Goal: Task Accomplishment & Management: Manage account settings

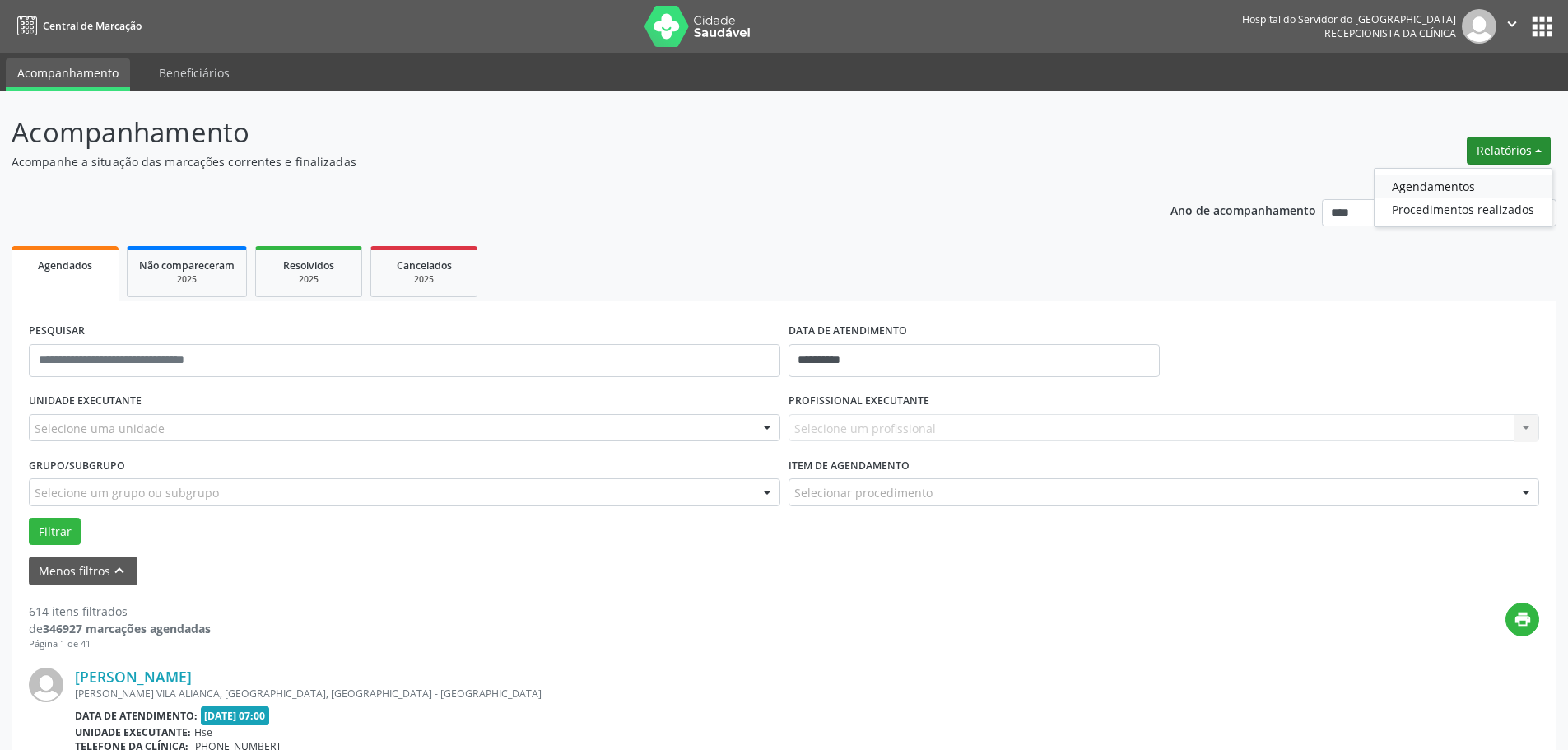
click at [1453, 182] on link "Agendamentos" at bounding box center [1463, 186] width 177 height 23
select select "*"
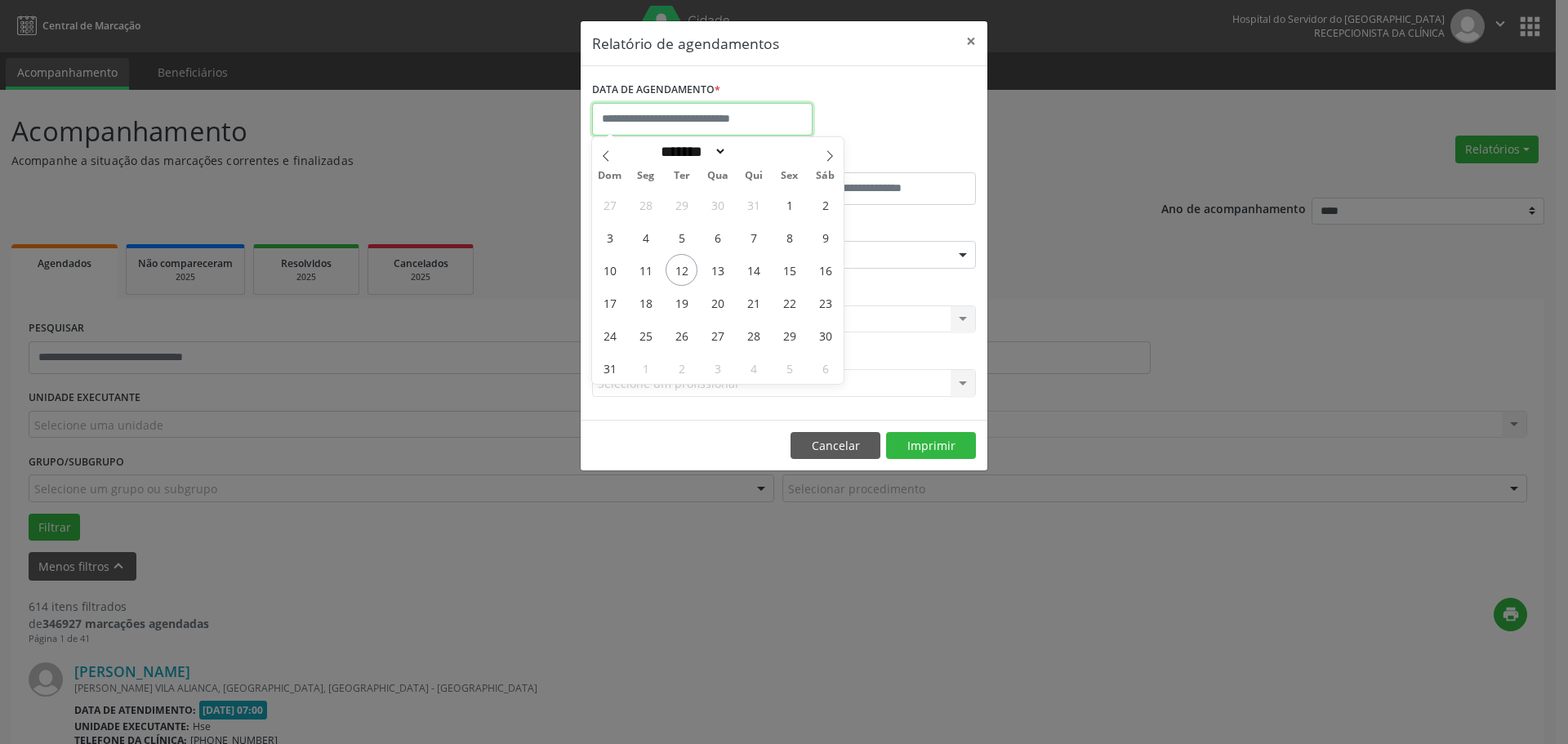
click at [685, 115] on input "text" at bounding box center [703, 119] width 221 height 33
click at [680, 269] on span "12" at bounding box center [682, 270] width 32 height 32
type input "**********"
click at [680, 269] on span "12" at bounding box center [682, 270] width 32 height 32
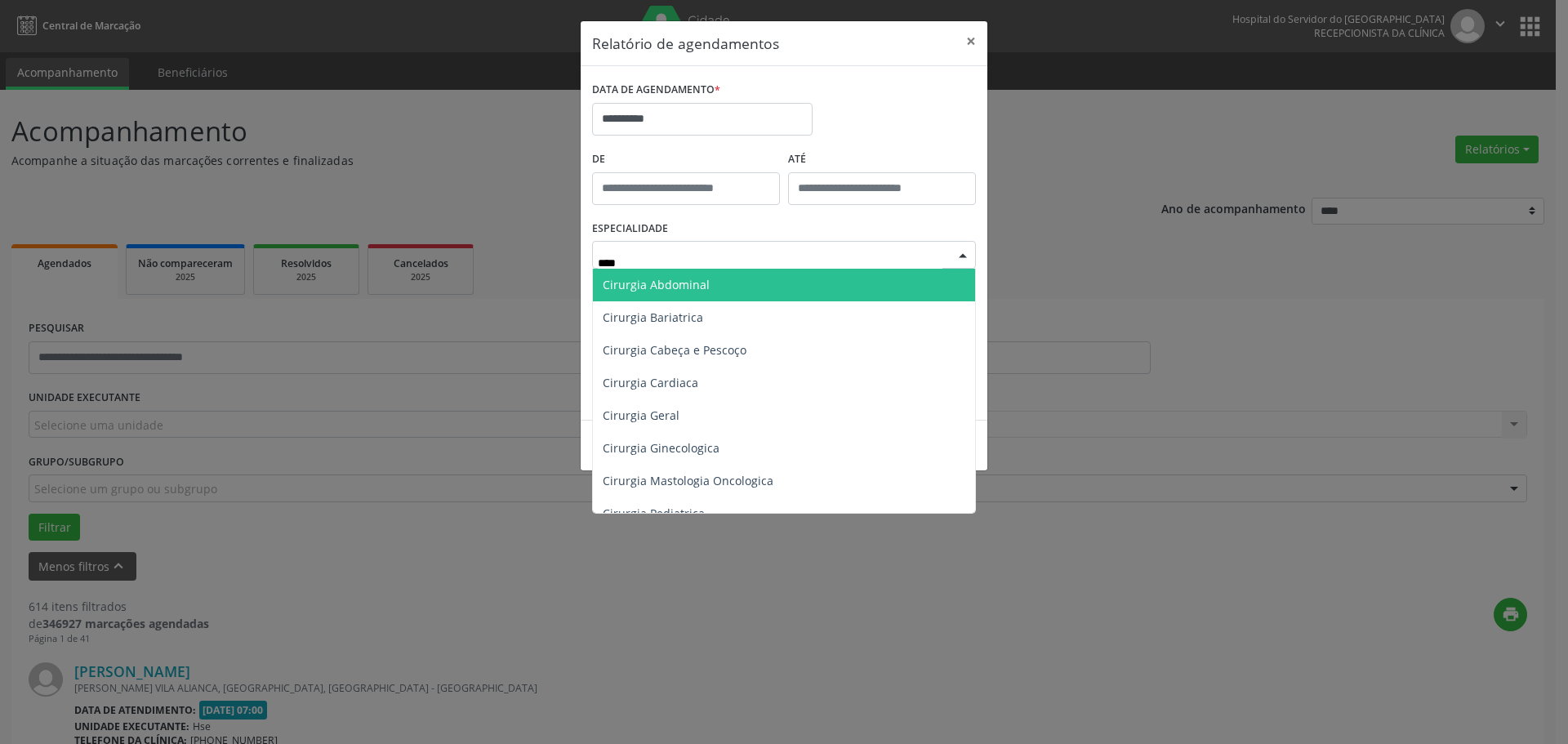
type input "*****"
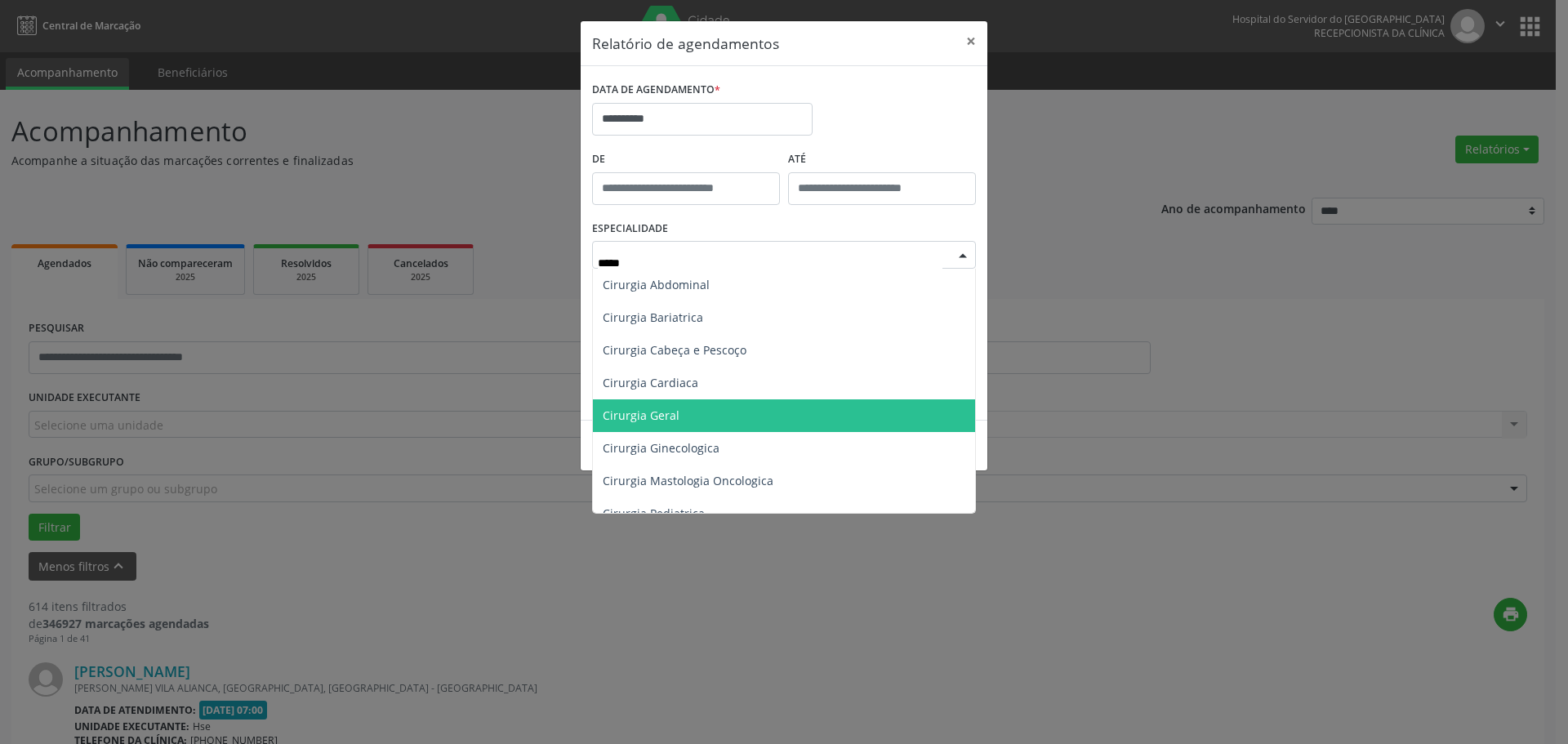
click at [723, 406] on span "Cirurgia Geral" at bounding box center [784, 416] width 383 height 33
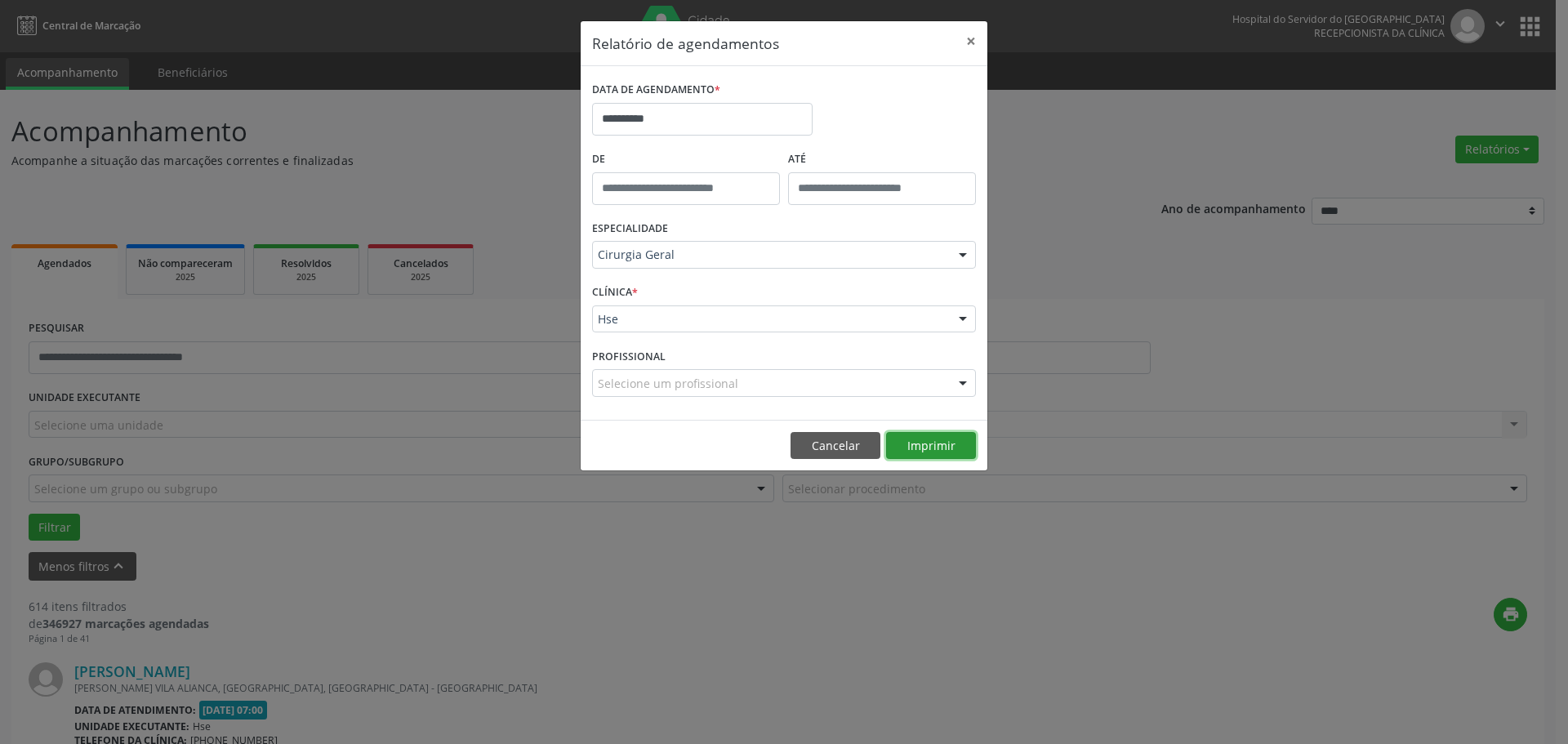
click at [947, 448] on button "Imprimir" at bounding box center [931, 445] width 90 height 28
click at [974, 41] on button "×" at bounding box center [971, 41] width 33 height 40
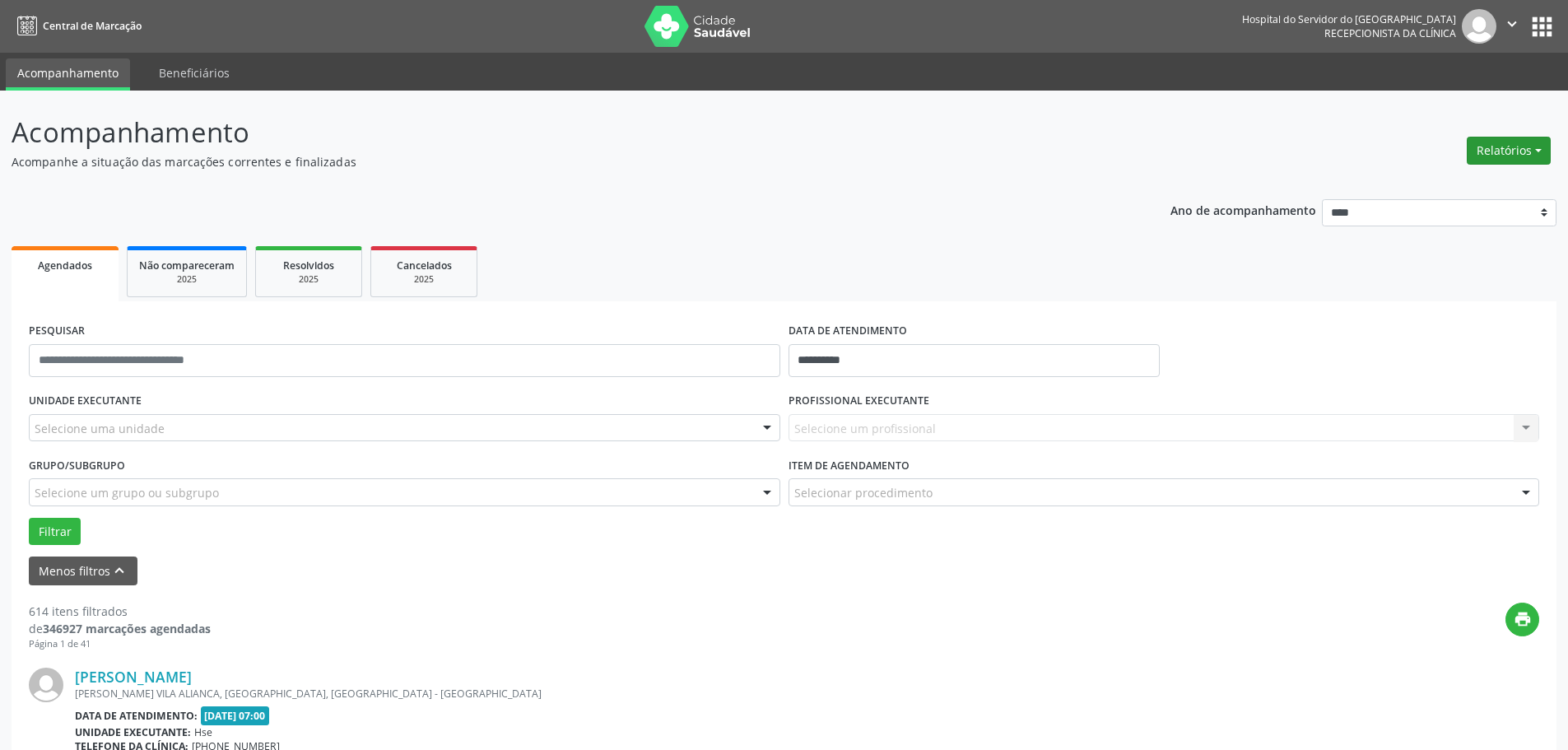
click at [1501, 148] on button "Relatórios" at bounding box center [1508, 151] width 84 height 28
click at [1412, 186] on link "Agendamentos" at bounding box center [1463, 186] width 177 height 23
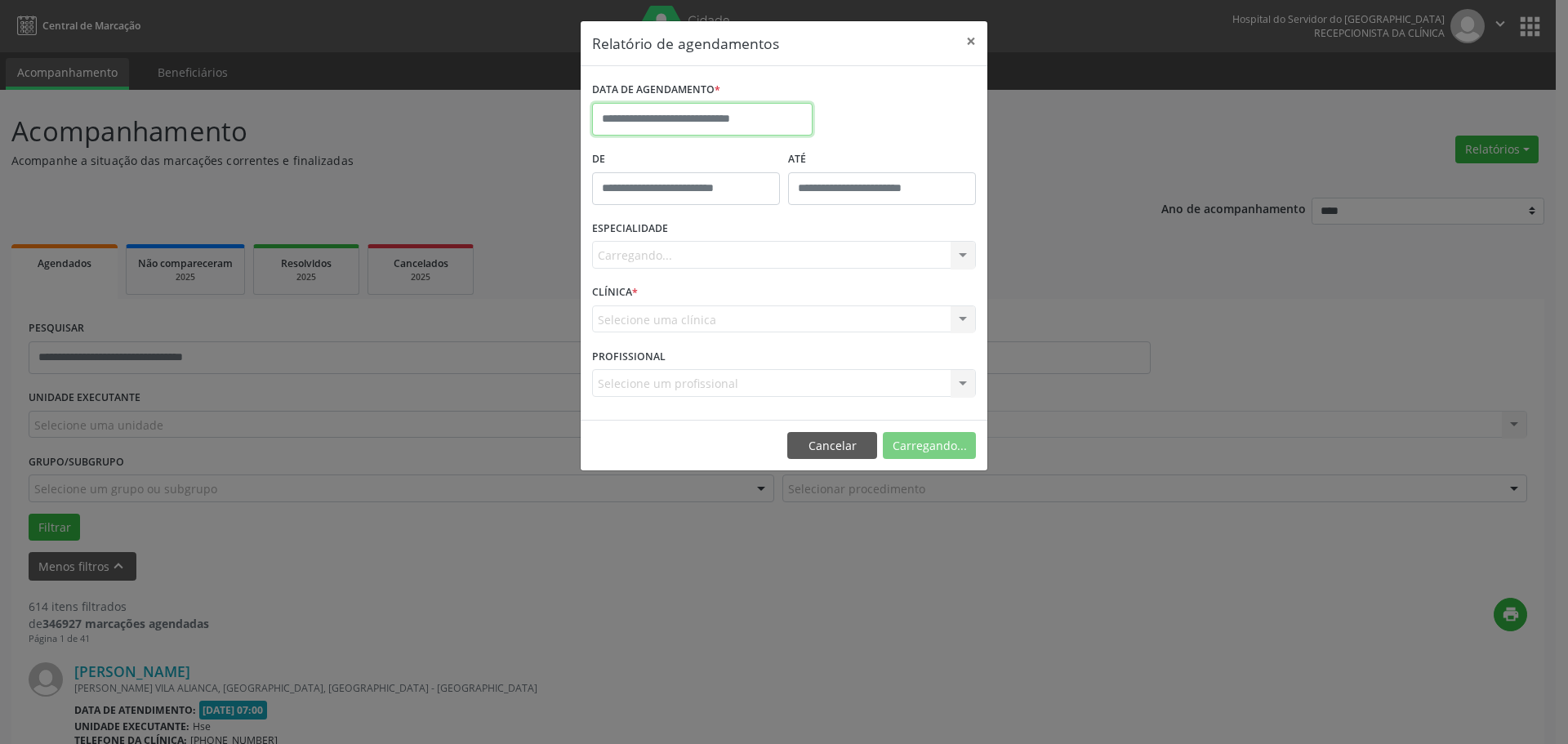
click at [693, 106] on input "text" at bounding box center [703, 119] width 221 height 33
click at [682, 273] on span "12" at bounding box center [682, 270] width 32 height 32
type input "**********"
click at [673, 243] on div "Carregando... Todas as especialidades Alergologia Angiologia Arritmologia Cardi…" at bounding box center [784, 255] width 384 height 28
click at [670, 257] on div "Carregando... Todas as especialidades Alergologia Angiologia Arritmologia Cardi…" at bounding box center [784, 255] width 384 height 28
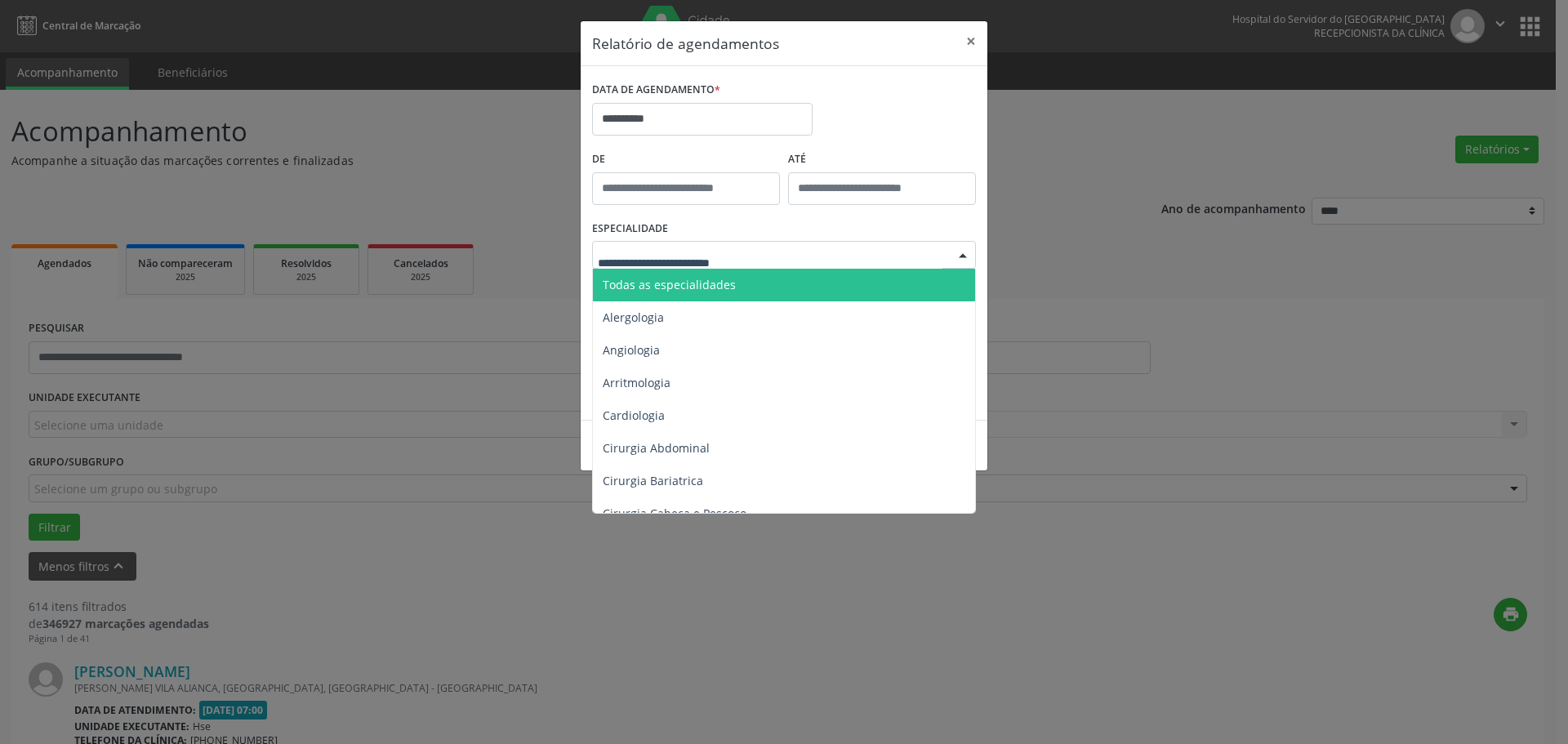
click at [831, 251] on div at bounding box center [784, 255] width 384 height 28
type input "*****"
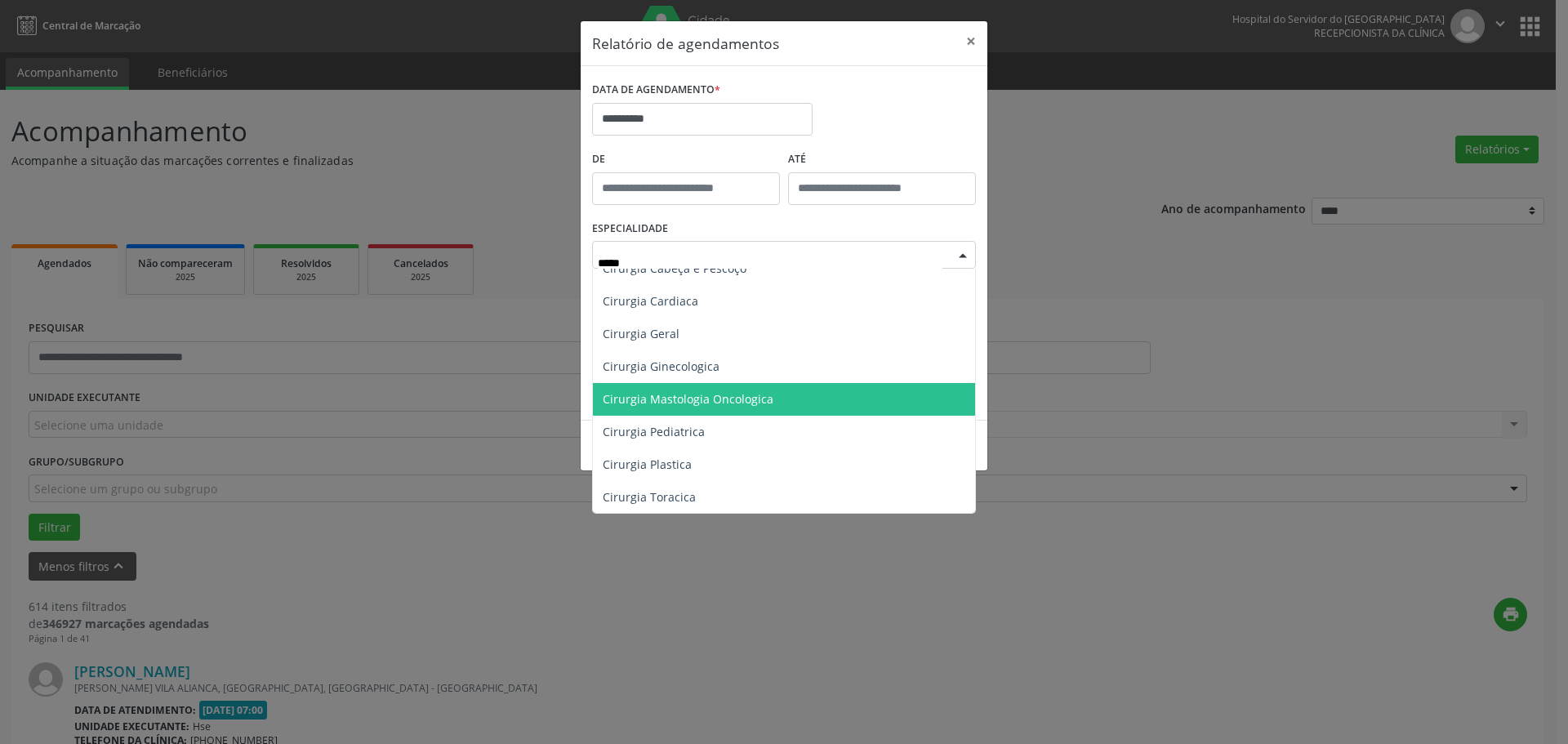
scroll to position [164, 0]
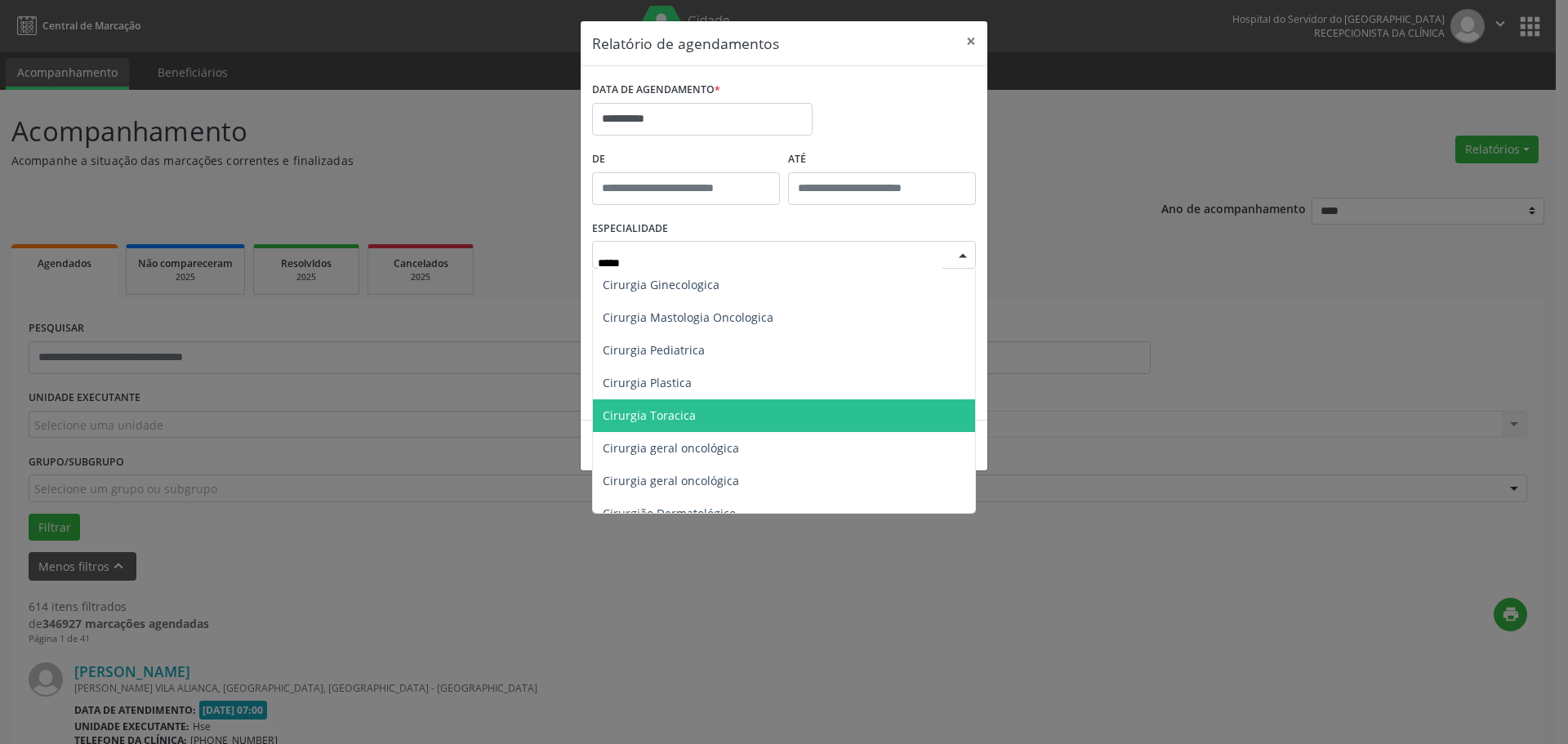
click at [770, 414] on span "Cirurgia Toracica" at bounding box center [784, 416] width 383 height 33
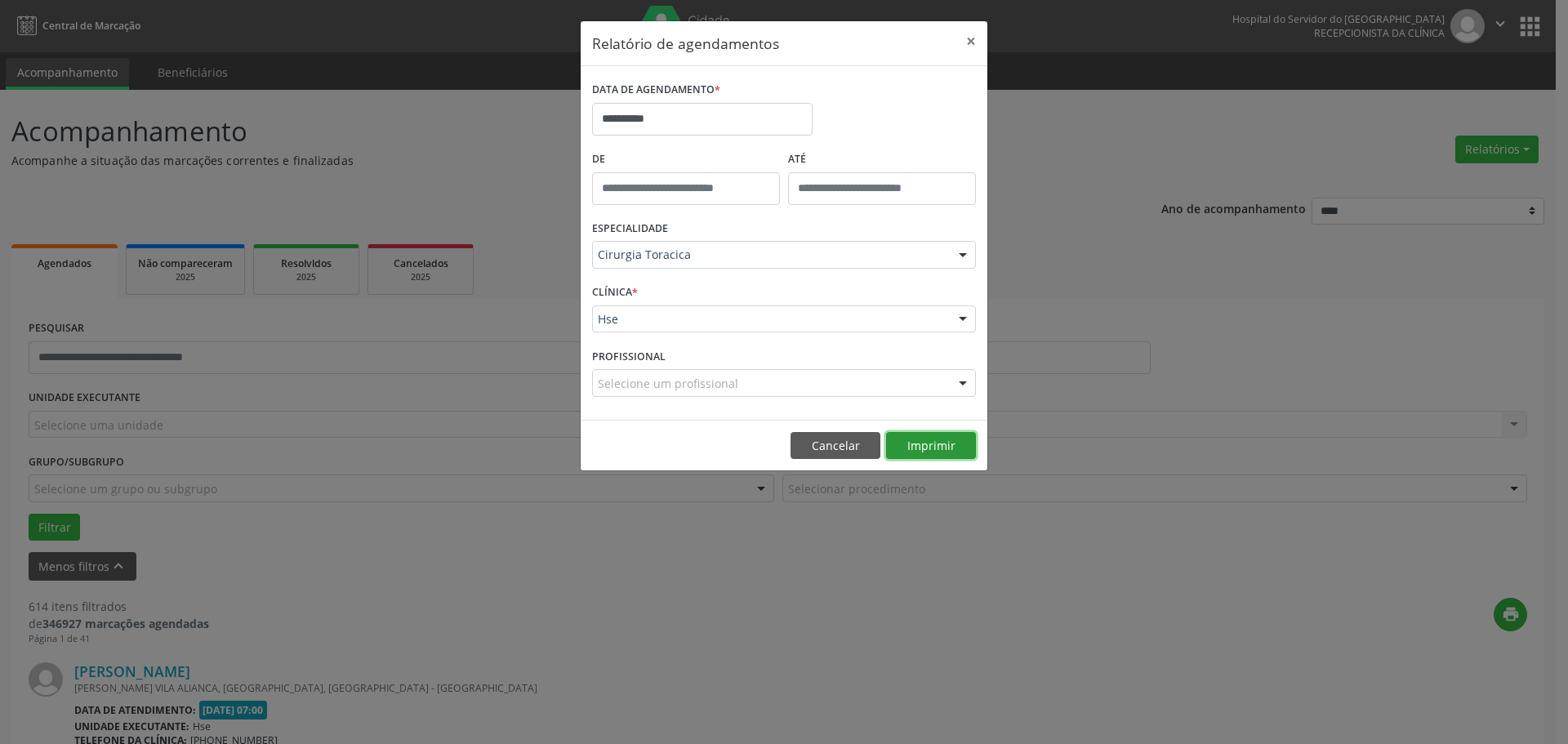
click at [923, 445] on button "Imprimir" at bounding box center [931, 445] width 90 height 28
click at [667, 122] on input "**********" at bounding box center [703, 119] width 221 height 33
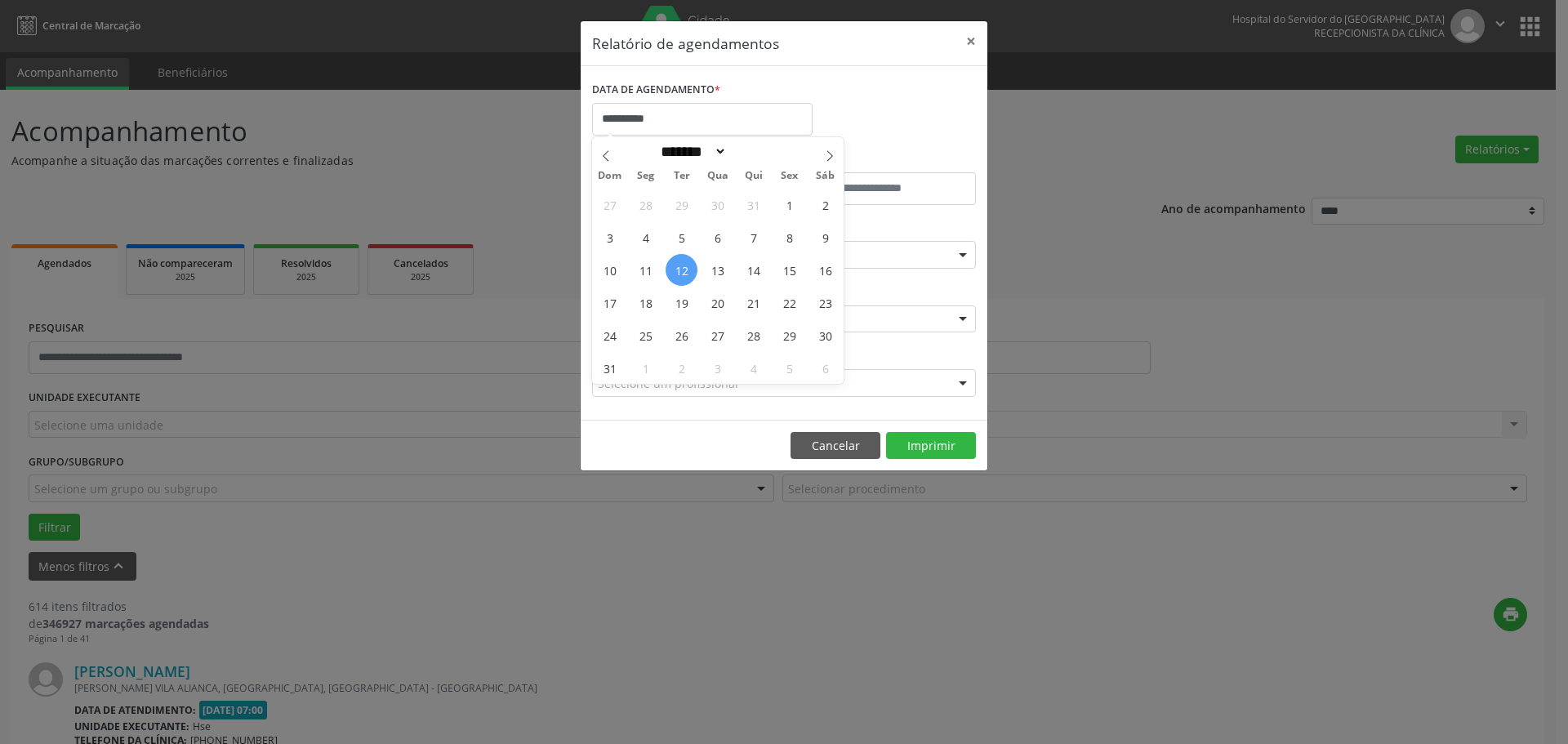
click at [685, 265] on span "12" at bounding box center [682, 270] width 32 height 32
type input "**********"
click at [798, 271] on div "27 28 29 30 31 1 2 3 4 5 6 7 8 9 10 11 12 13 14 15 16 17 18 19 20 21 22 23 24 2…" at bounding box center [718, 285] width 251 height 196
click at [798, 271] on span "15" at bounding box center [790, 270] width 32 height 32
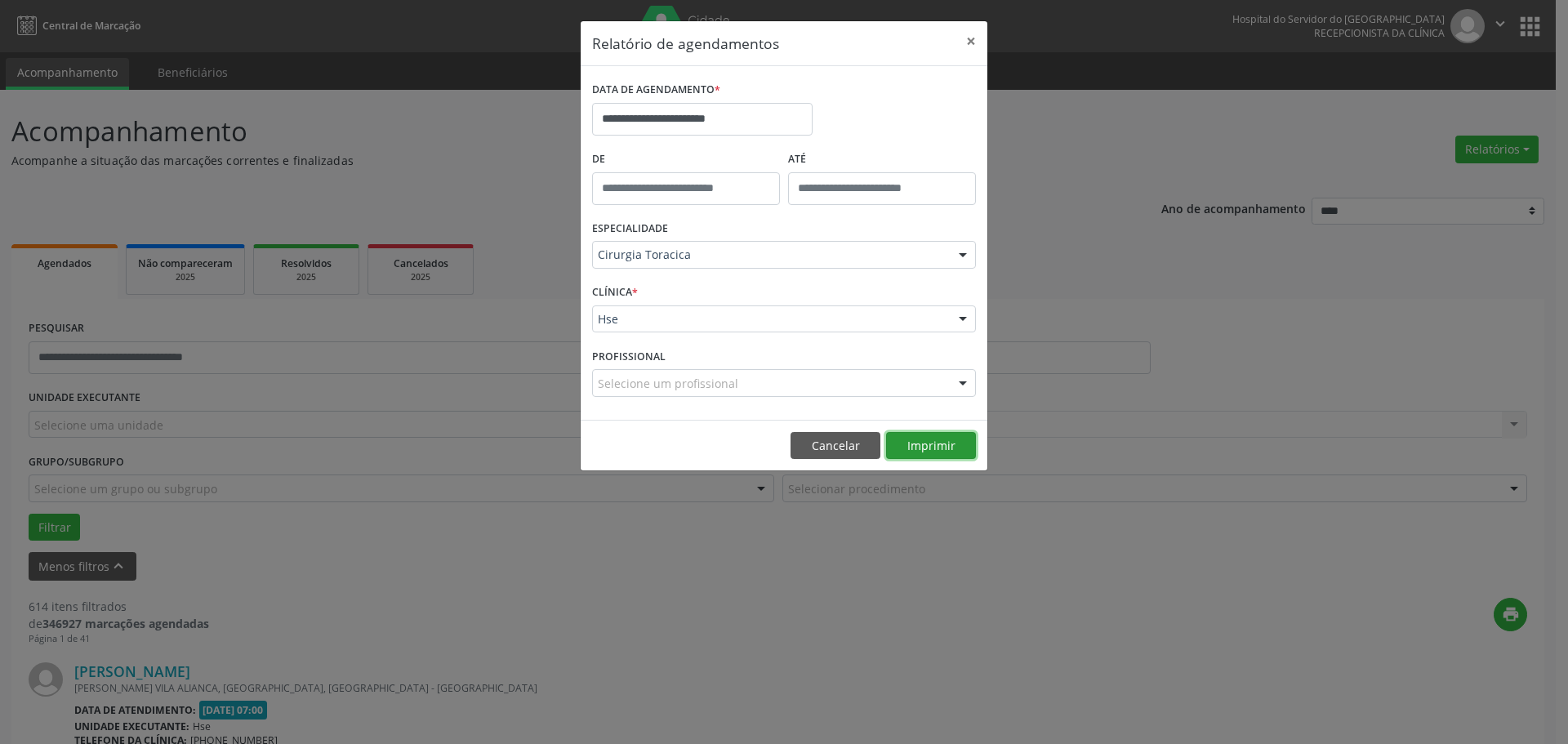
click at [942, 452] on button "Imprimir" at bounding box center [931, 445] width 90 height 28
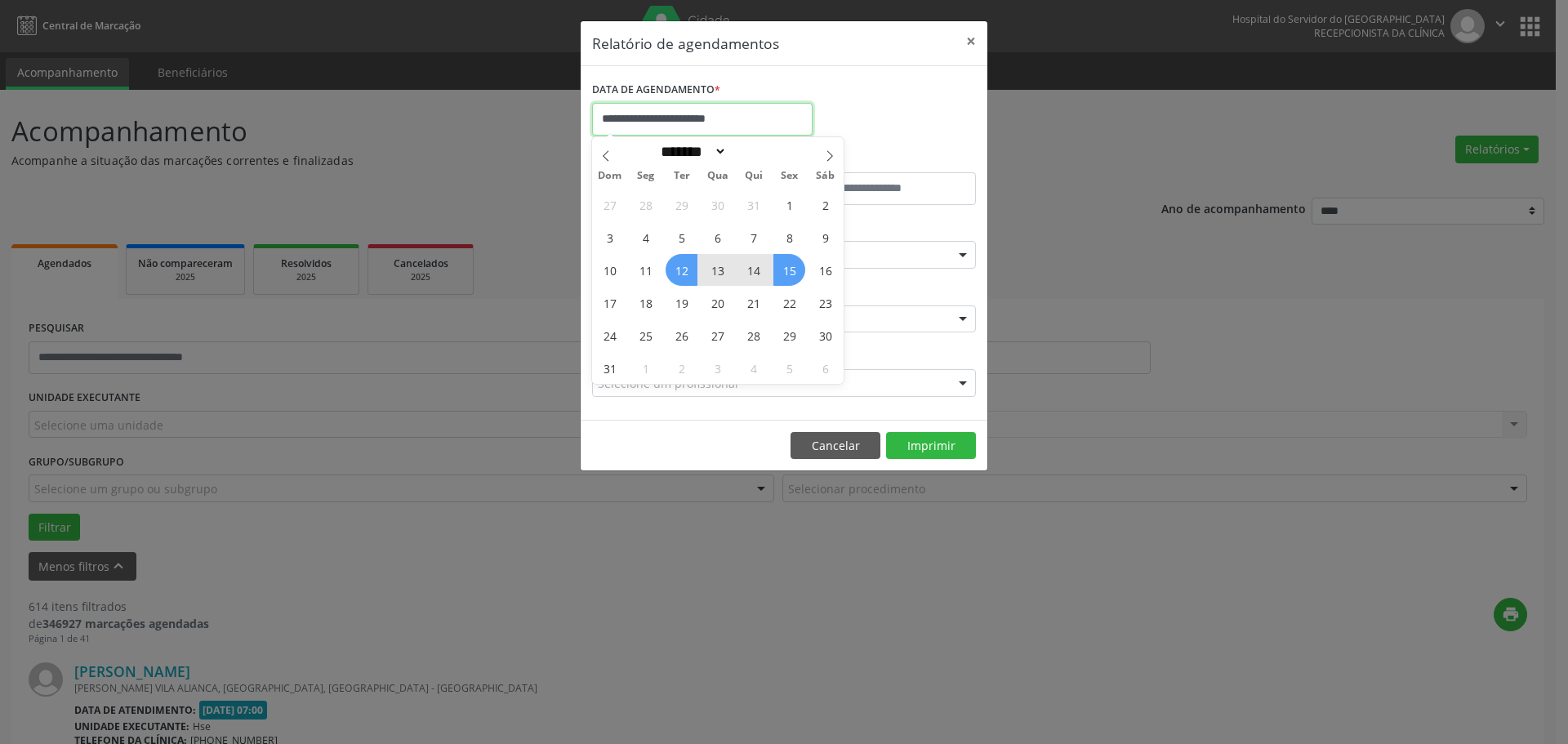
click at [697, 120] on input "**********" at bounding box center [703, 119] width 221 height 33
click at [645, 300] on span "18" at bounding box center [646, 303] width 32 height 32
type input "**********"
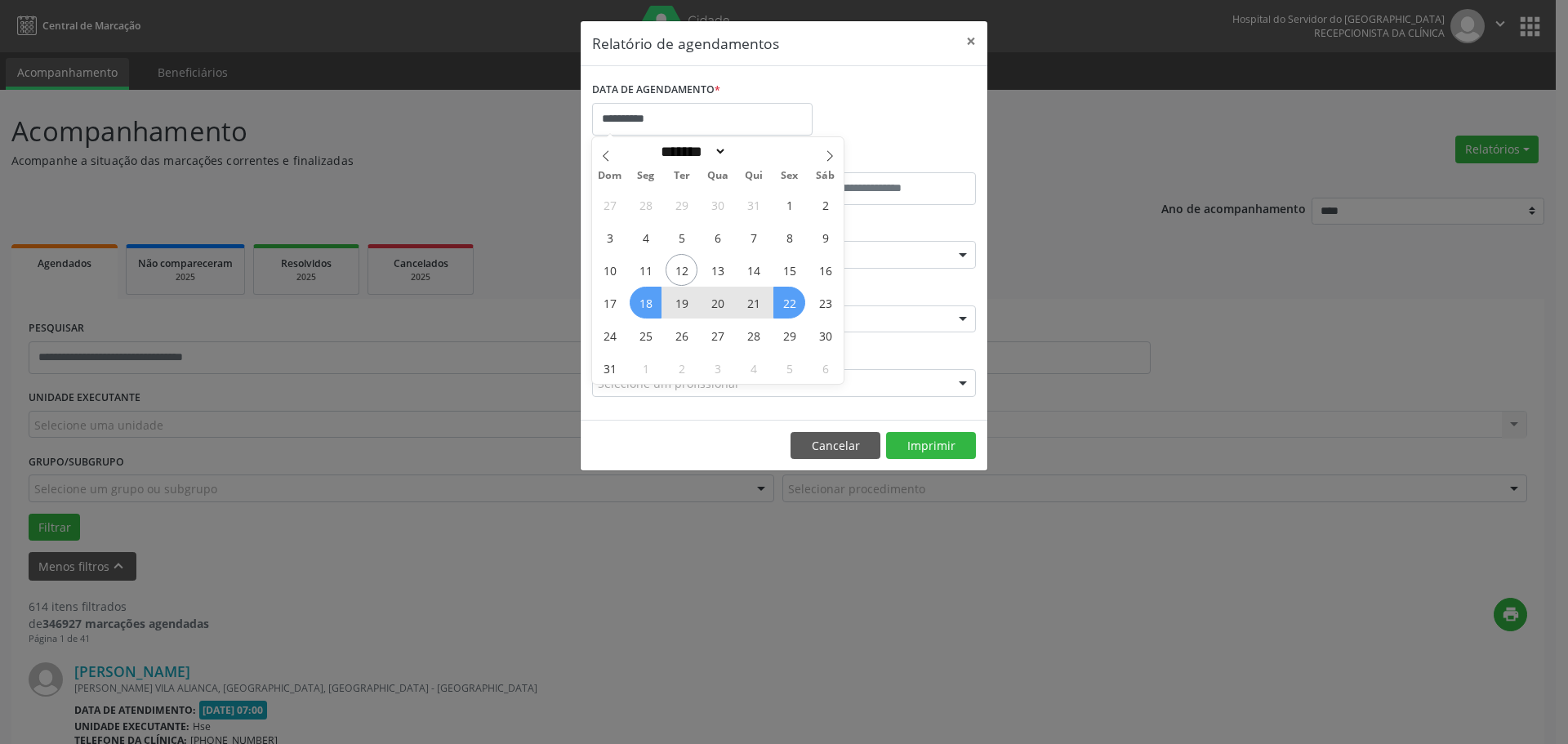
click at [781, 309] on div "27 28 29 30 31 1 2 3 4 5 6 7 8 9 10 11 12 13 14 15 16 17 18 19 20 21 22 23 24 2…" at bounding box center [718, 285] width 251 height 196
click at [781, 309] on span "22" at bounding box center [790, 303] width 32 height 32
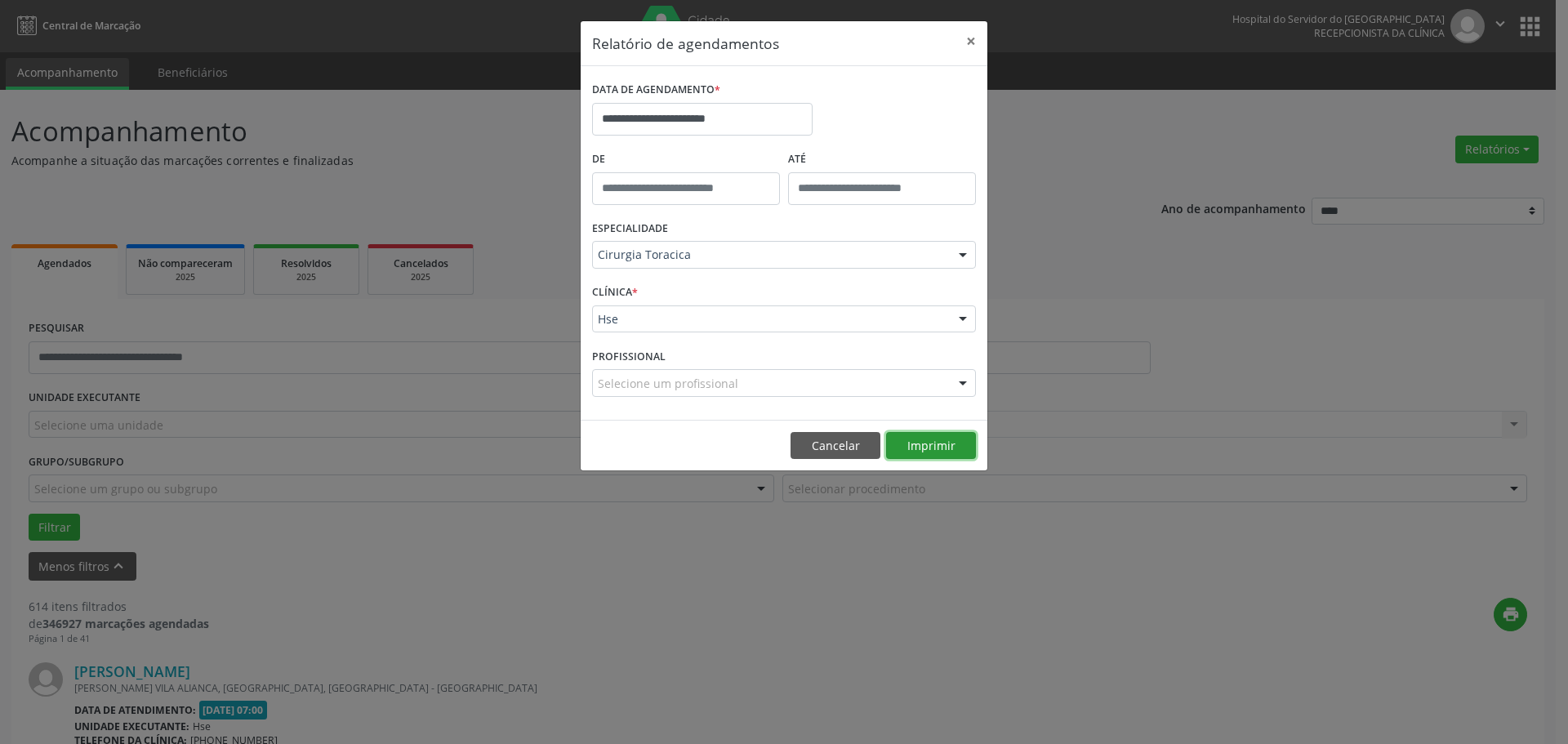
click at [913, 437] on button "Imprimir" at bounding box center [931, 445] width 90 height 28
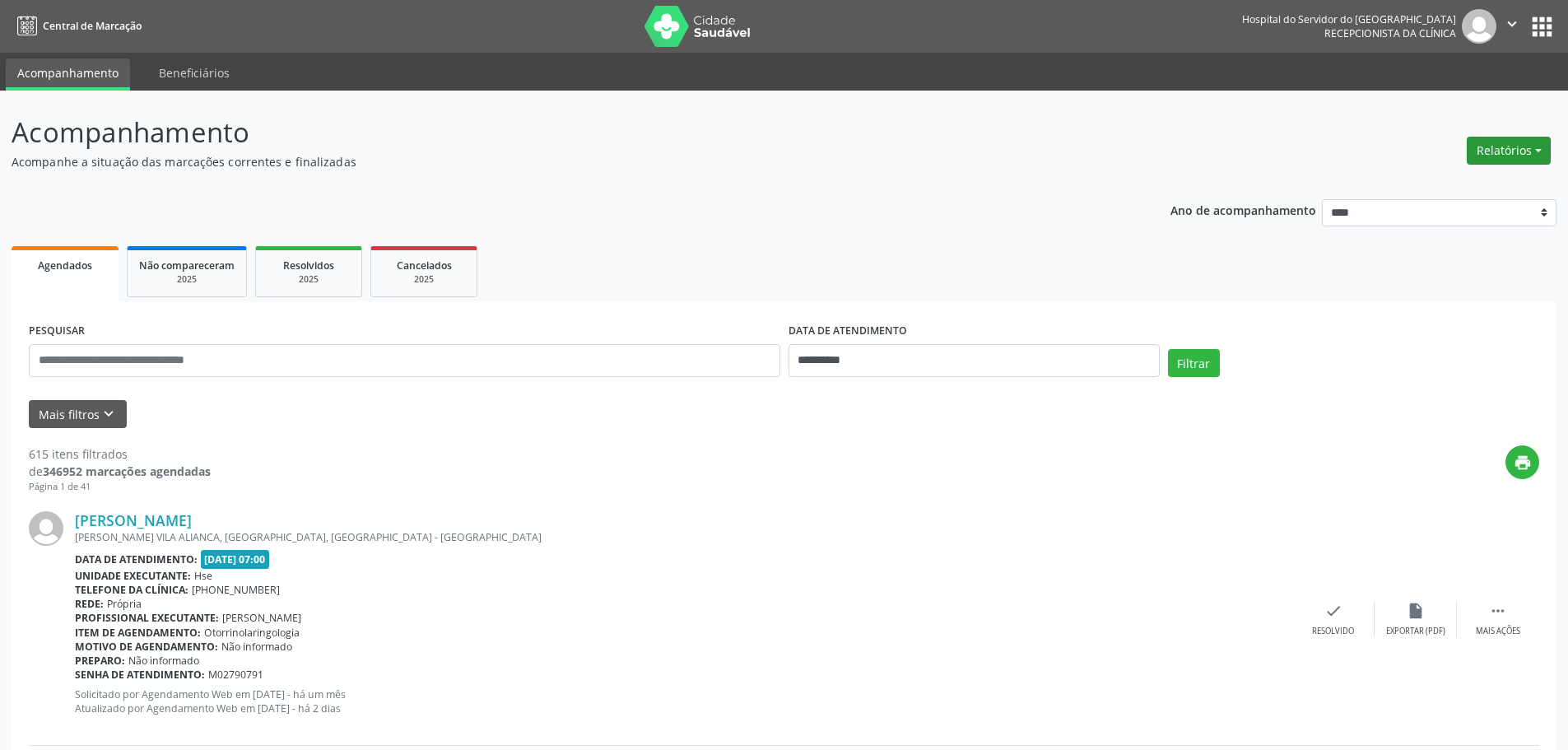
click at [1518, 151] on button "Relatórios" at bounding box center [1508, 151] width 84 height 28
click at [1445, 187] on link "Agendamentos" at bounding box center [1463, 186] width 177 height 23
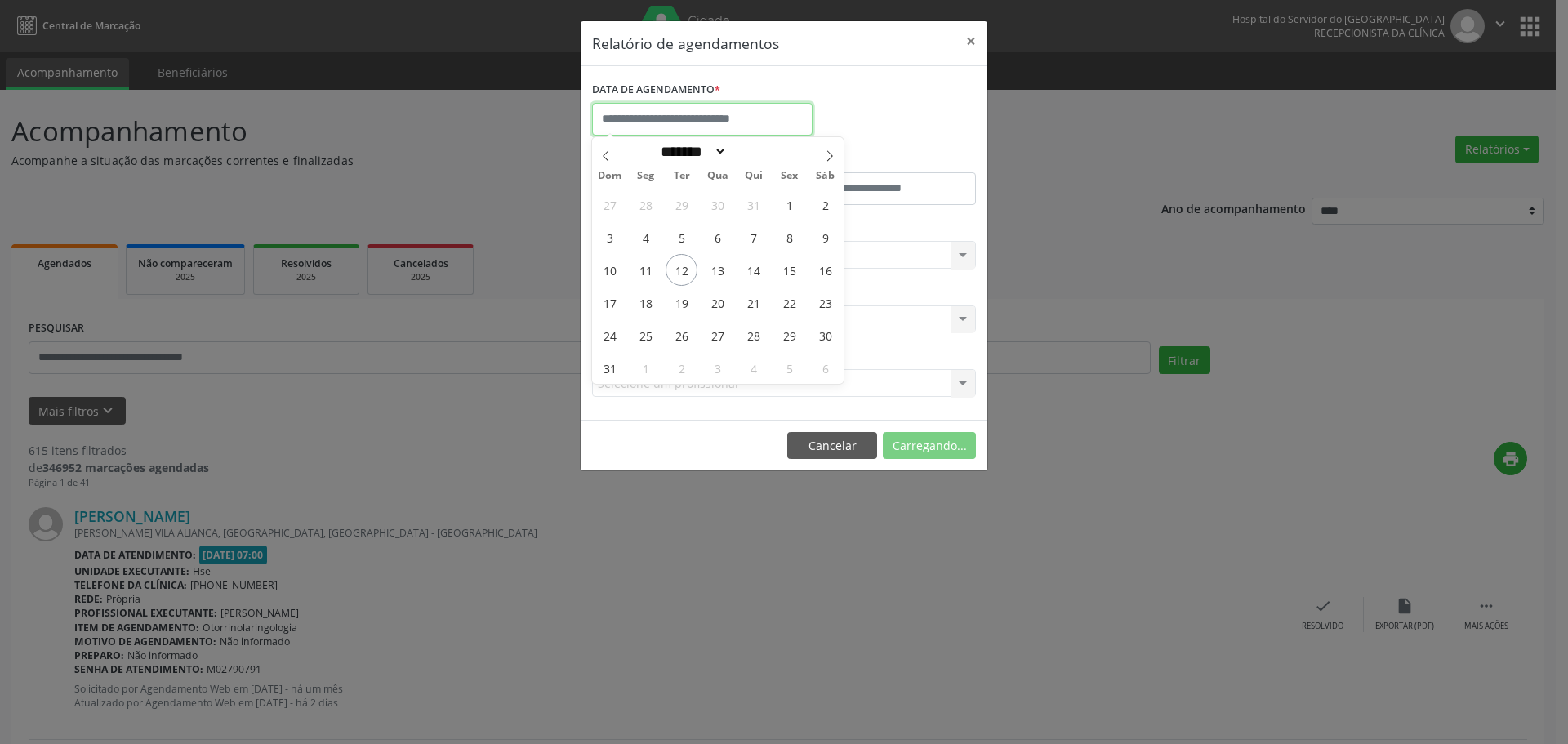
click at [692, 119] on input "text" at bounding box center [703, 119] width 221 height 33
click at [658, 271] on span "11" at bounding box center [646, 270] width 32 height 32
type input "**********"
click at [658, 271] on span "11" at bounding box center [646, 270] width 32 height 32
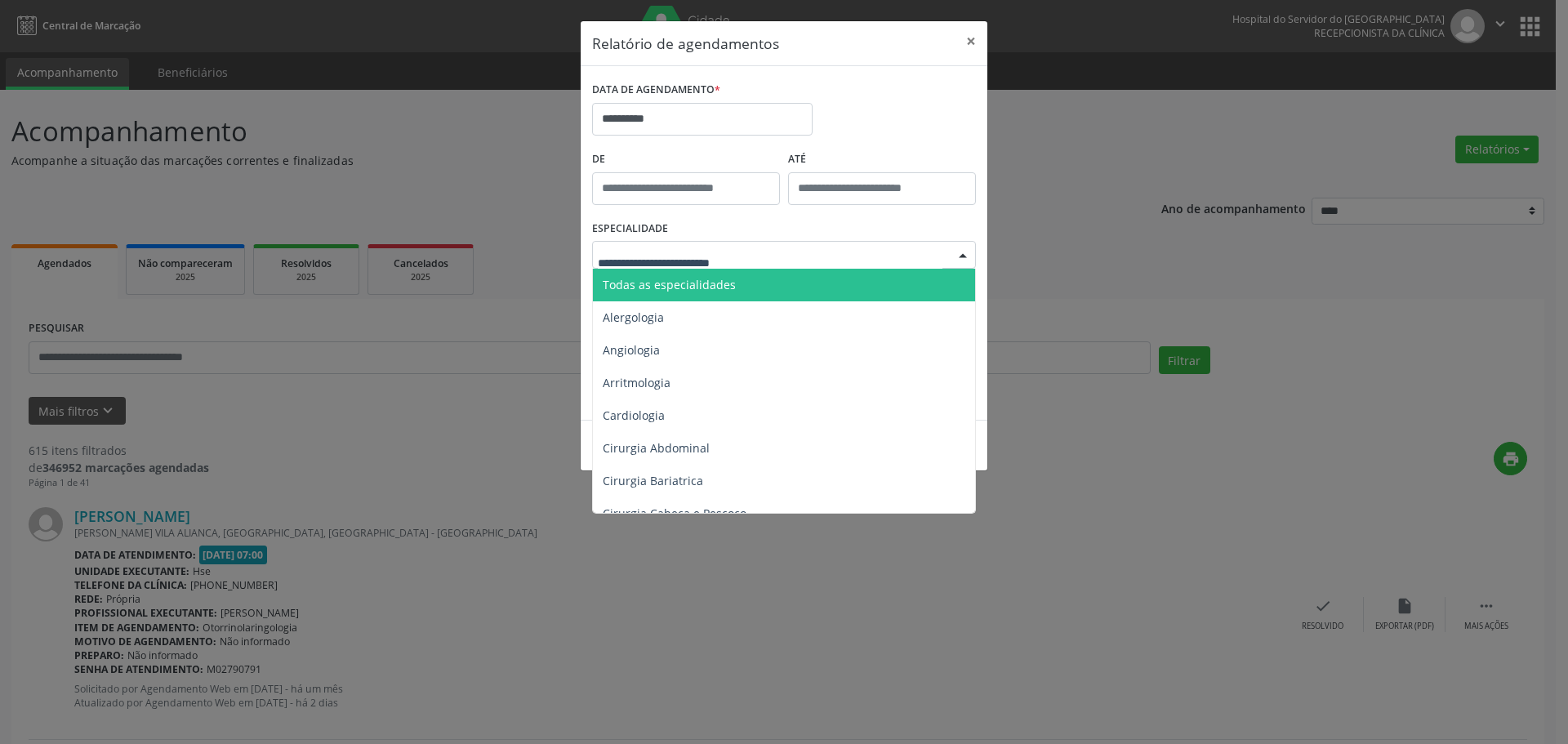
click at [826, 260] on div at bounding box center [784, 255] width 384 height 28
click at [747, 270] on span "Todas as especialidades" at bounding box center [785, 285] width 384 height 33
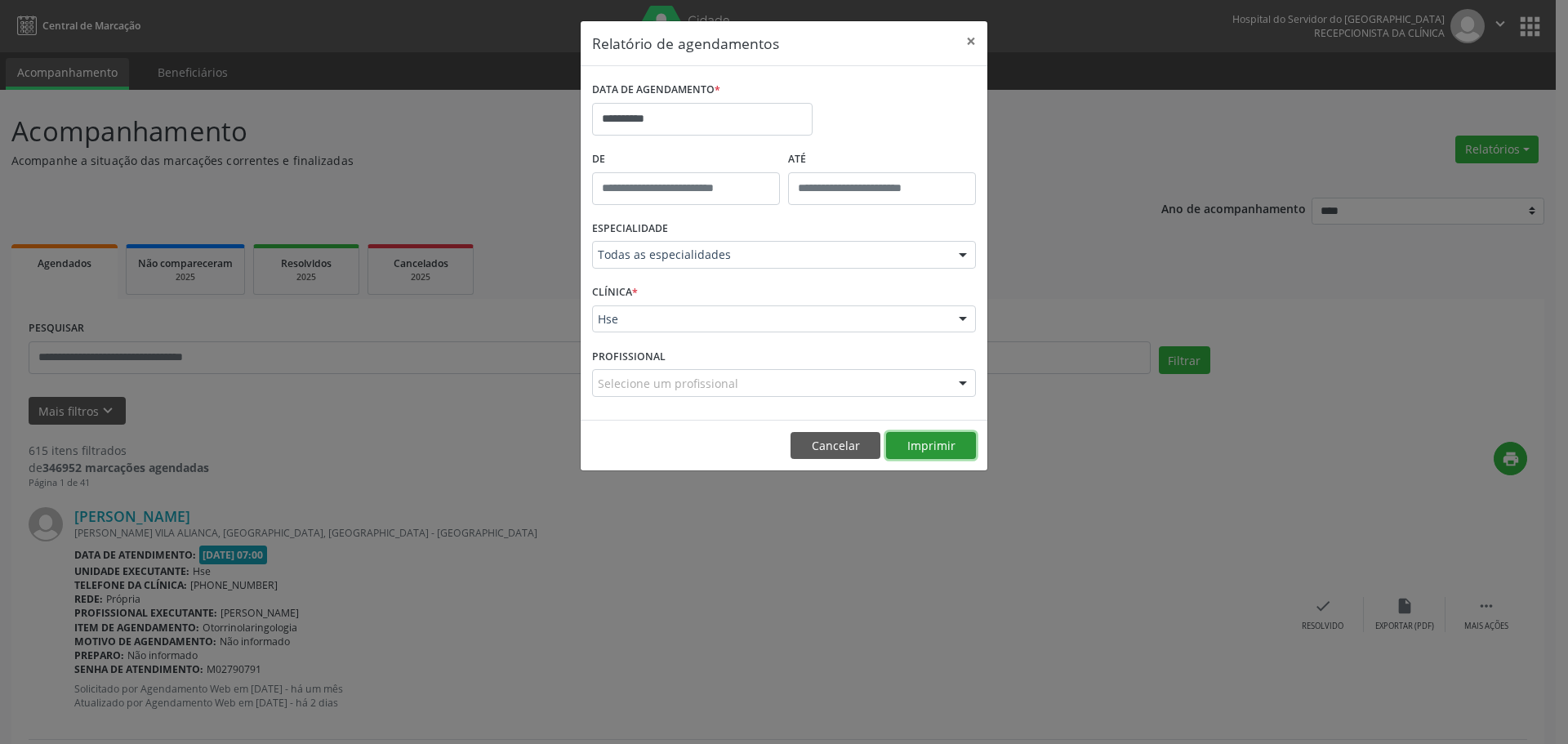
click at [925, 436] on button "Imprimir" at bounding box center [931, 445] width 90 height 28
click at [916, 444] on button "Imprimir" at bounding box center [931, 445] width 90 height 28
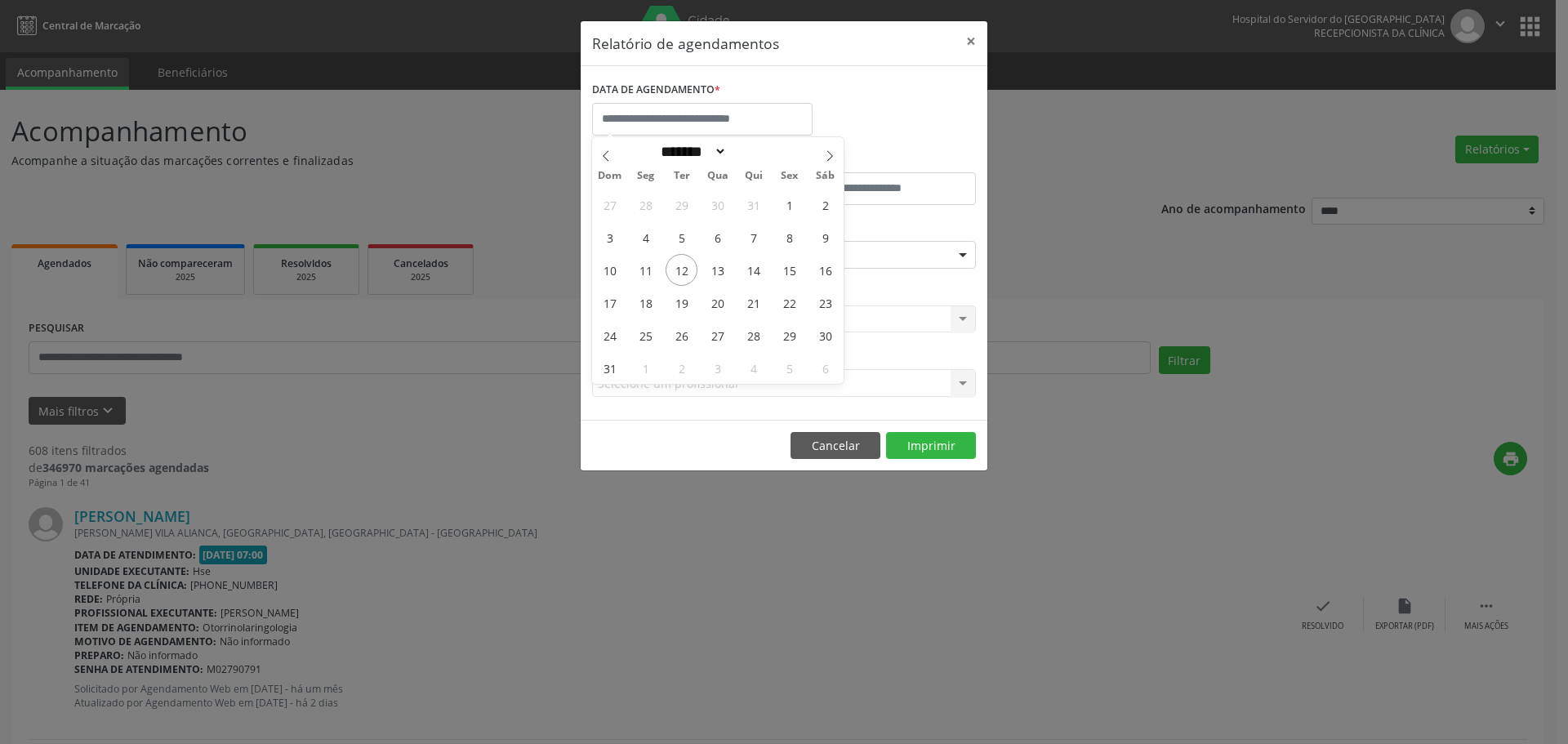
select select "*"
click at [791, 237] on span "8" at bounding box center [790, 238] width 32 height 32
type input "**********"
click at [791, 237] on span "8" at bounding box center [790, 238] width 32 height 32
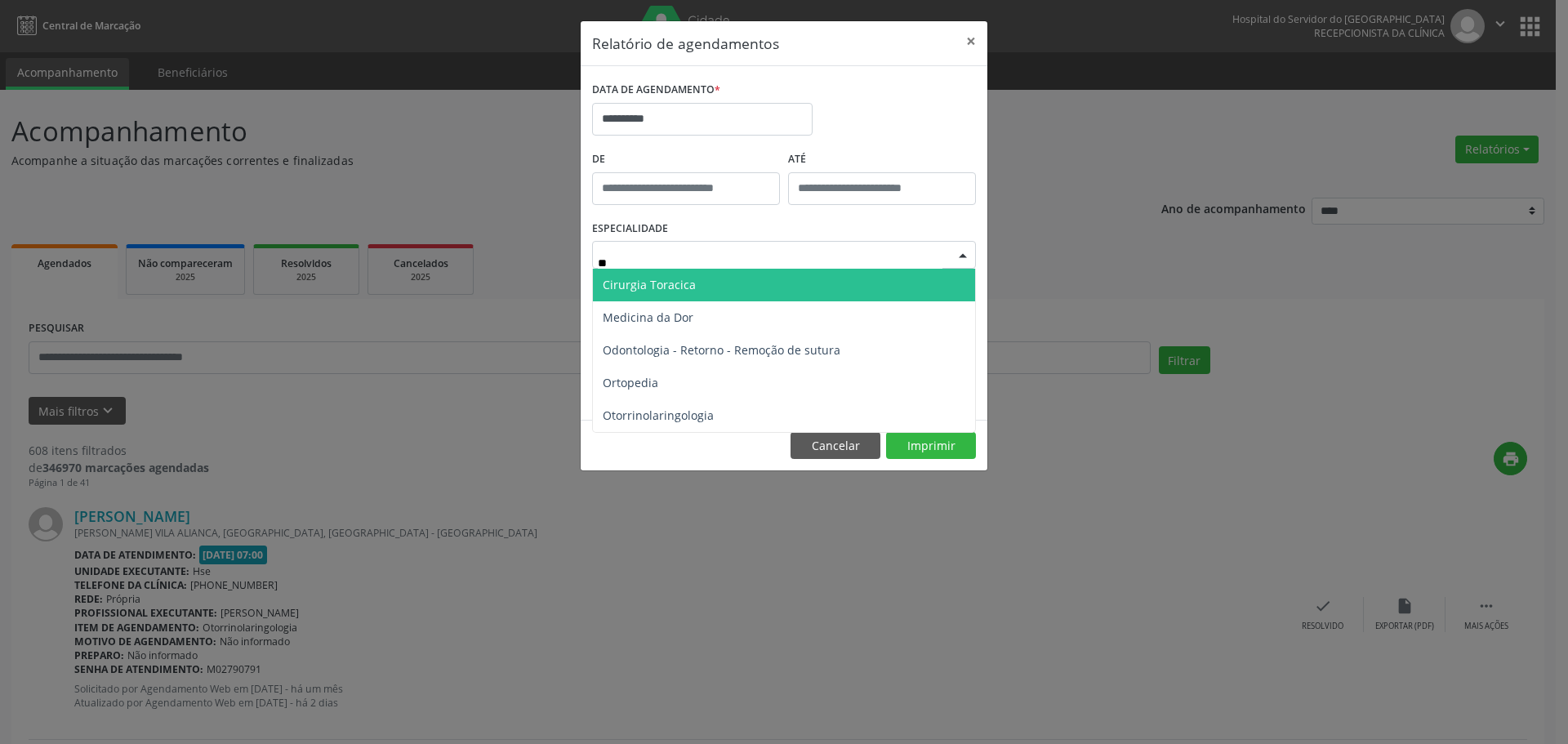
type input "***"
click at [710, 278] on span "Ortopedia" at bounding box center [784, 285] width 383 height 33
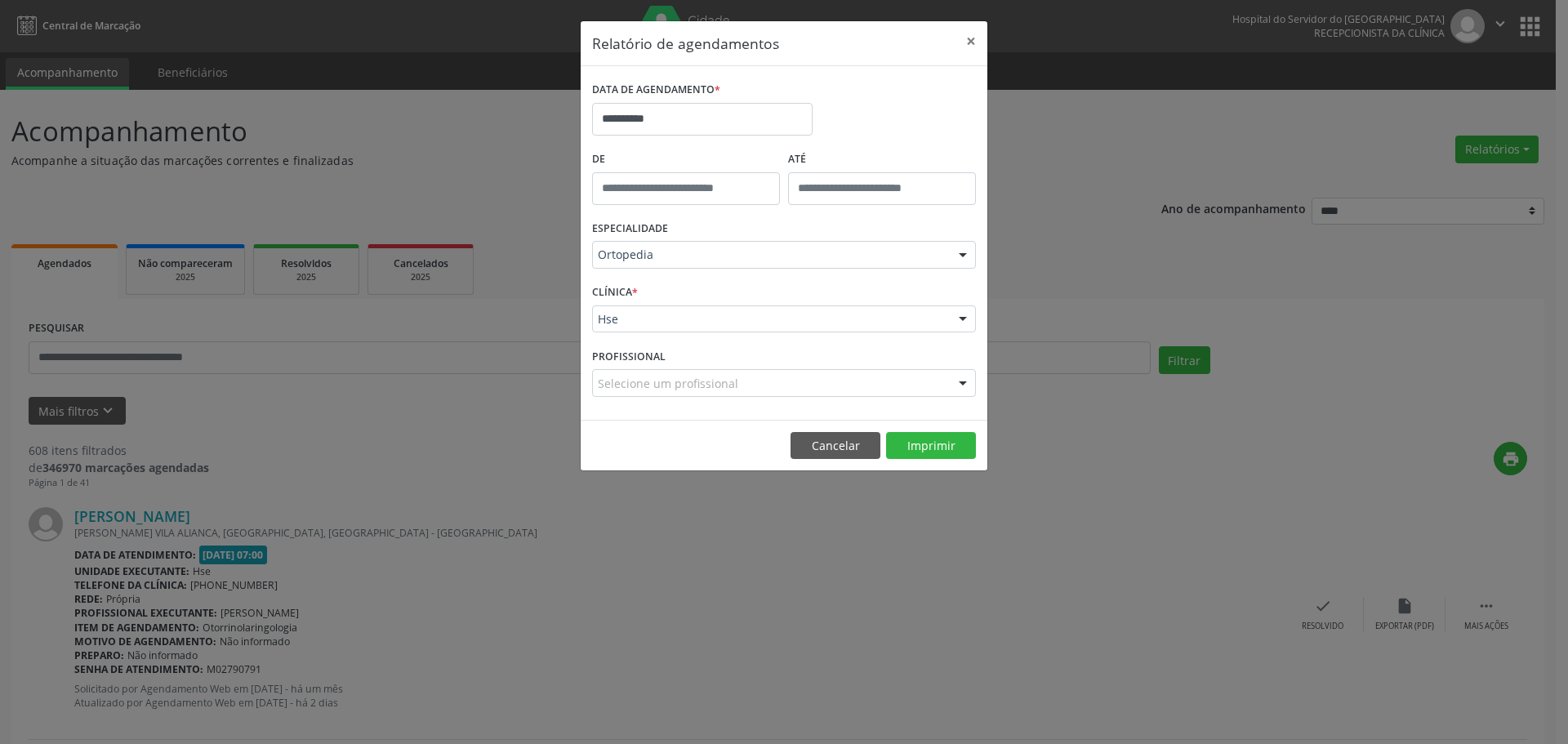
click at [958, 319] on div at bounding box center [962, 320] width 25 height 28
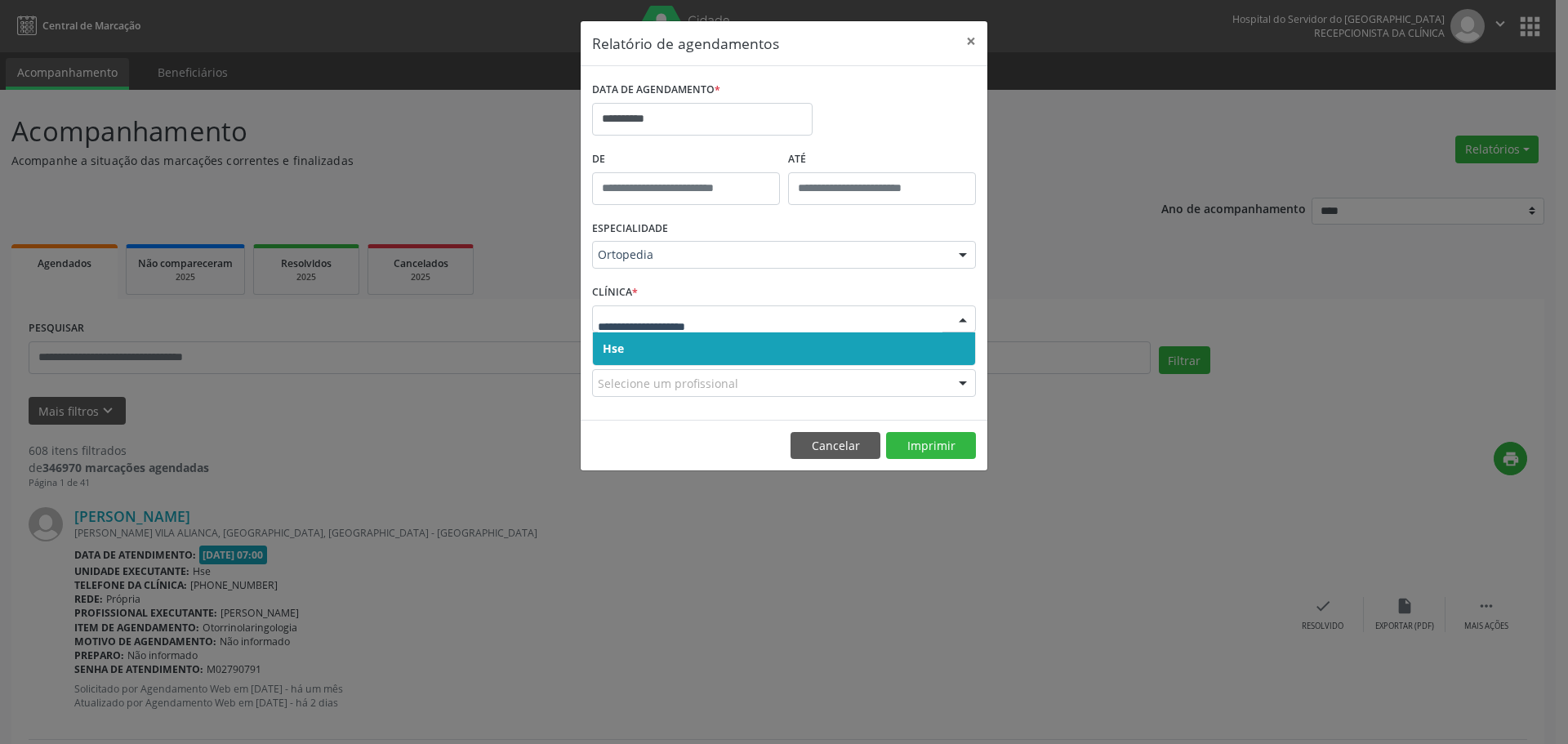
click at [888, 343] on span "Hse" at bounding box center [784, 349] width 383 height 33
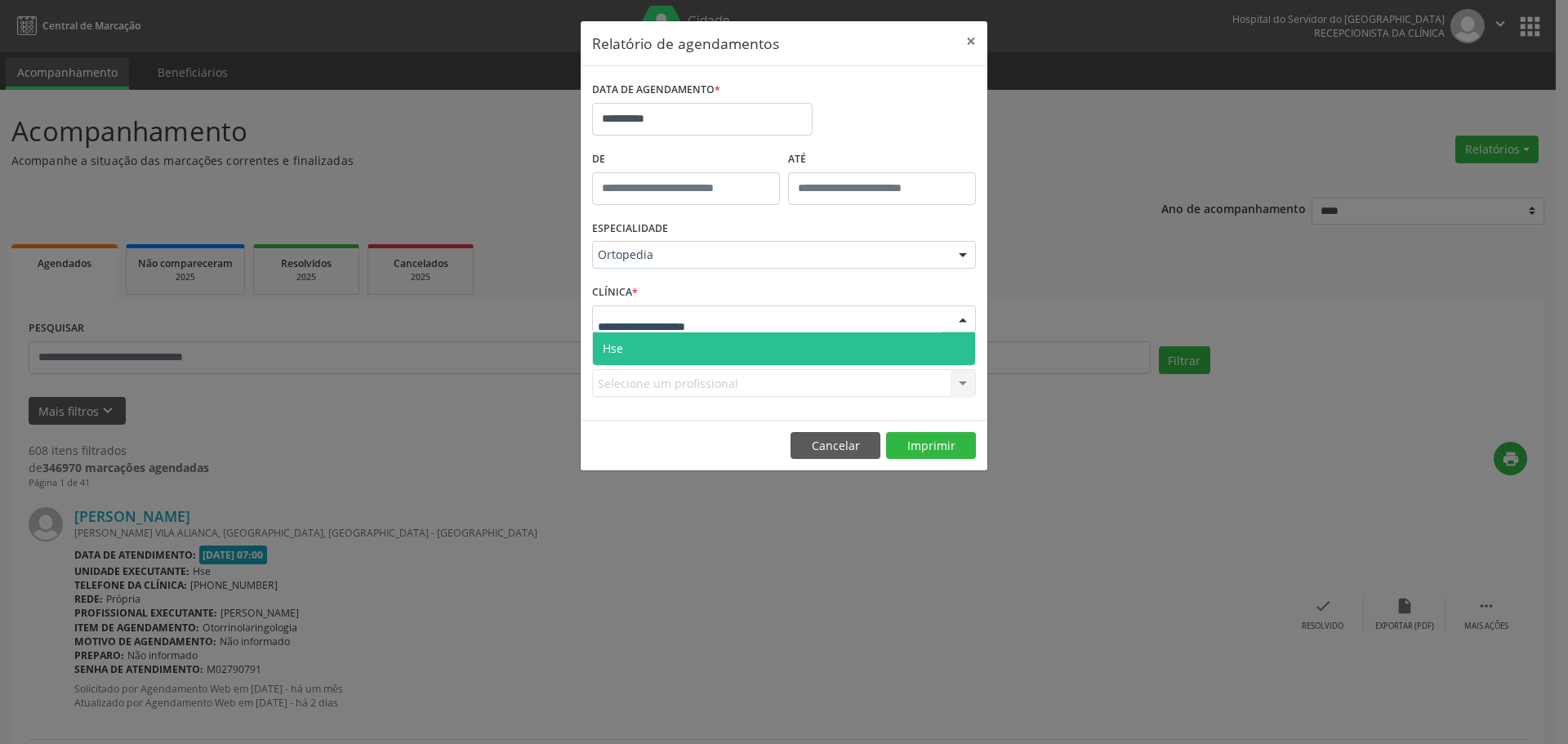
click at [964, 311] on div at bounding box center [962, 320] width 25 height 28
click at [912, 337] on span "Hse" at bounding box center [784, 349] width 383 height 33
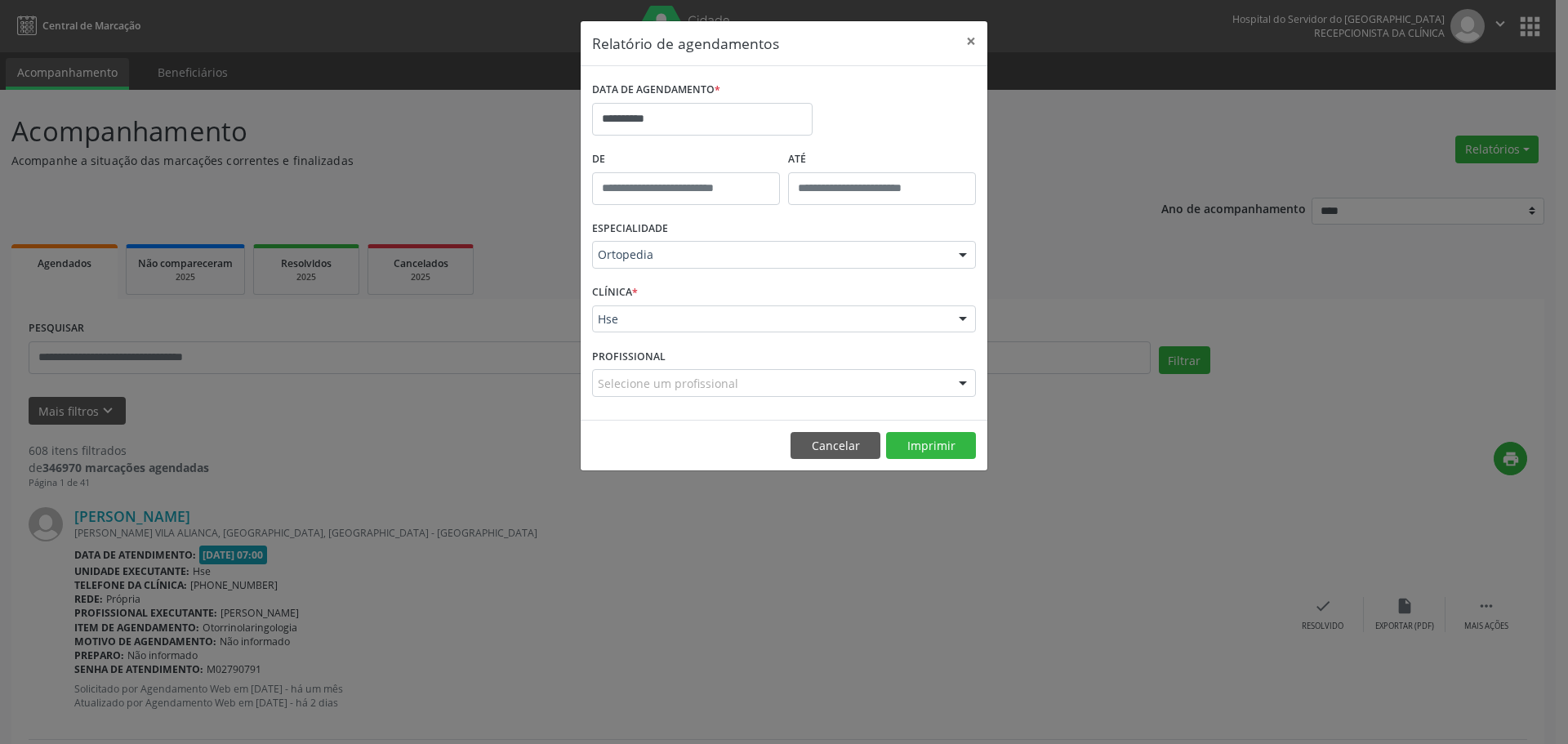
click at [826, 385] on div "Selecione um profissional" at bounding box center [784, 383] width 384 height 28
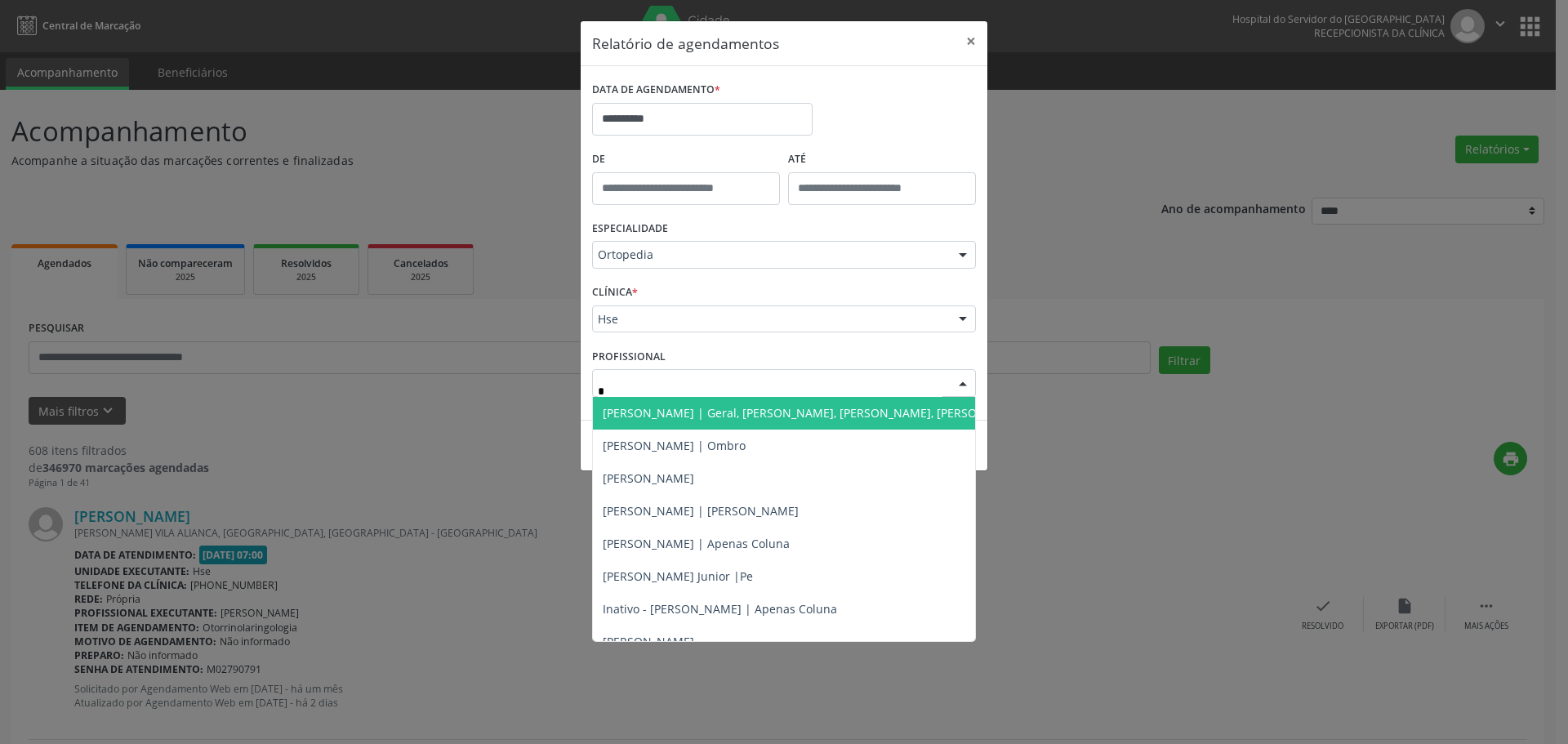
type input "**"
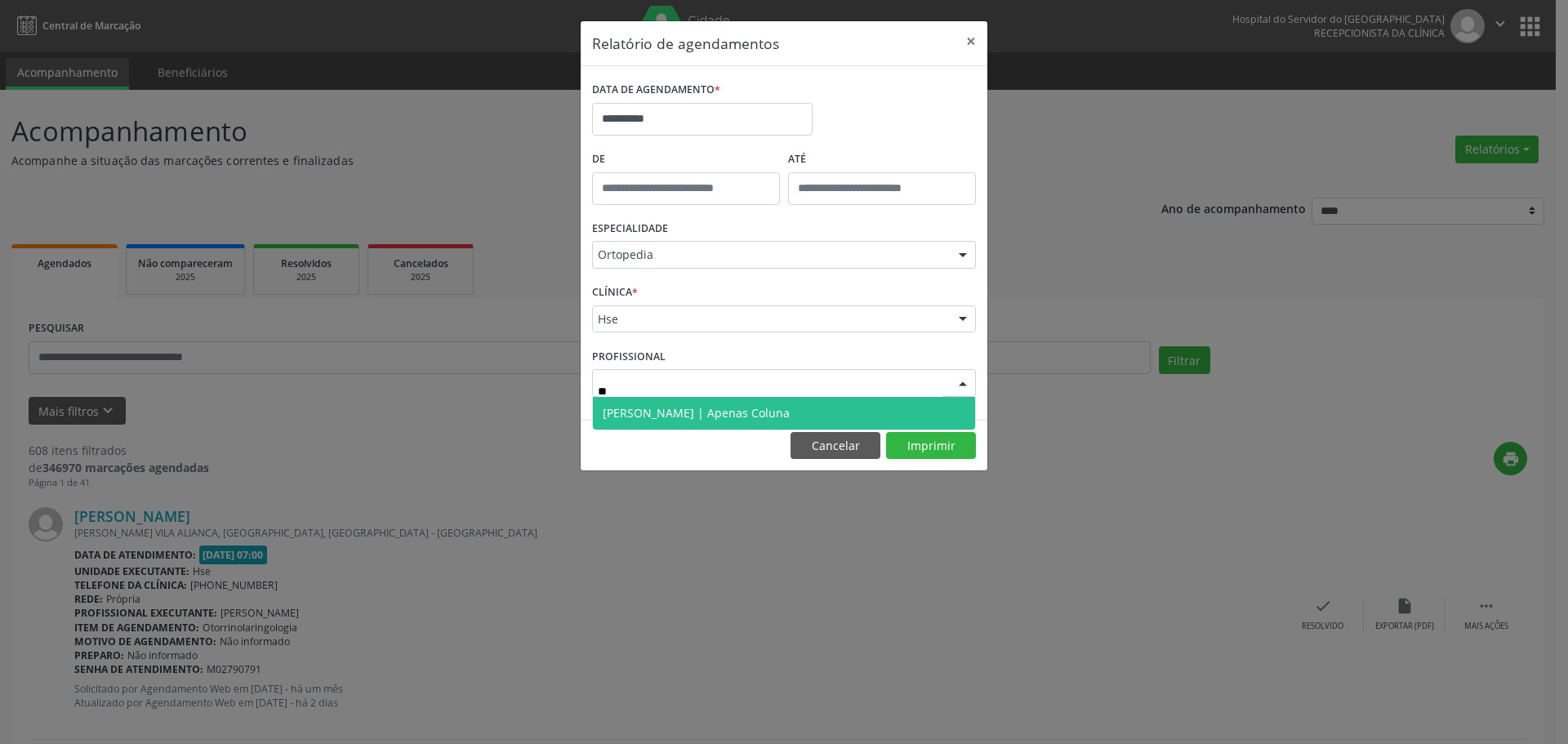
click at [790, 410] on span "[PERSON_NAME] | Apenas Coluna" at bounding box center [696, 412] width 187 height 15
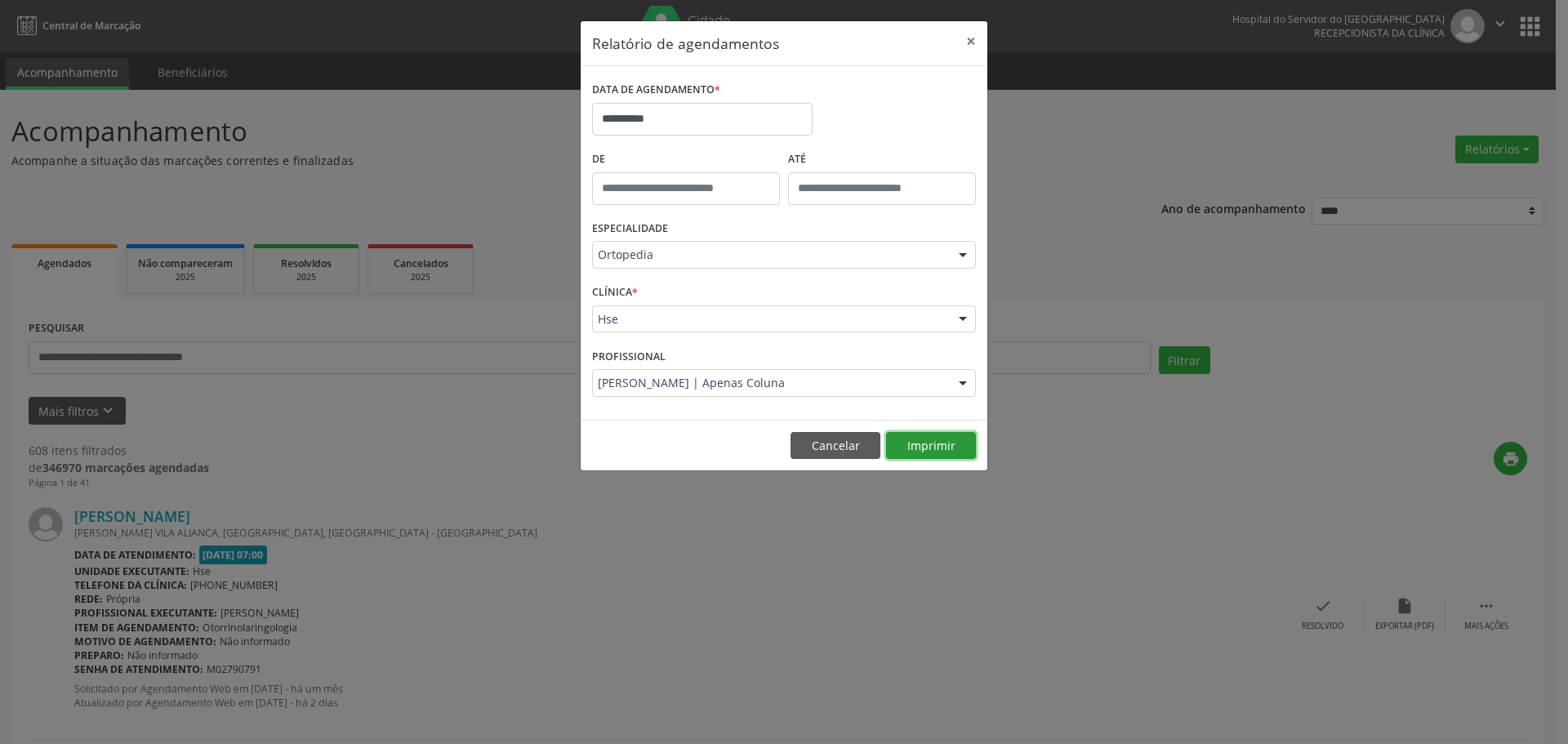
click at [932, 450] on button "Imprimir" at bounding box center [931, 445] width 90 height 28
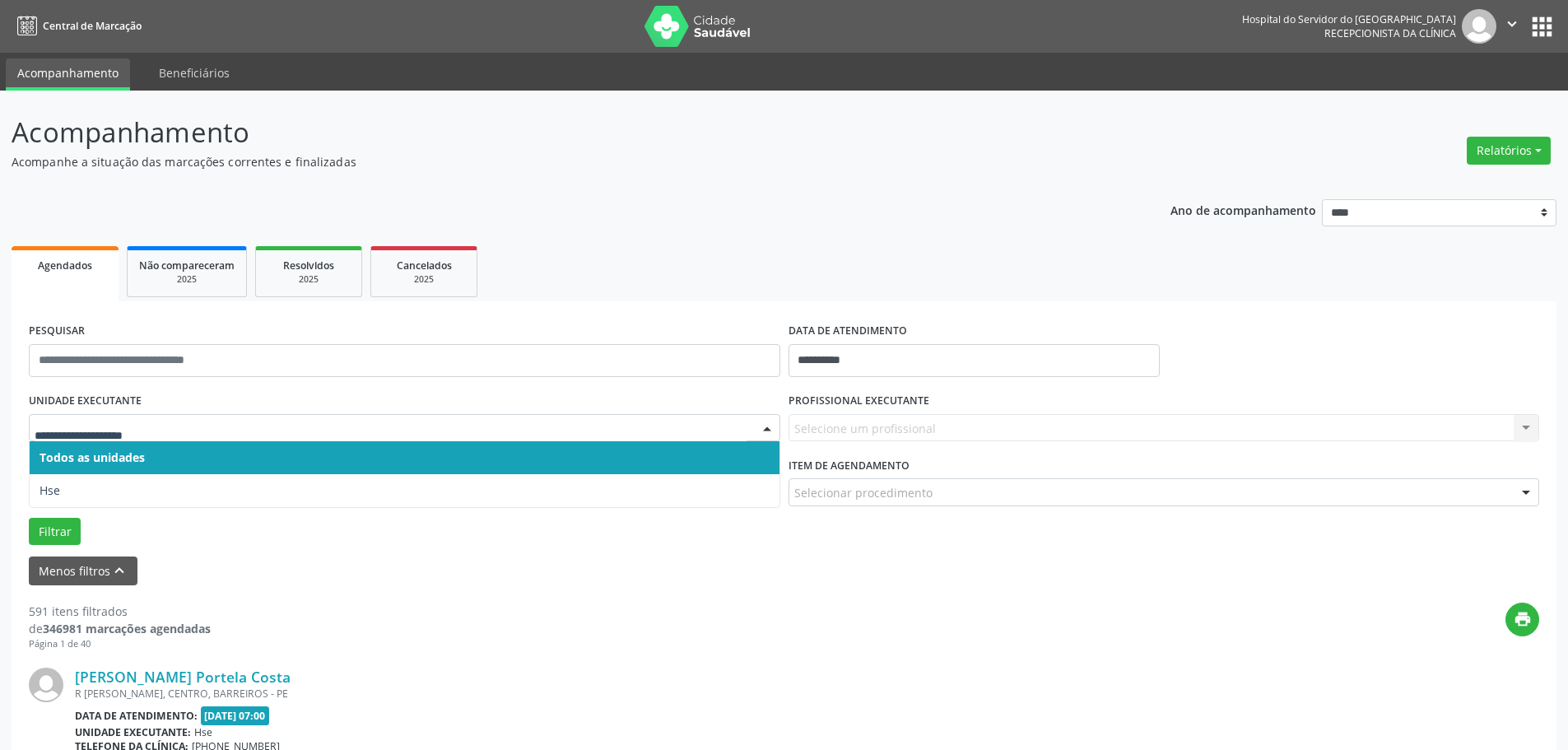
click at [133, 470] on span "Todos as unidades" at bounding box center [404, 458] width 750 height 33
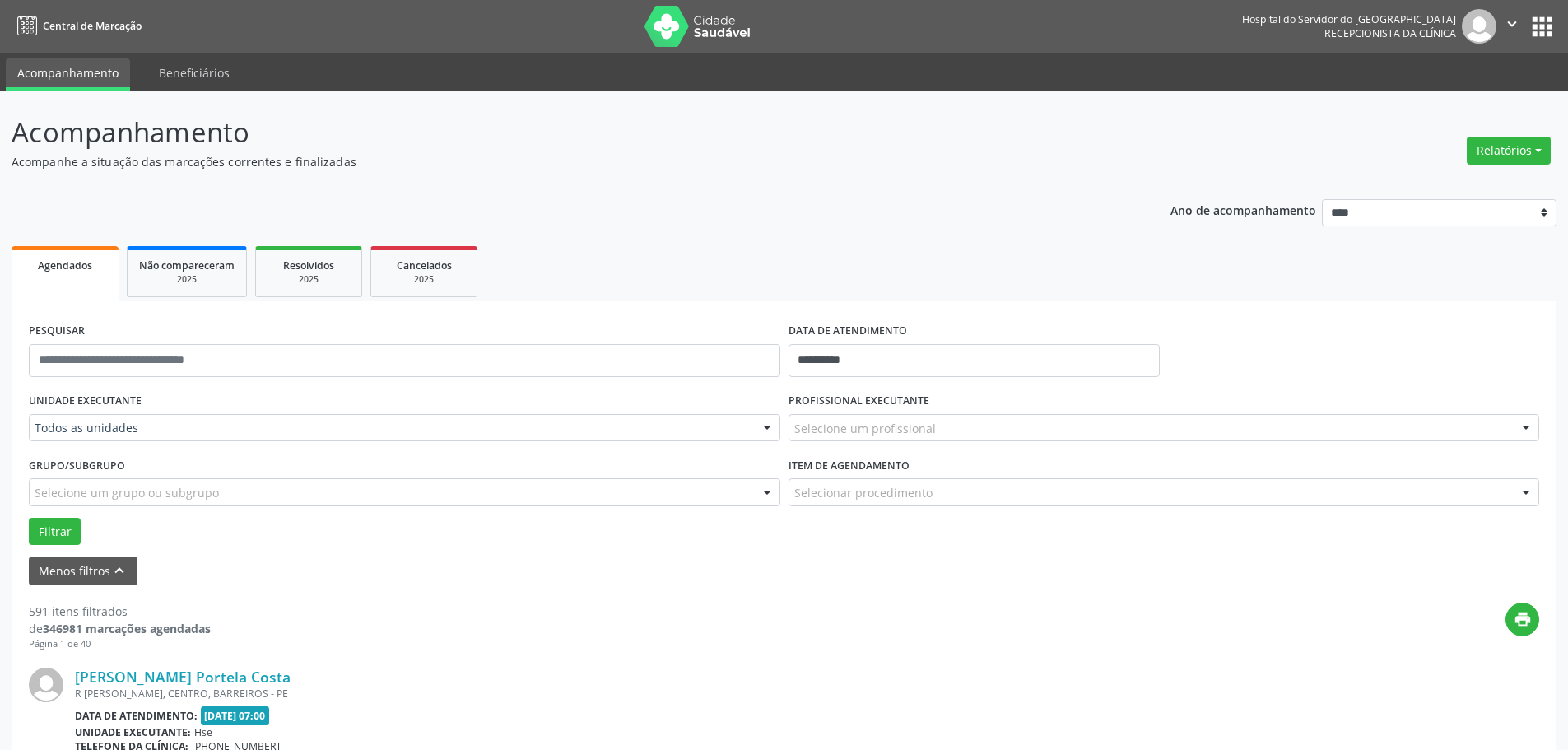
click at [123, 483] on div "Selecione um grupo ou subgrupo" at bounding box center [404, 492] width 752 height 28
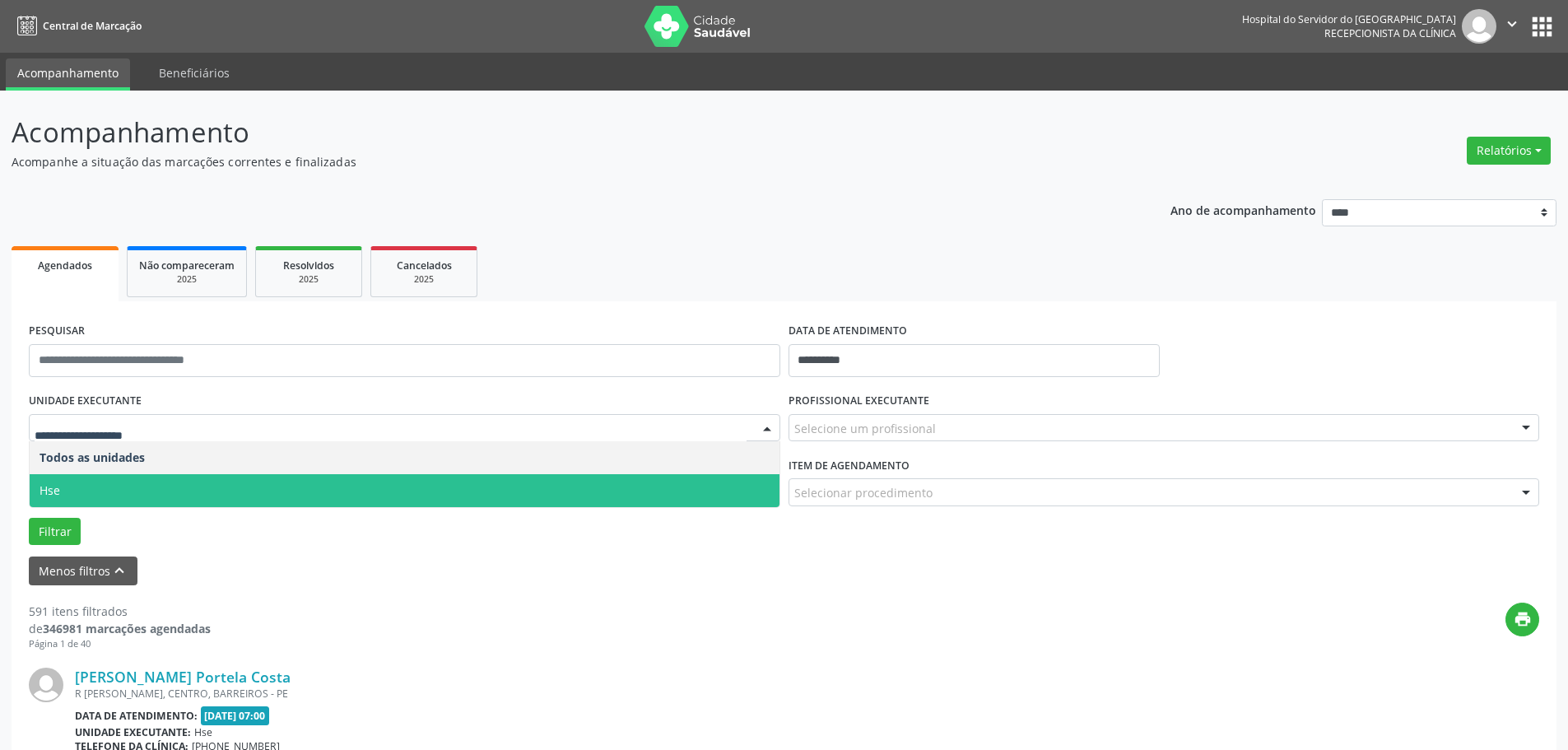
click at [102, 481] on span "Hse" at bounding box center [404, 490] width 750 height 33
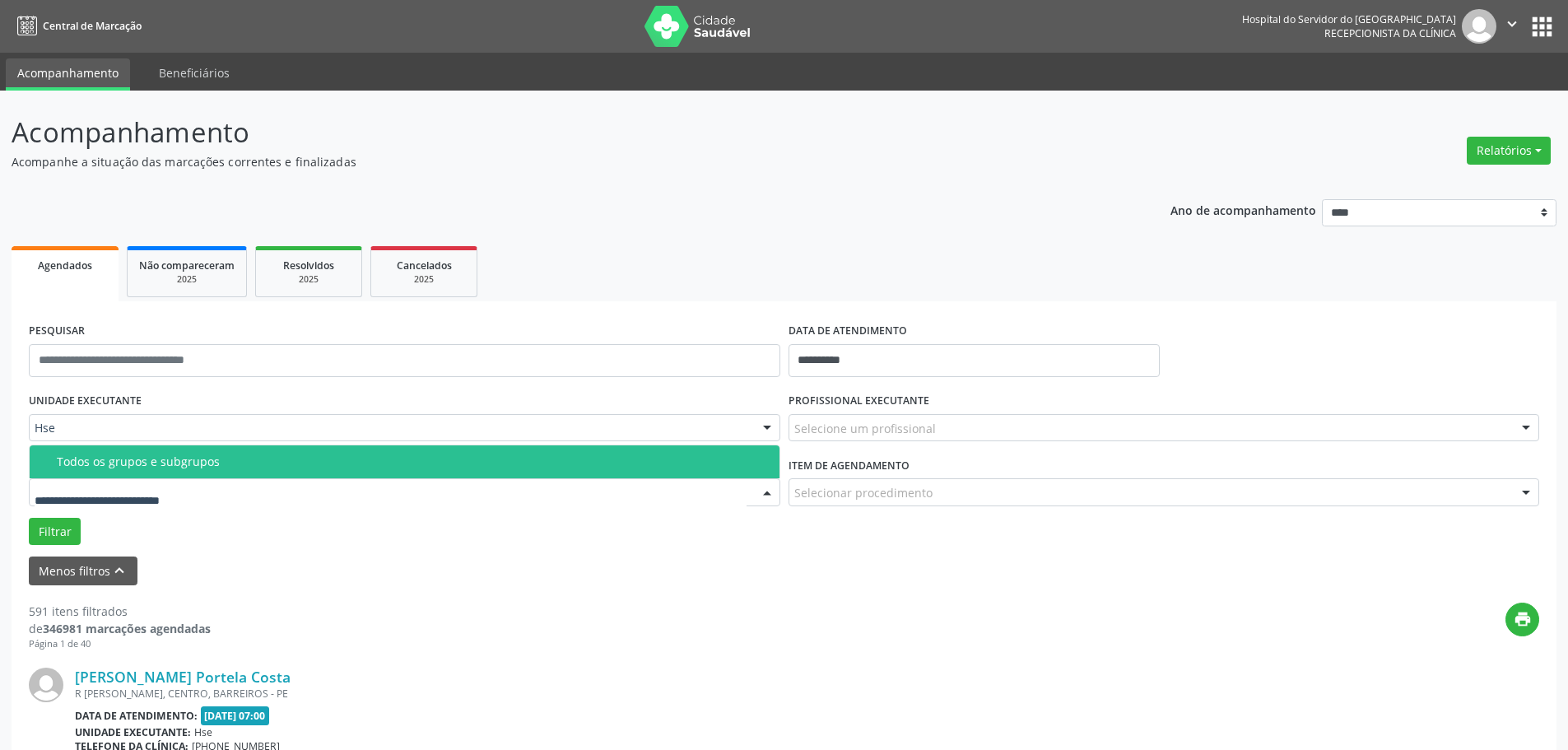
click at [161, 469] on div "Todos os grupos e subgrupos" at bounding box center [413, 461] width 713 height 13
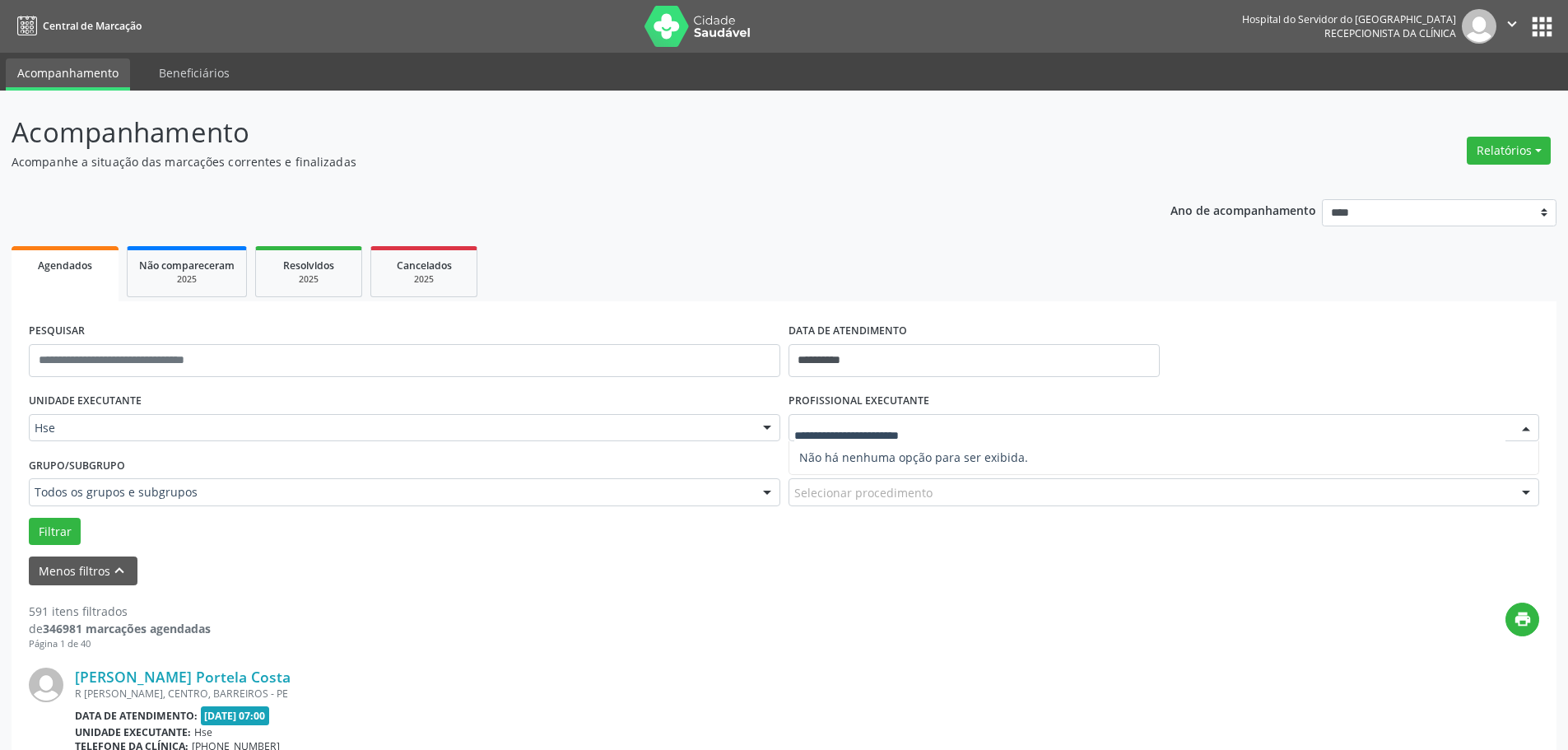
click at [822, 535] on div "Filtrar" at bounding box center [784, 531] width 1518 height 28
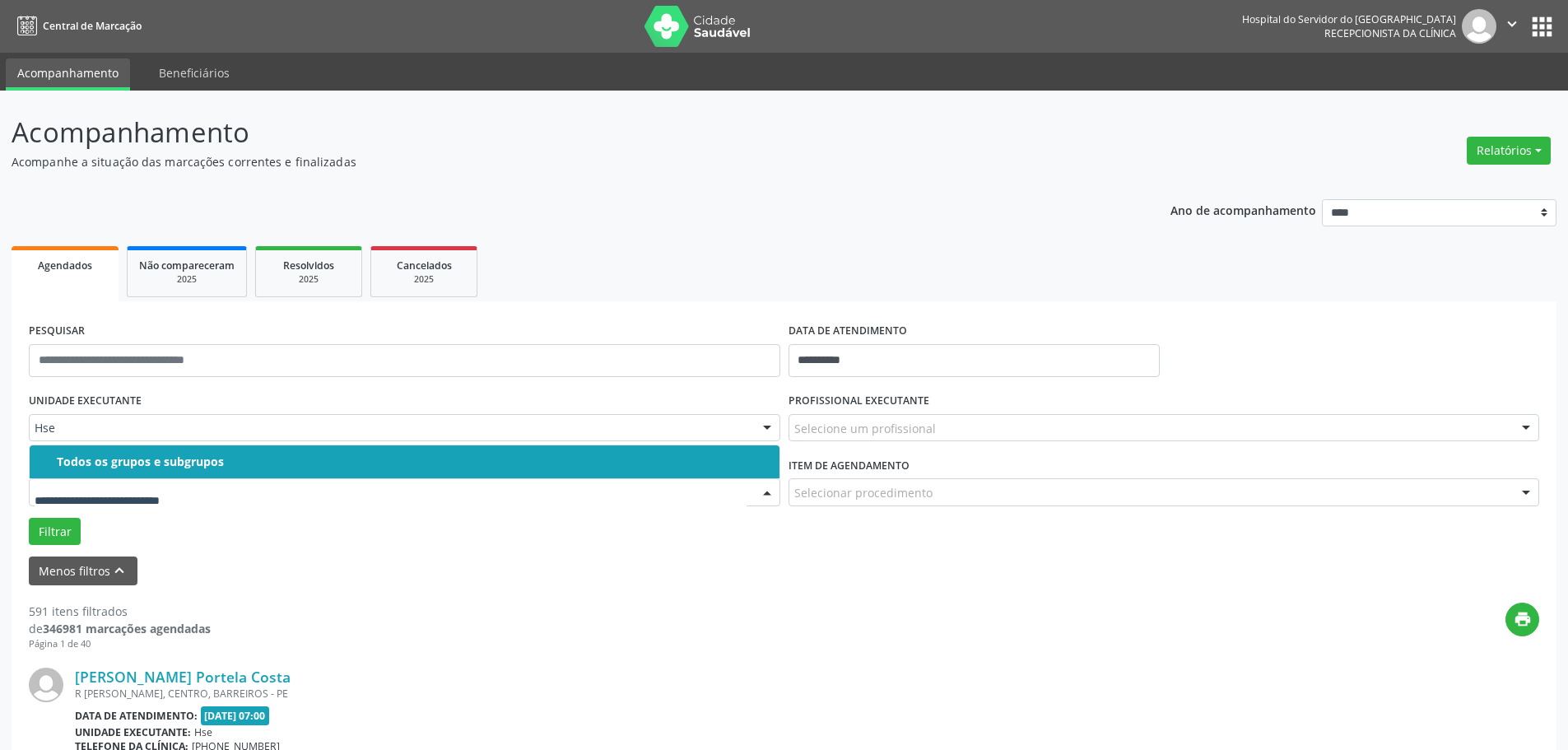
click at [121, 458] on div "Todos os grupos e subgrupos" at bounding box center [413, 461] width 713 height 13
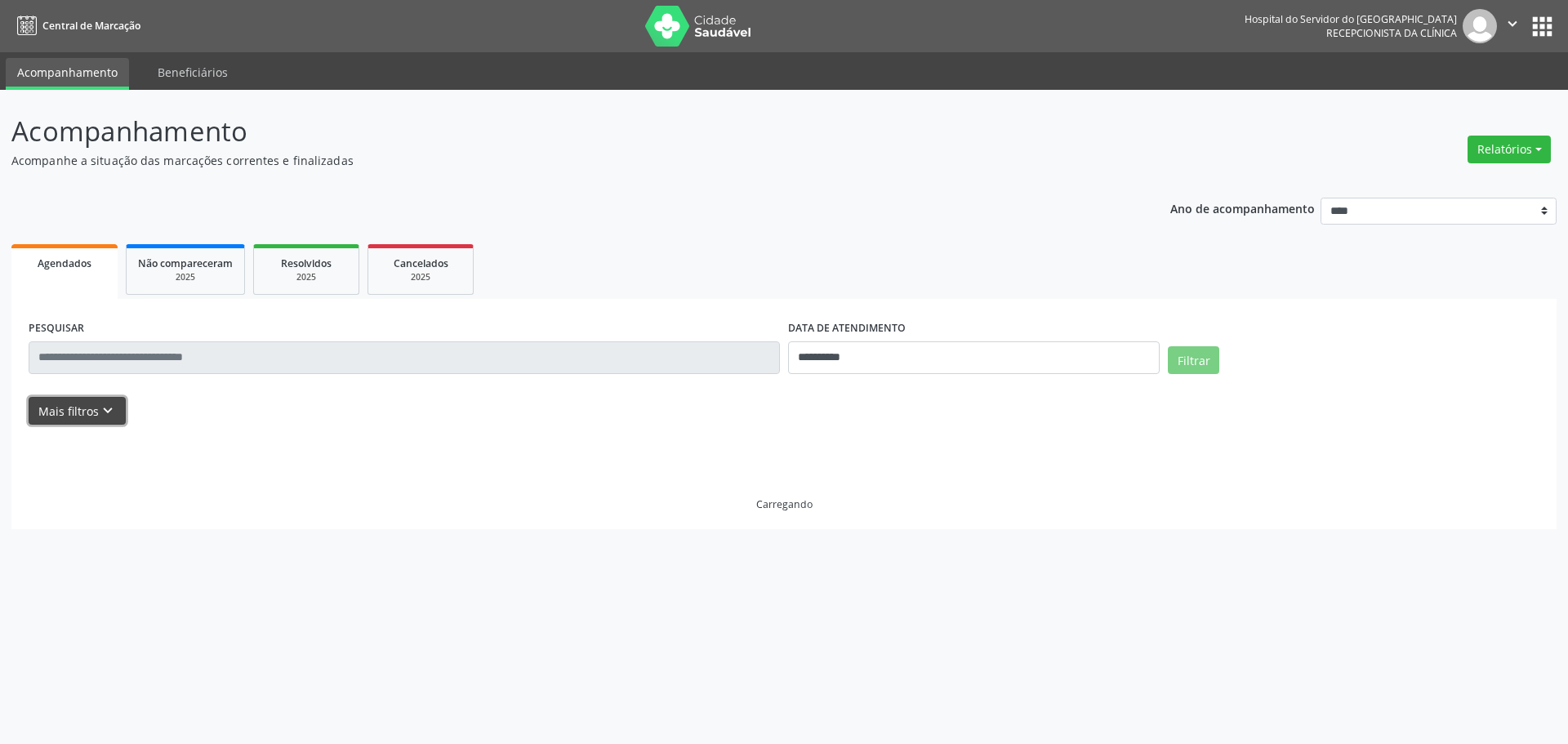
click at [101, 416] on icon "keyboard_arrow_down" at bounding box center [107, 411] width 18 height 18
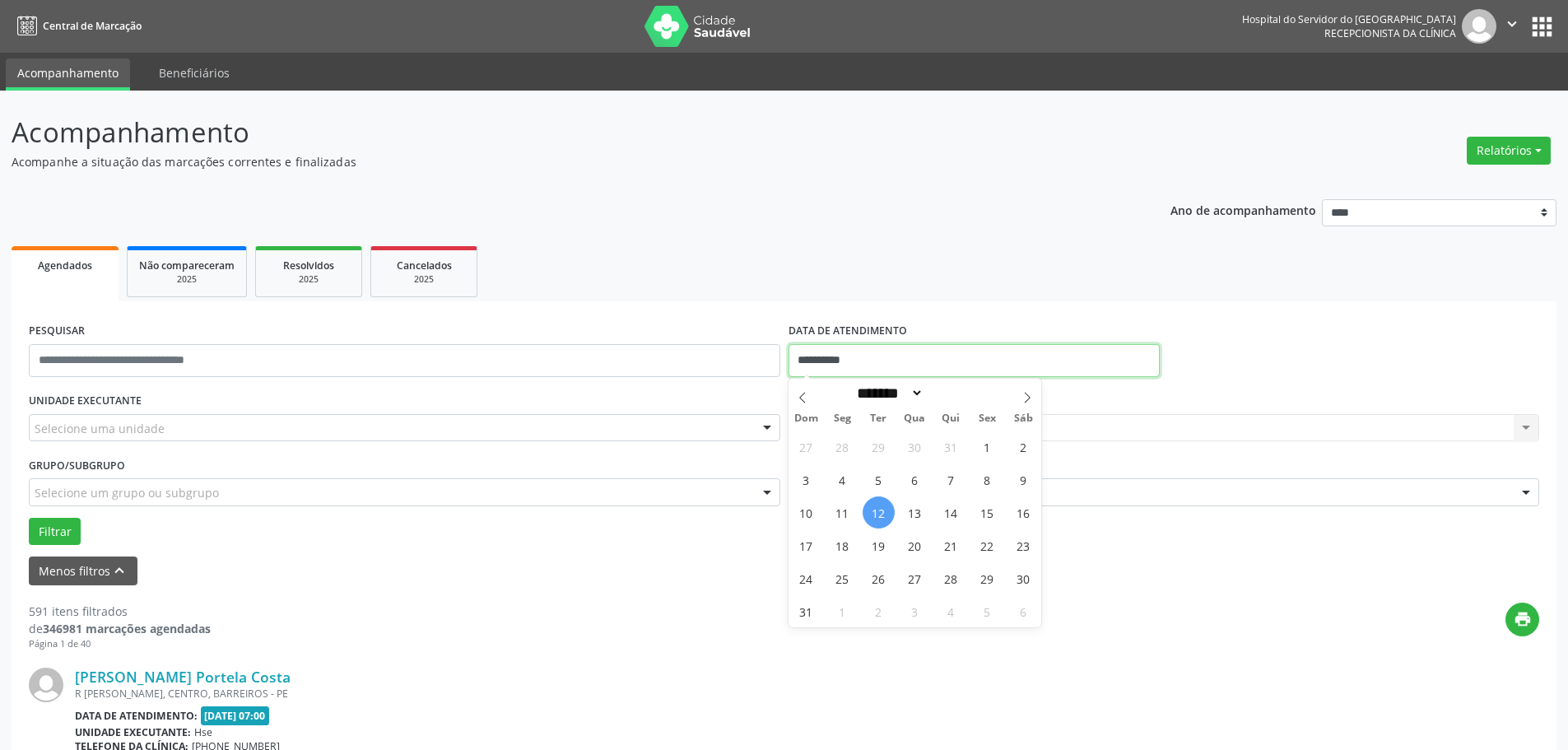
click at [849, 349] on input "**********" at bounding box center [974, 360] width 371 height 33
click at [846, 515] on span "11" at bounding box center [842, 512] width 32 height 32
type input "**********"
click at [867, 428] on div "Selecione um profissional Nenhum resultado encontrado para: " " Não há nenhuma …" at bounding box center [1164, 428] width 752 height 28
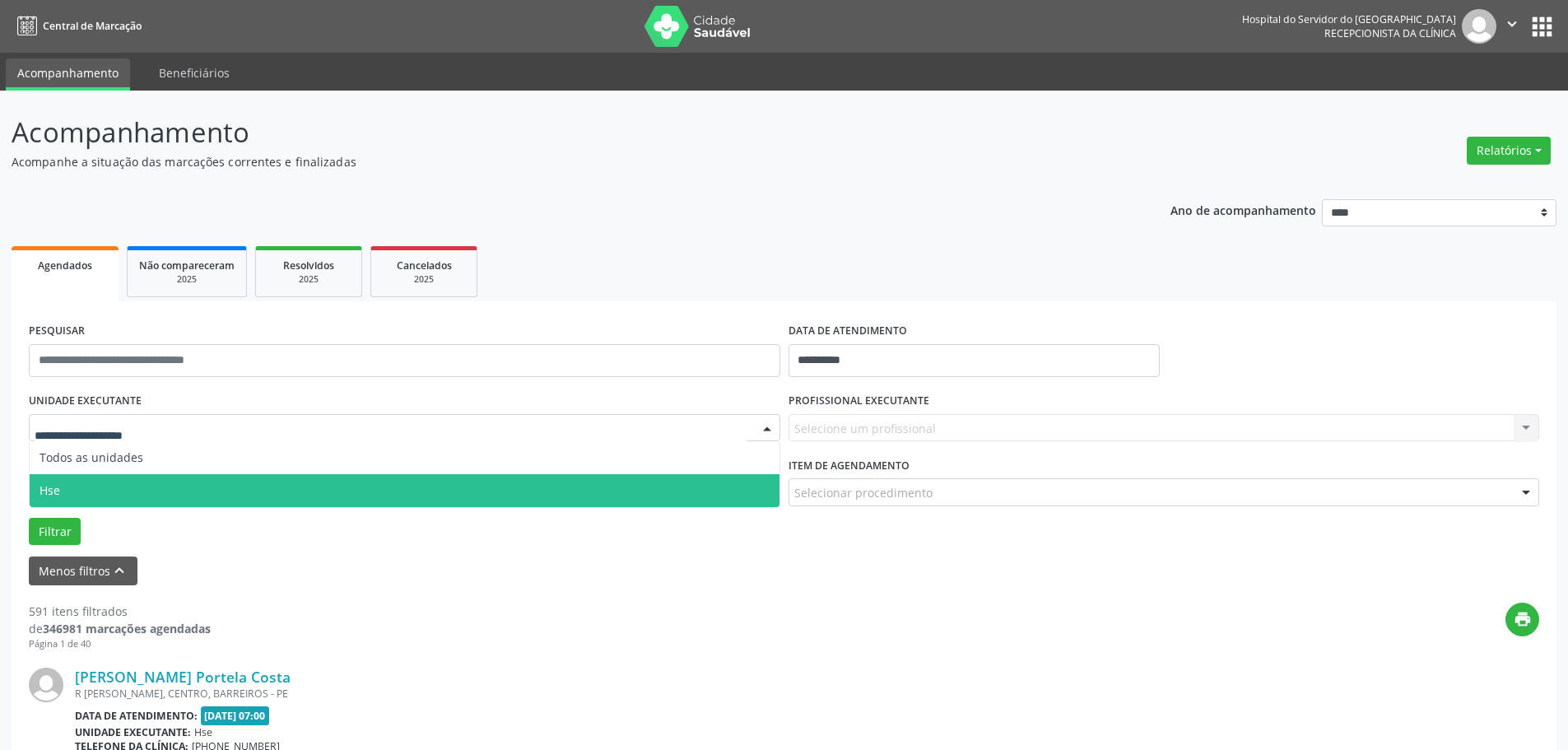
click at [75, 490] on span "Hse" at bounding box center [404, 490] width 750 height 33
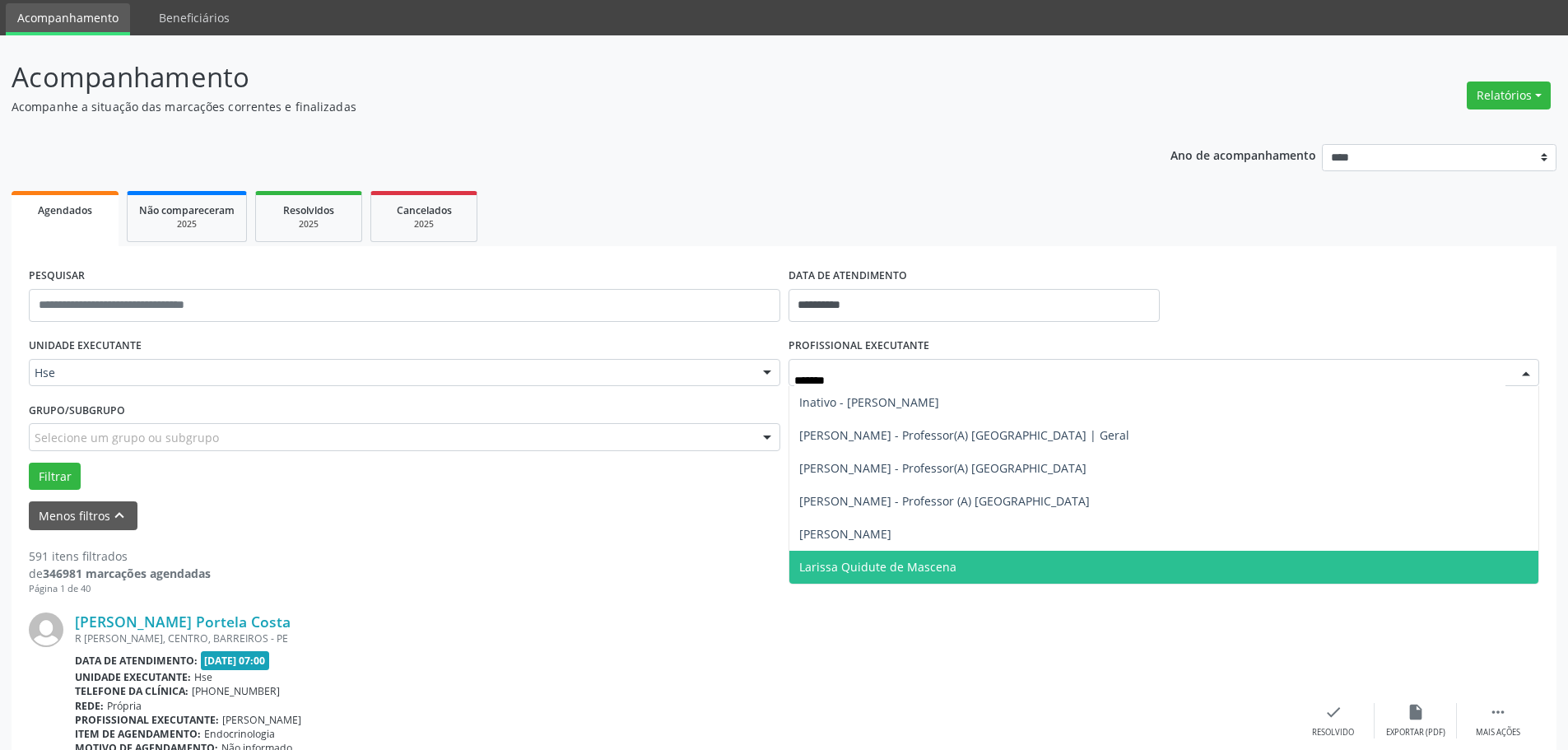
scroll to position [82, 0]
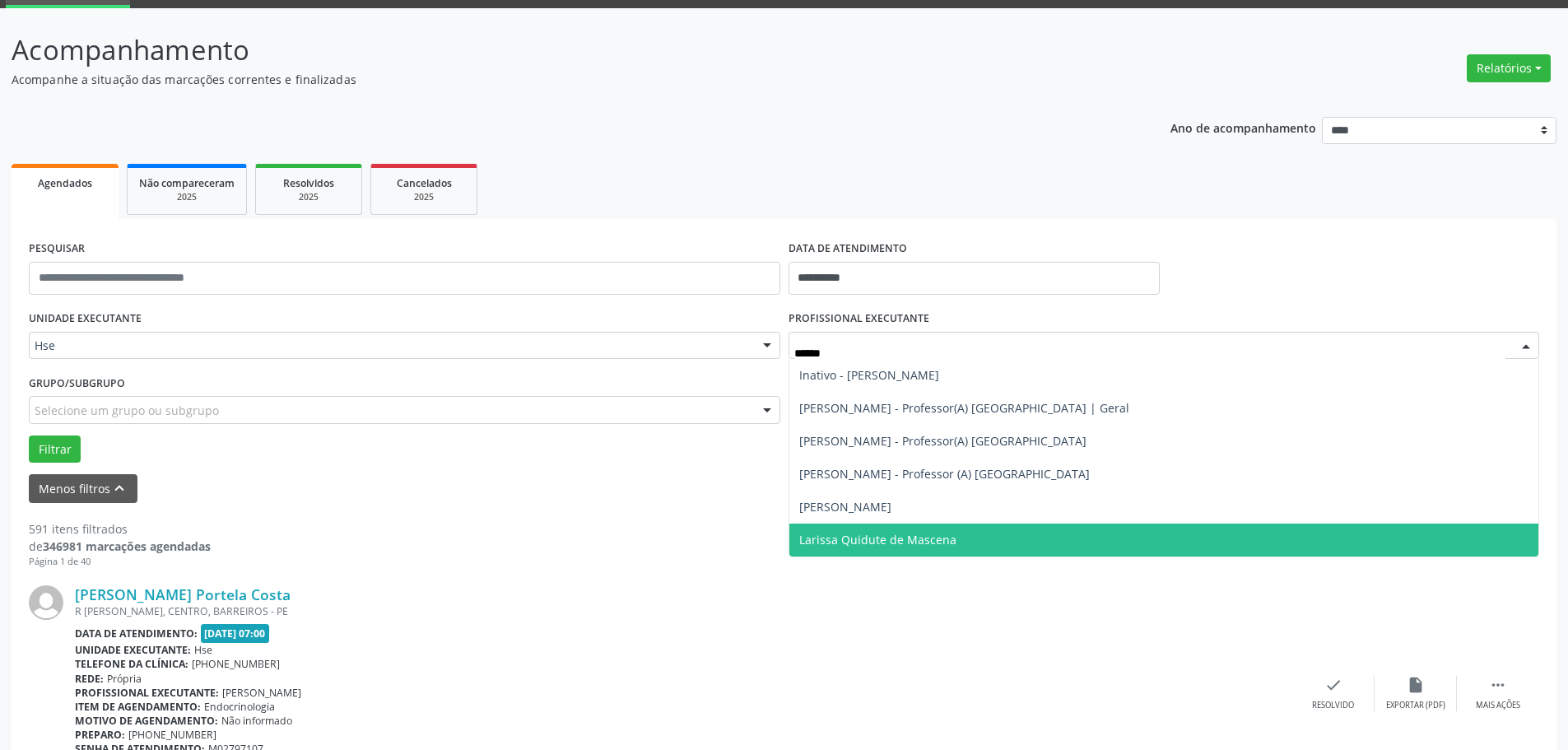
type input "*******"
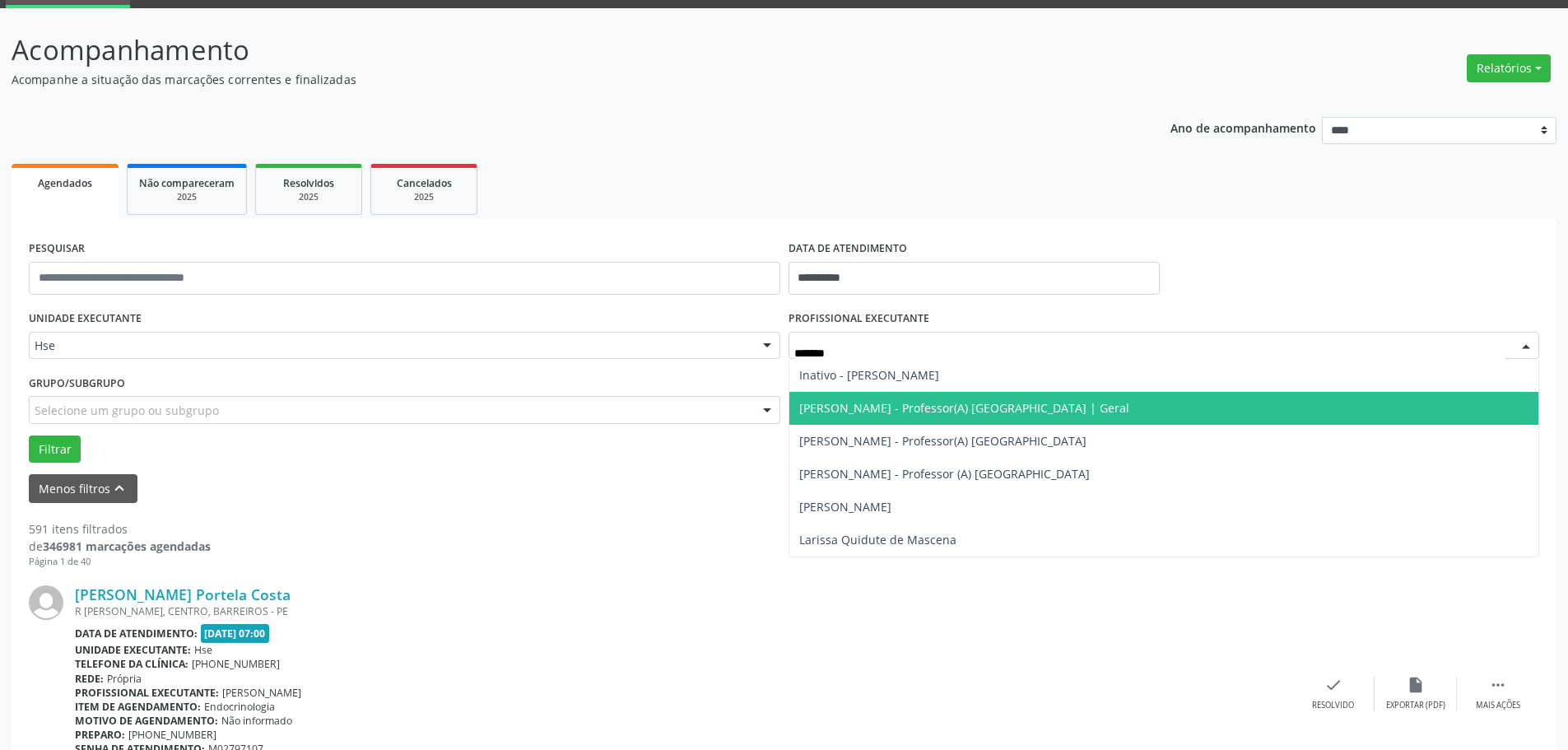
click at [915, 410] on span "[PERSON_NAME] - Professor(A) [GEOGRAPHIC_DATA] | Geral" at bounding box center [964, 408] width 330 height 15
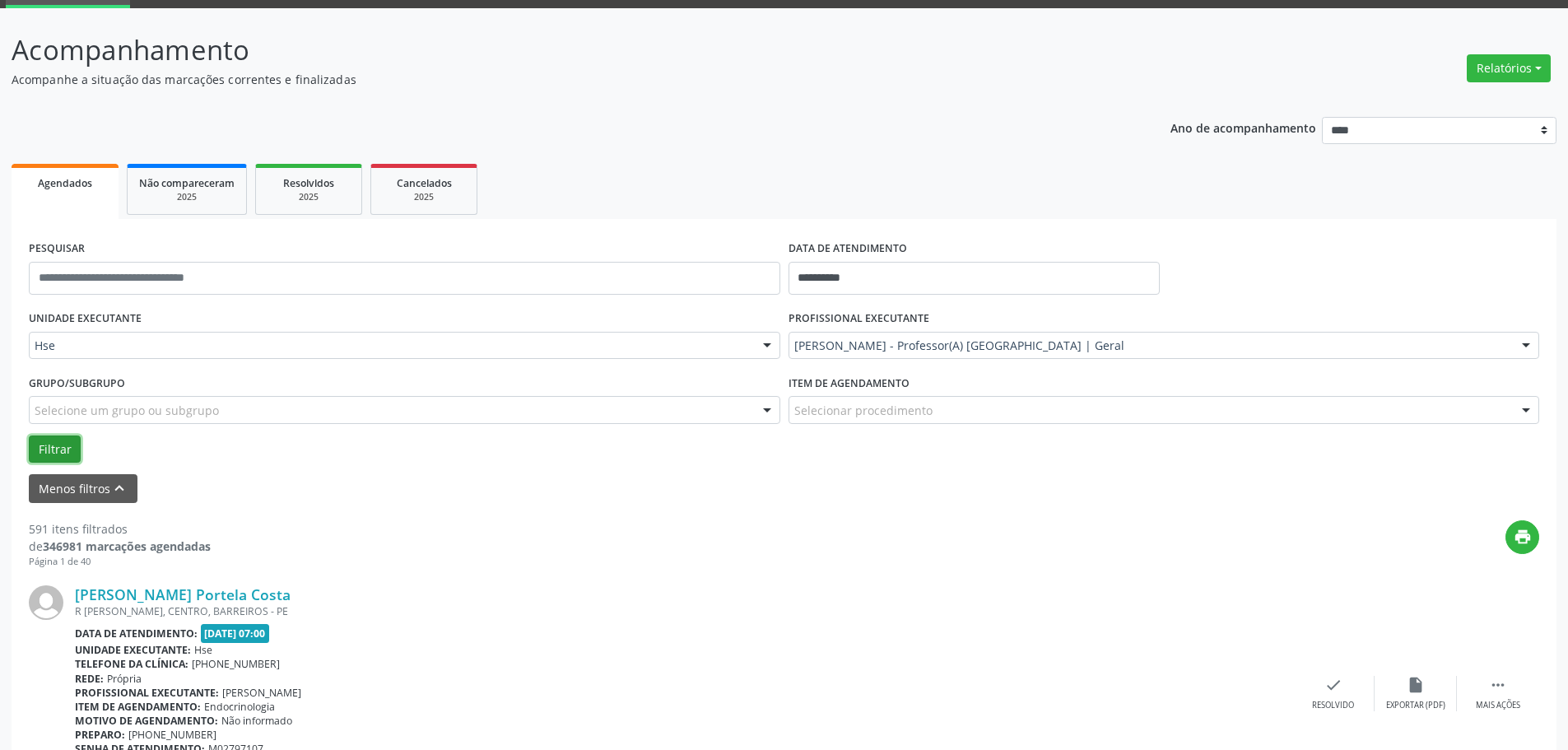
click at [64, 458] on button "Filtrar" at bounding box center [55, 449] width 52 height 28
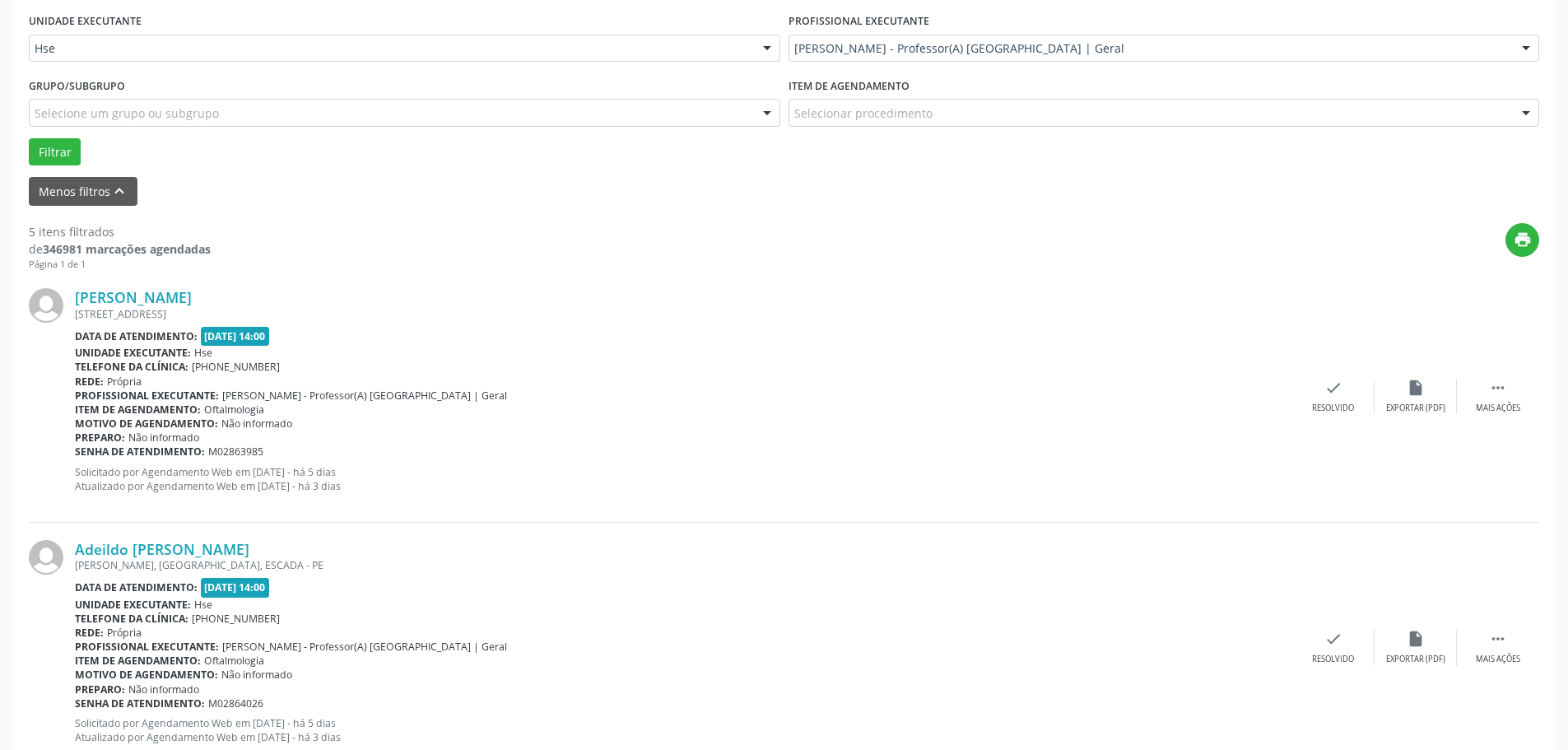
scroll to position [411, 0]
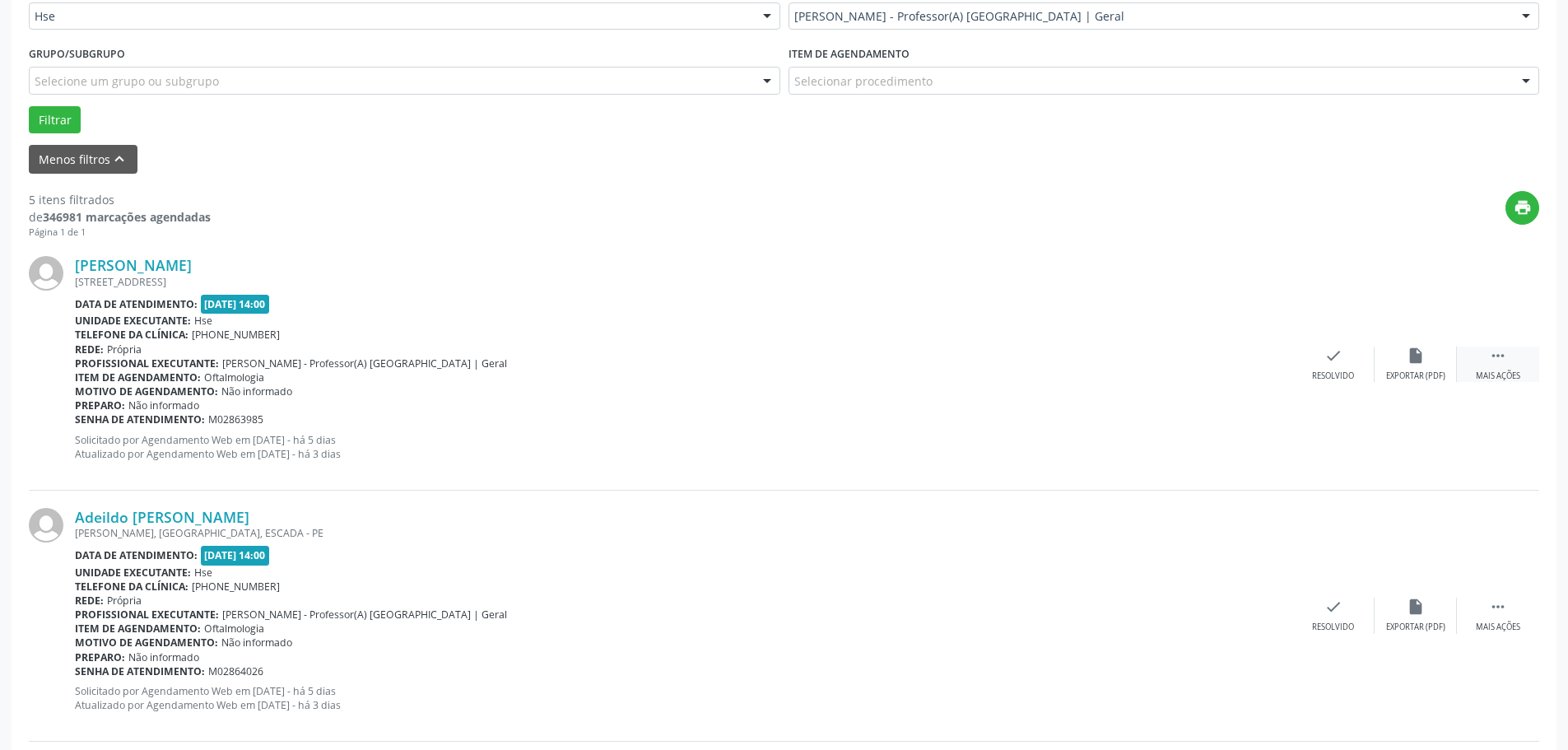
click at [1503, 364] on icon "" at bounding box center [1497, 355] width 18 height 18
click at [1091, 378] on div "Resolvido" at bounding box center [1086, 375] width 42 height 11
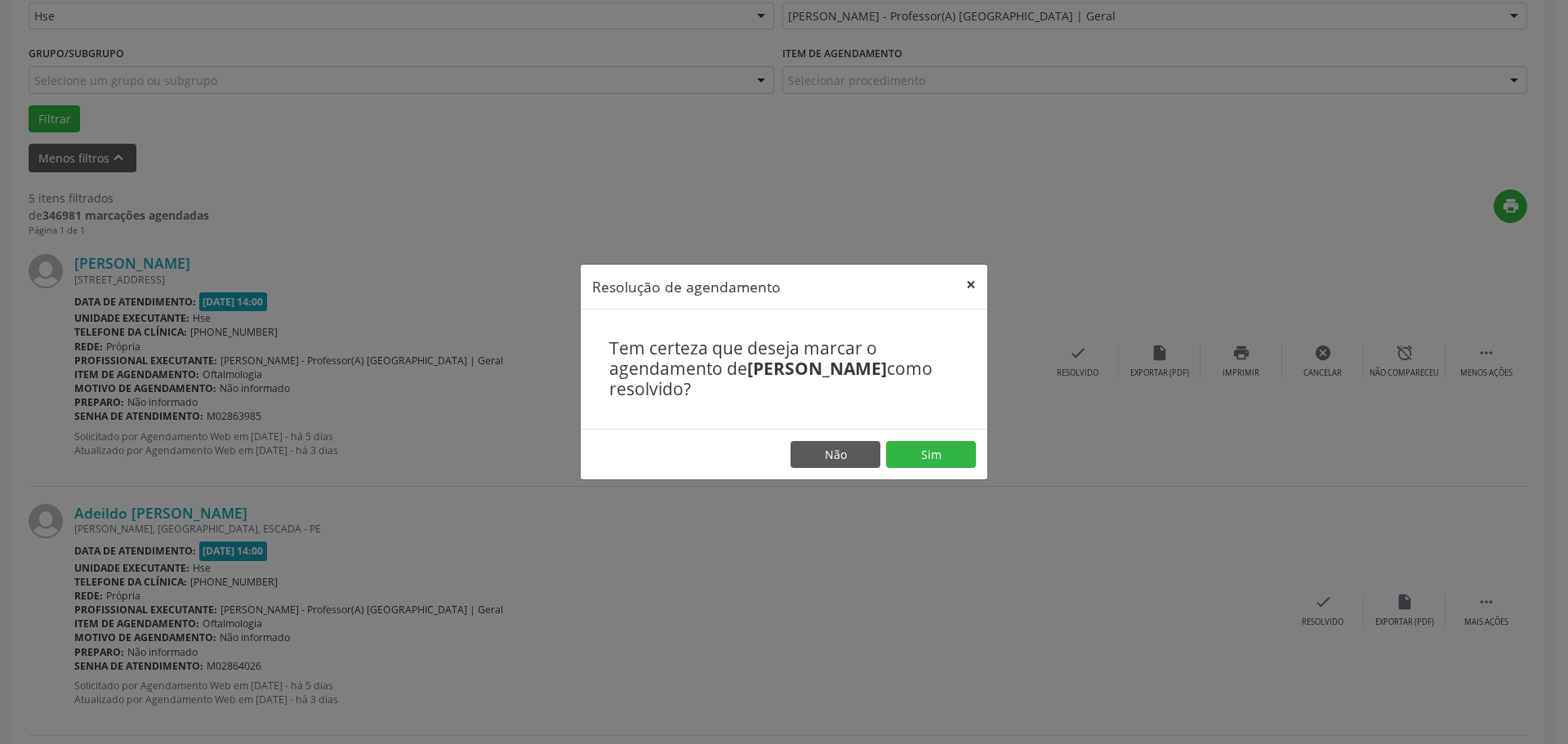
click at [967, 285] on button "×" at bounding box center [971, 284] width 33 height 40
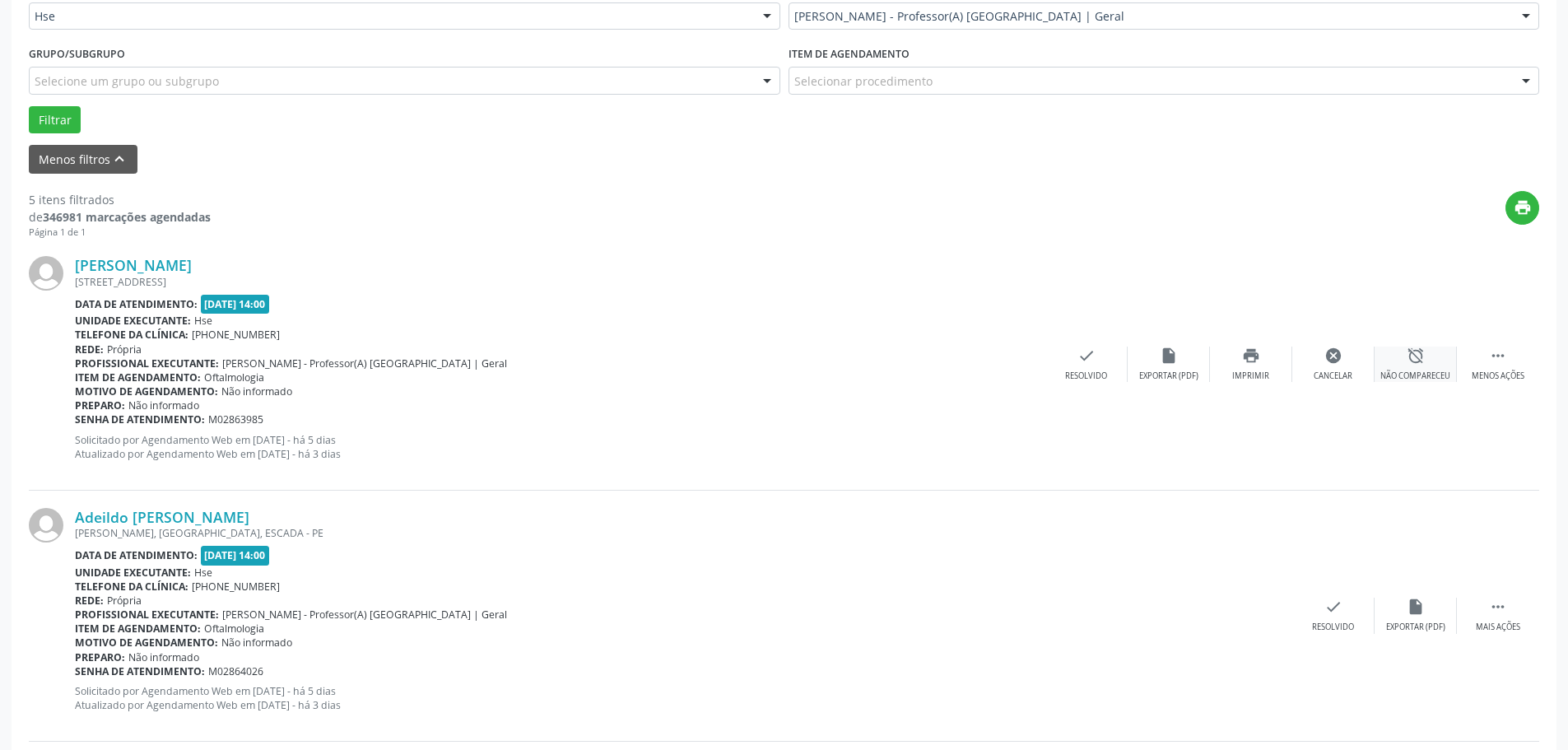
click at [1426, 375] on div "Não compareceu" at bounding box center [1415, 375] width 70 height 11
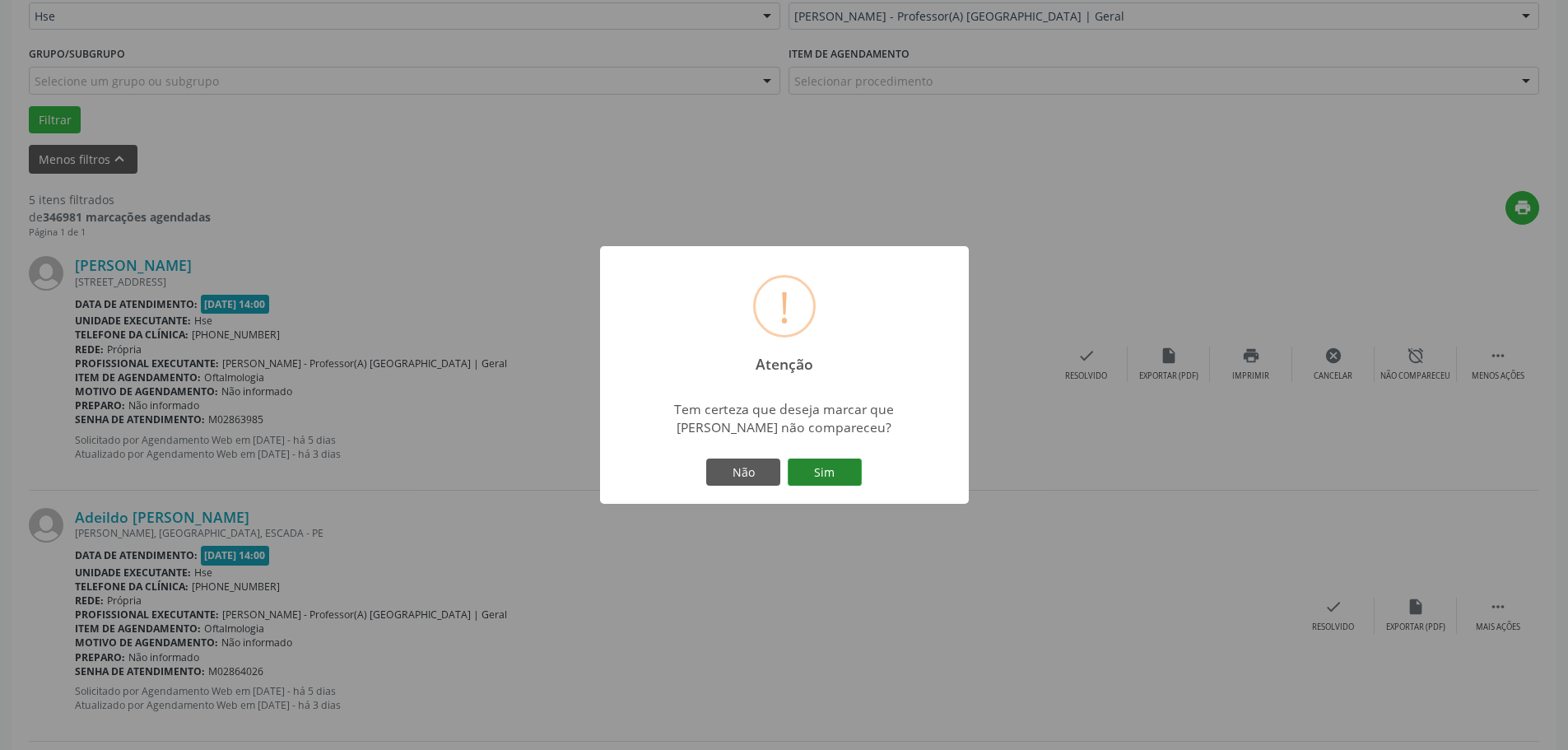
click at [806, 474] on button "Sim" at bounding box center [824, 472] width 74 height 28
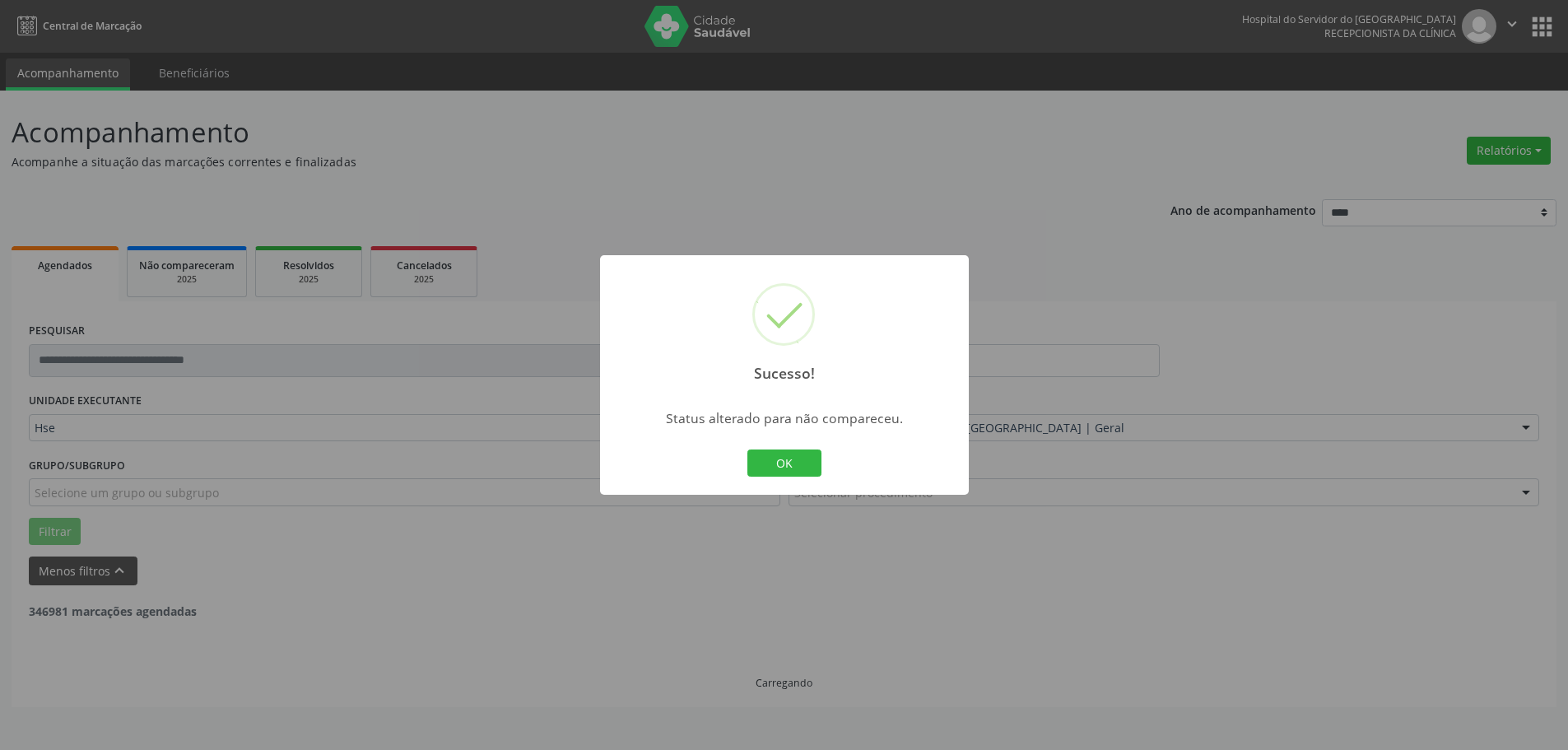
scroll to position [0, 0]
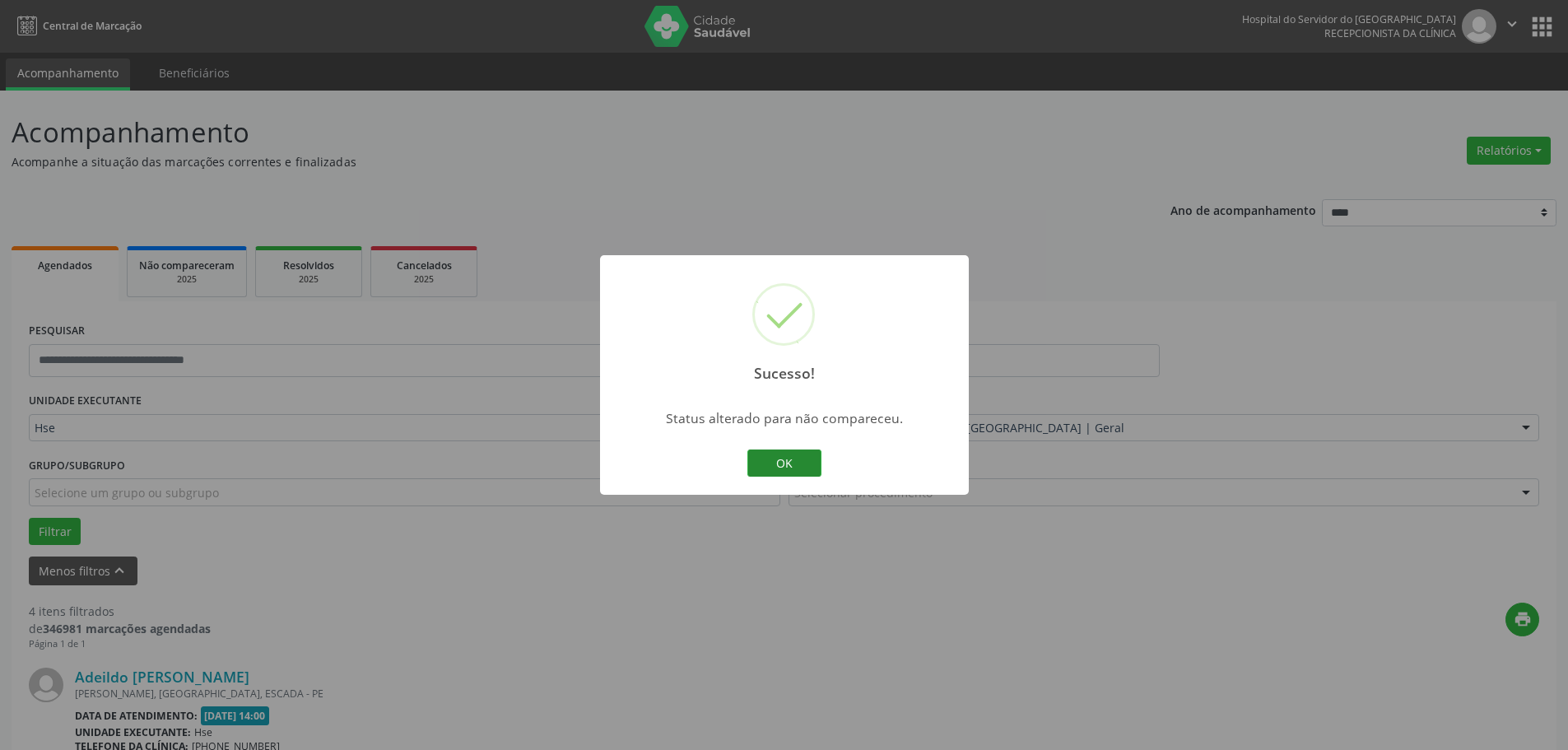
click at [779, 461] on button "OK" at bounding box center [784, 464] width 74 height 28
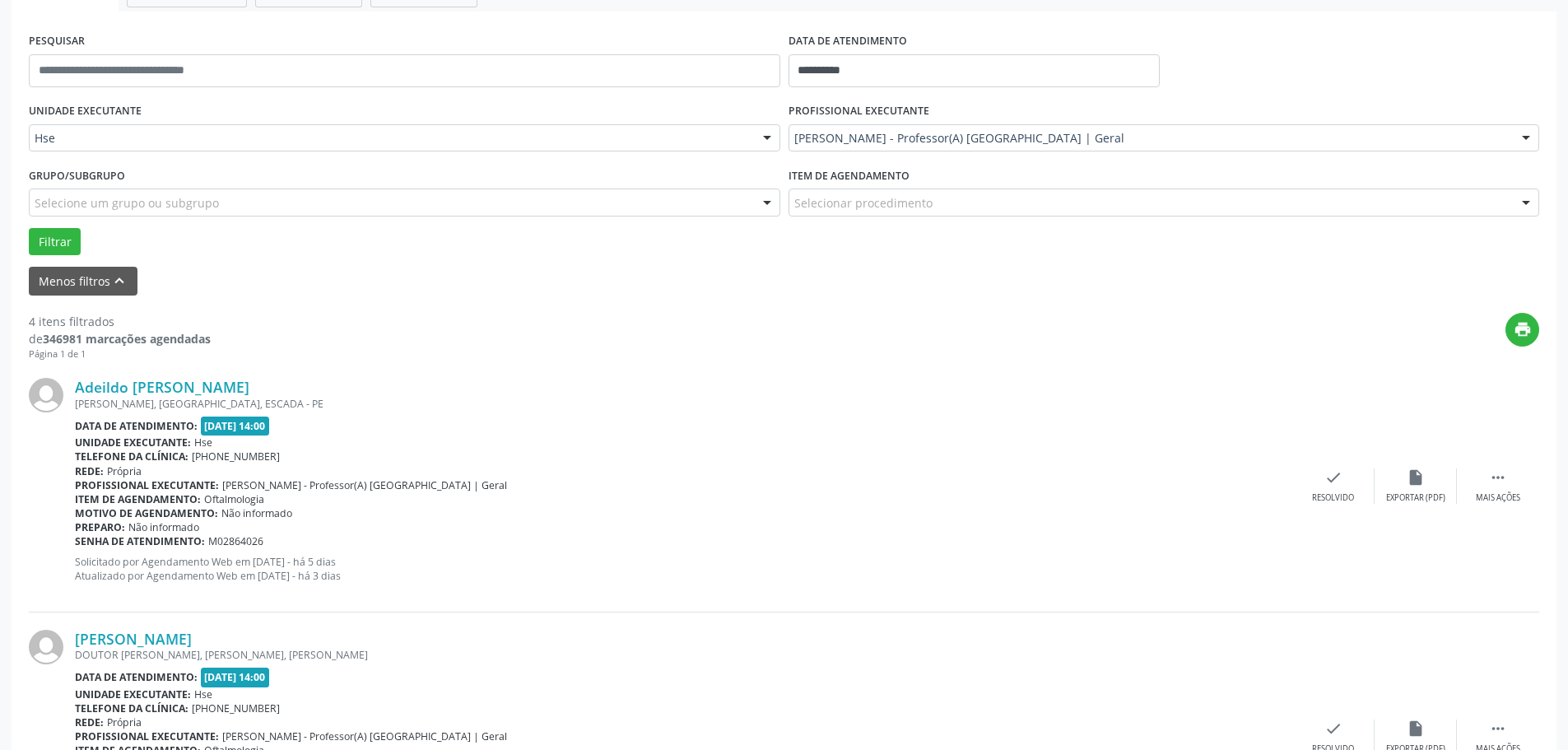
scroll to position [329, 0]
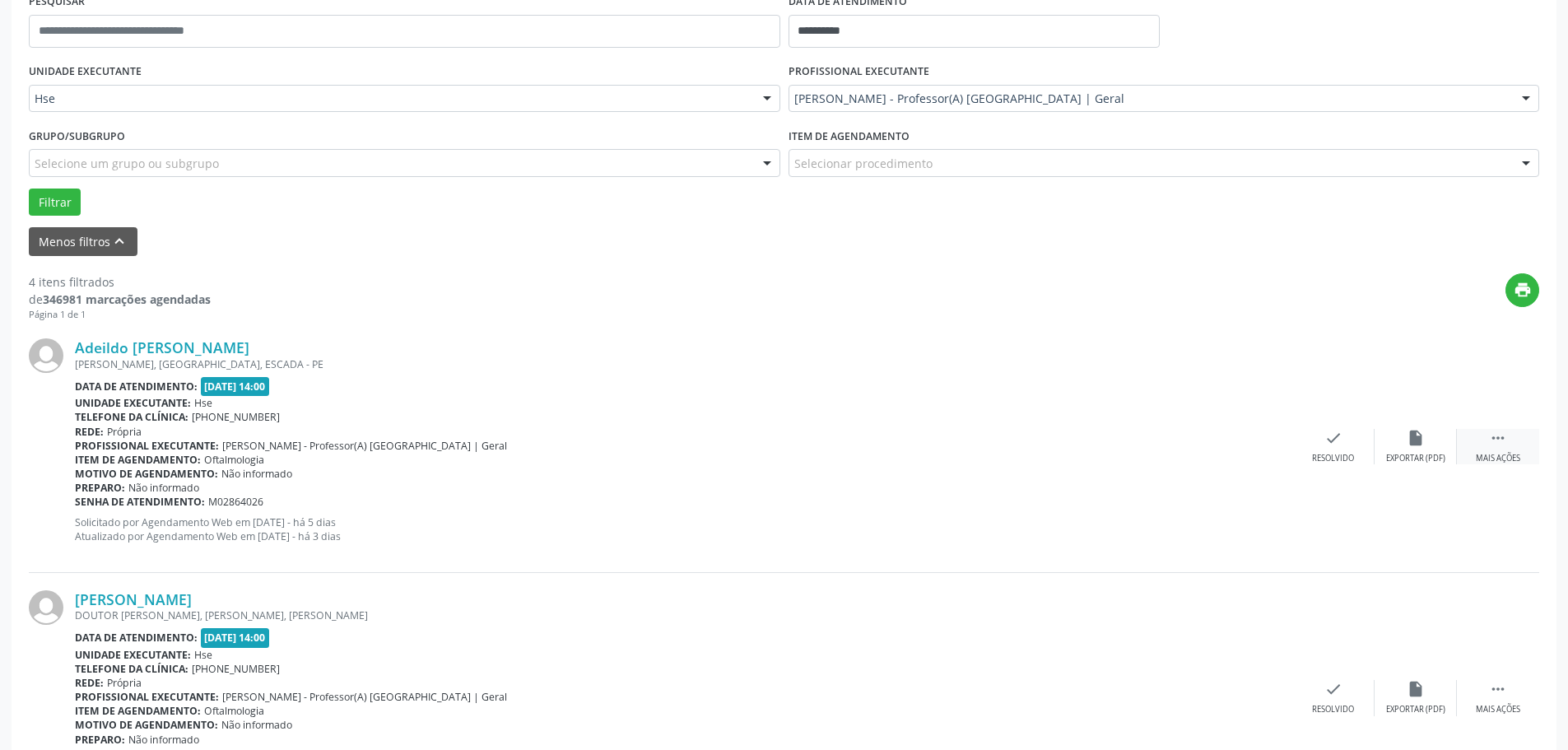
click at [1505, 452] on div " Mais ações" at bounding box center [1498, 446] width 82 height 35
click at [1426, 452] on div "alarm_off Não compareceu" at bounding box center [1416, 446] width 82 height 35
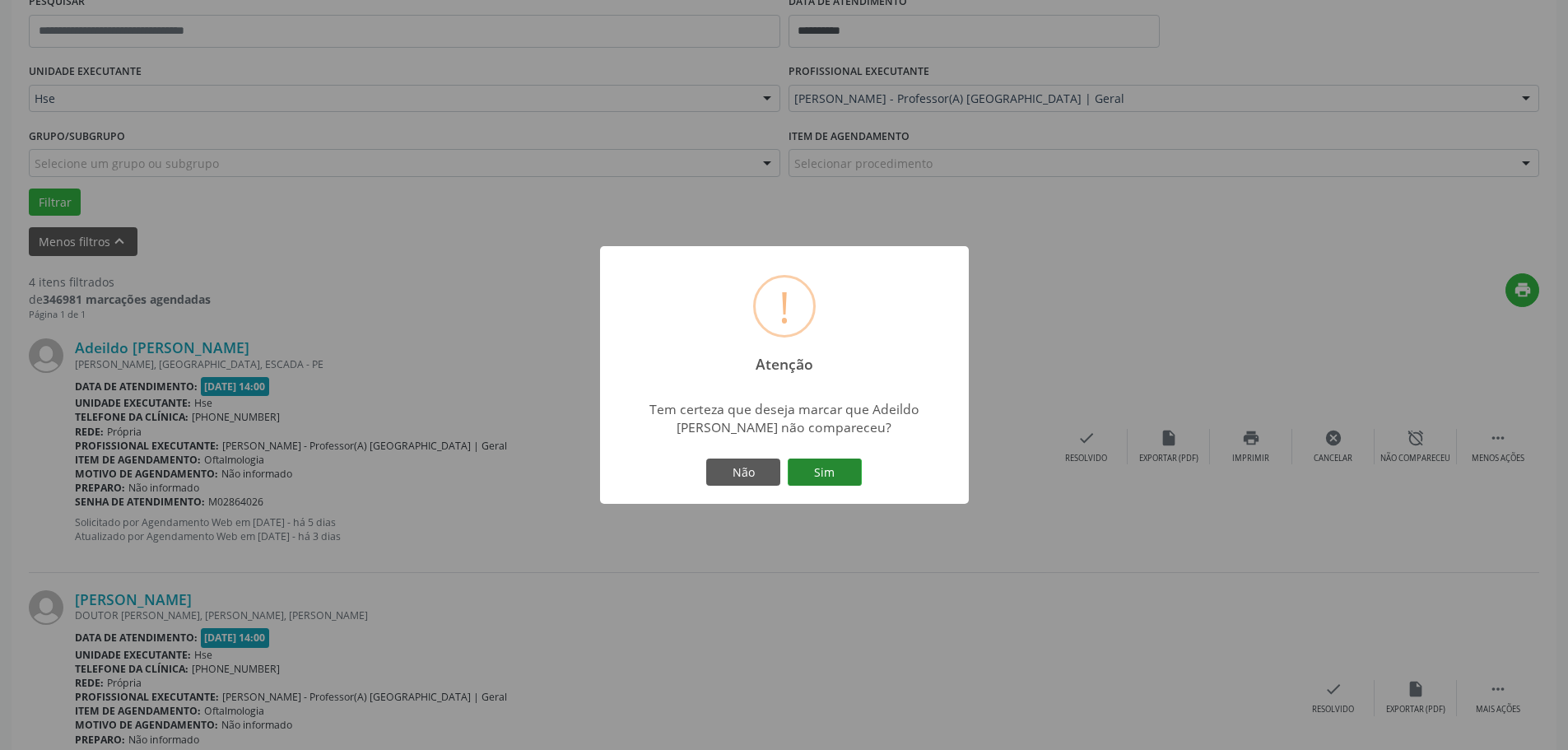
click at [821, 469] on button "Sim" at bounding box center [824, 472] width 74 height 28
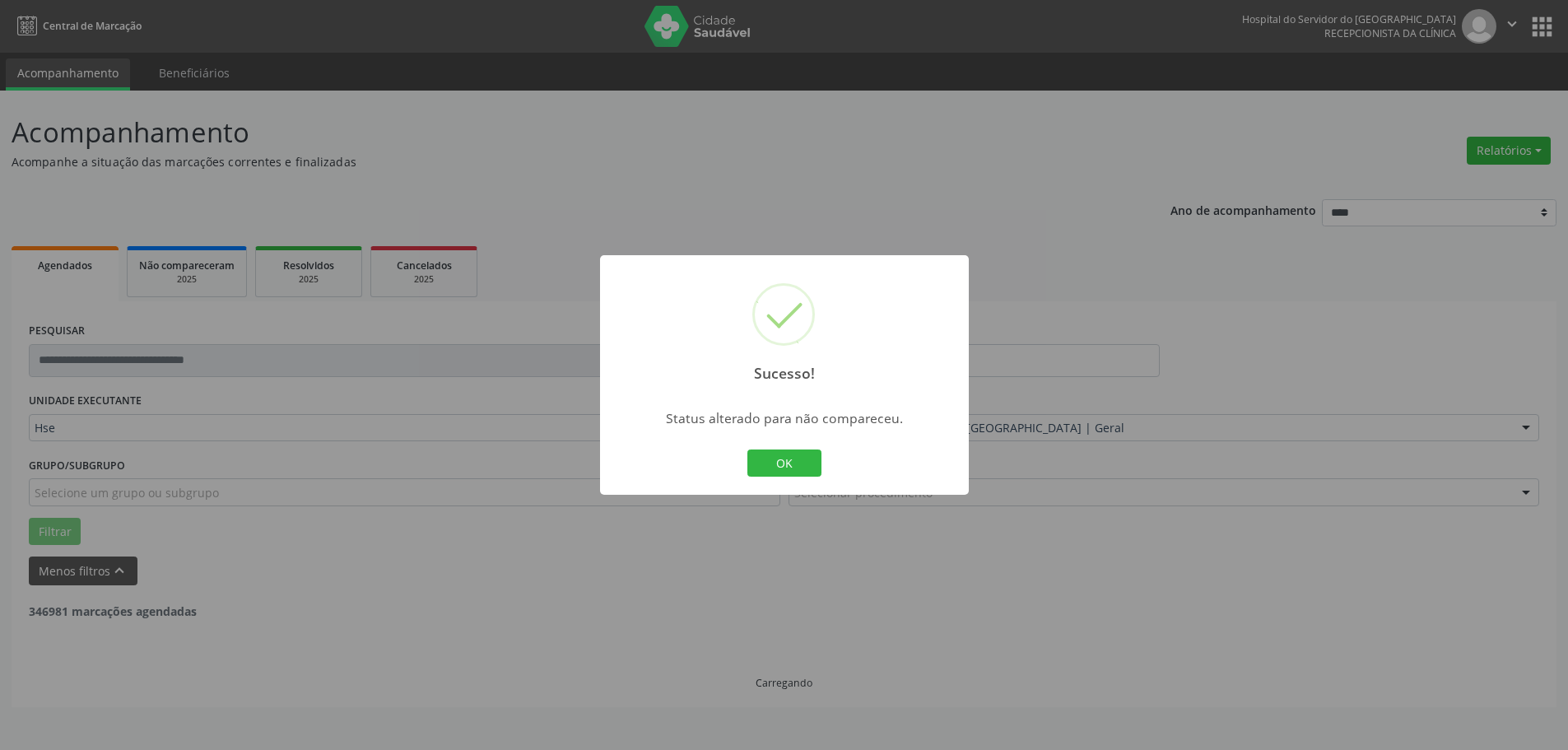
scroll to position [0, 0]
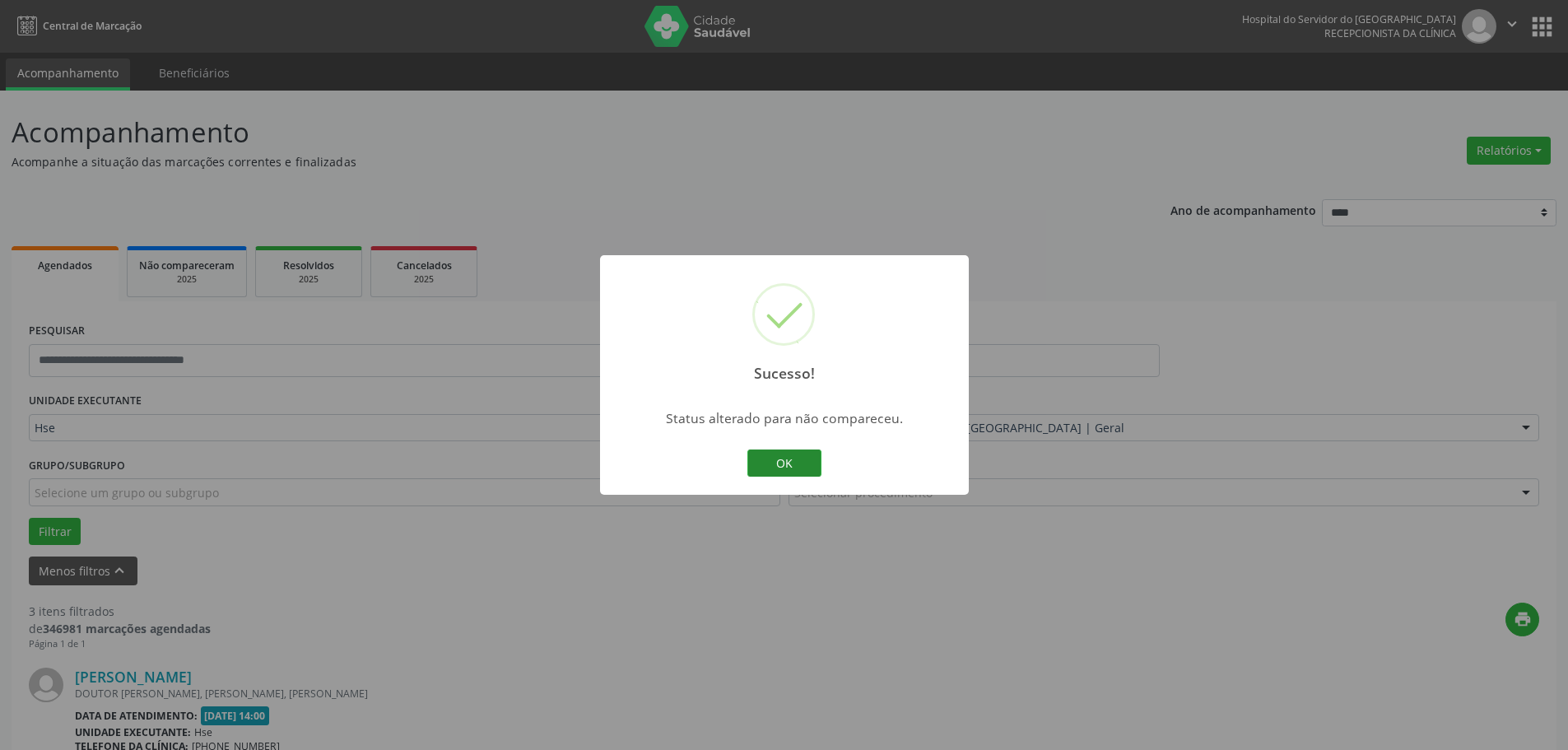
drag, startPoint x: 787, startPoint y: 450, endPoint x: 857, endPoint y: 493, distance: 82.2
click at [787, 452] on button "OK" at bounding box center [784, 464] width 74 height 28
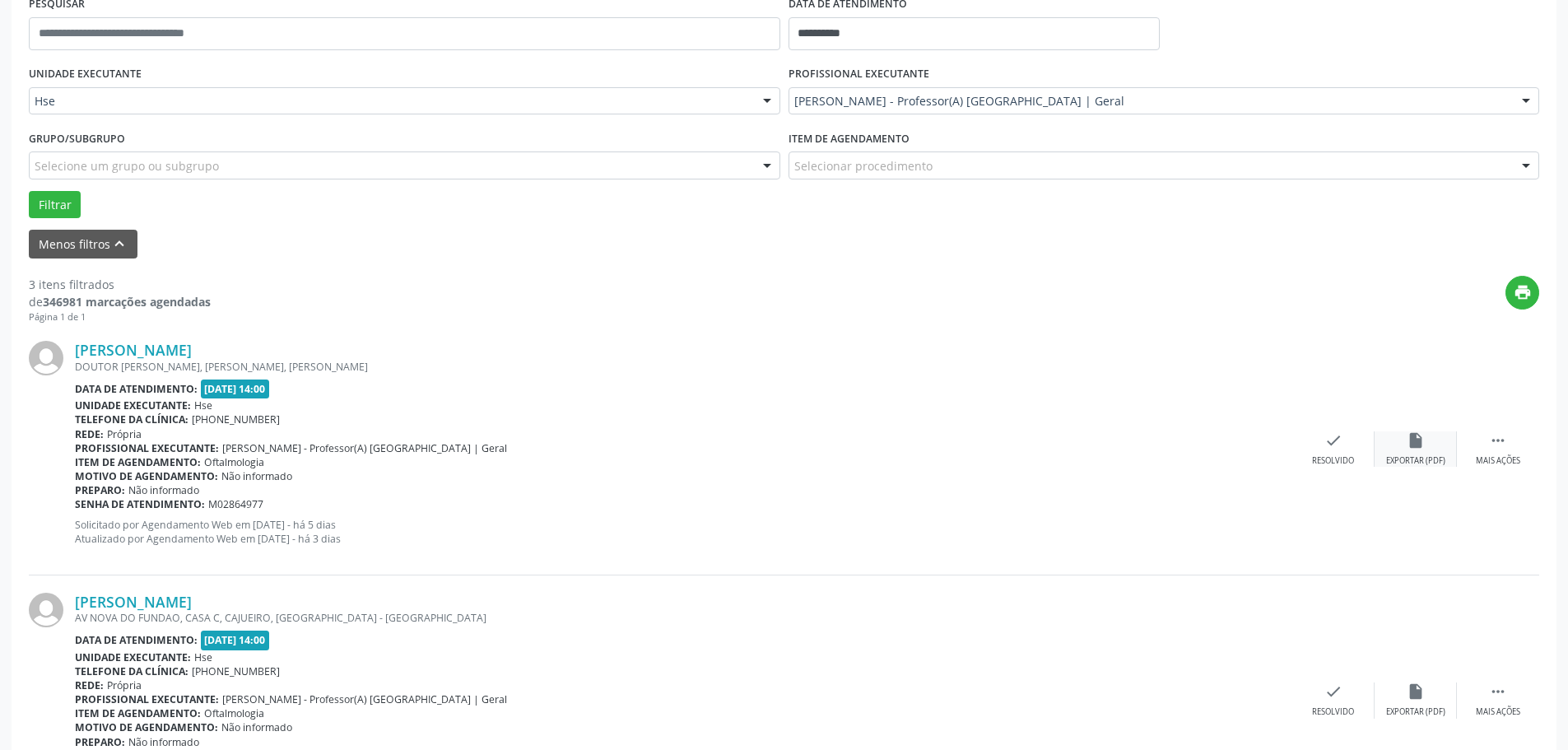
scroll to position [329, 0]
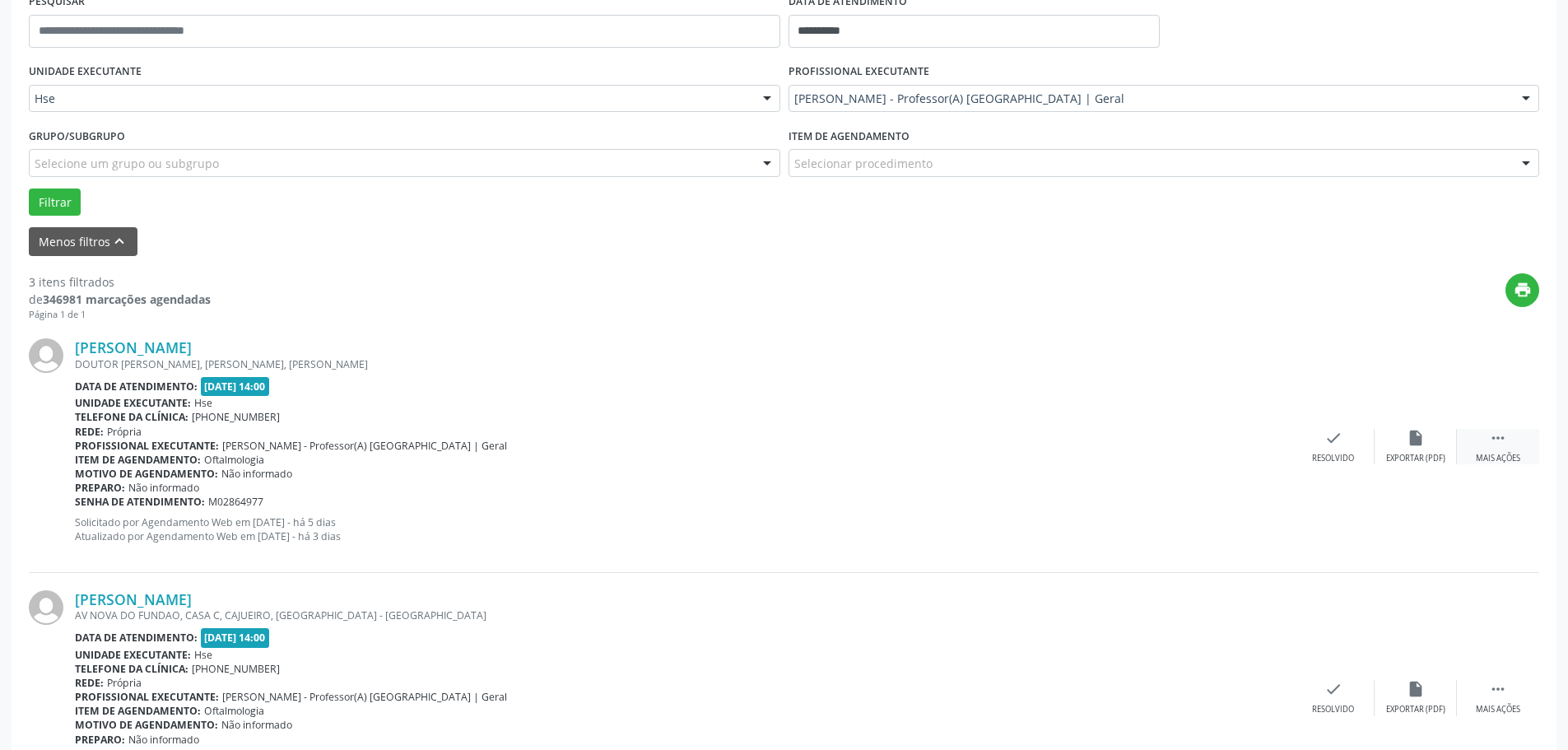
click at [1476, 446] on div " Mais ações" at bounding box center [1498, 446] width 82 height 35
click at [1436, 461] on div "Não compareceu" at bounding box center [1415, 458] width 70 height 11
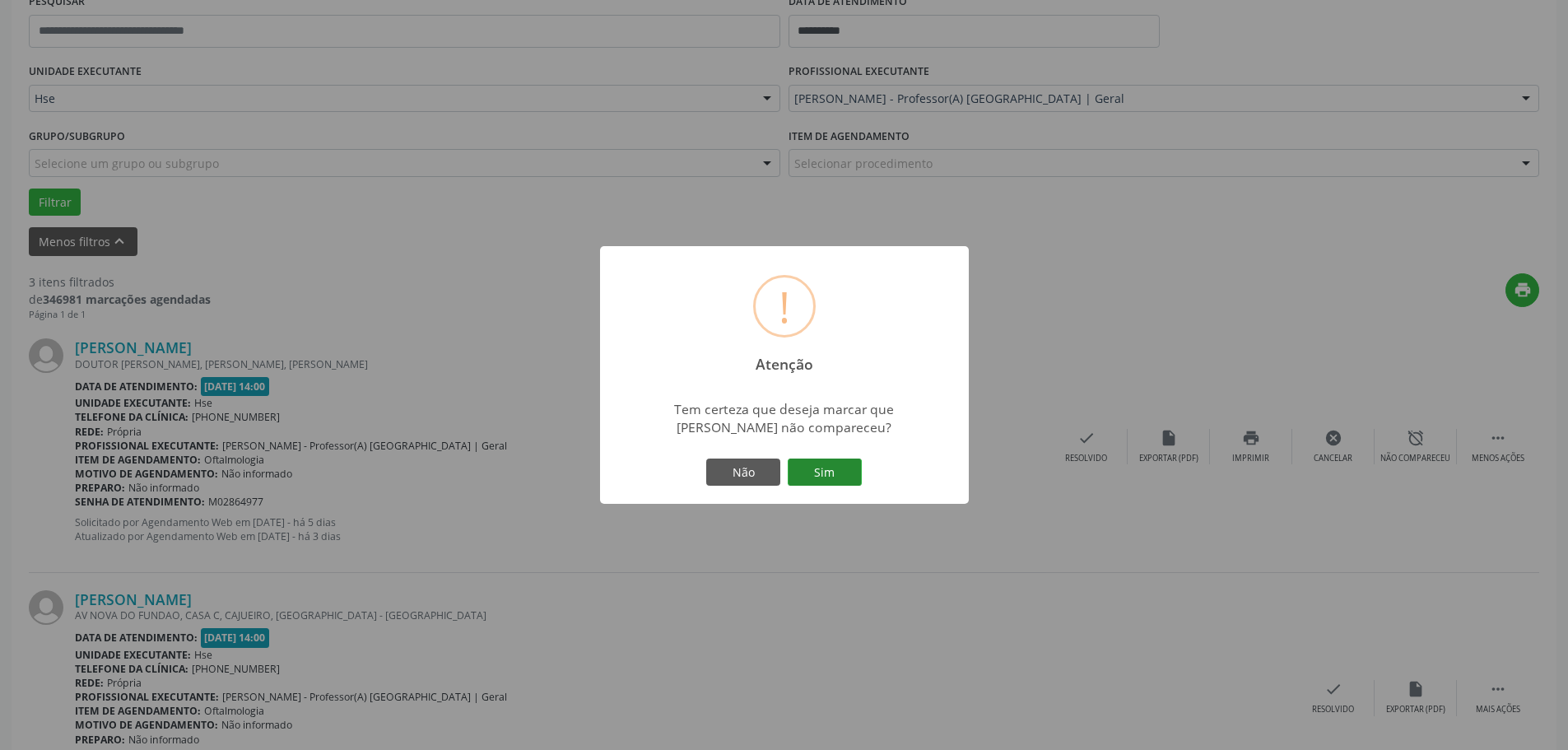
click at [852, 472] on button "Sim" at bounding box center [824, 472] width 74 height 28
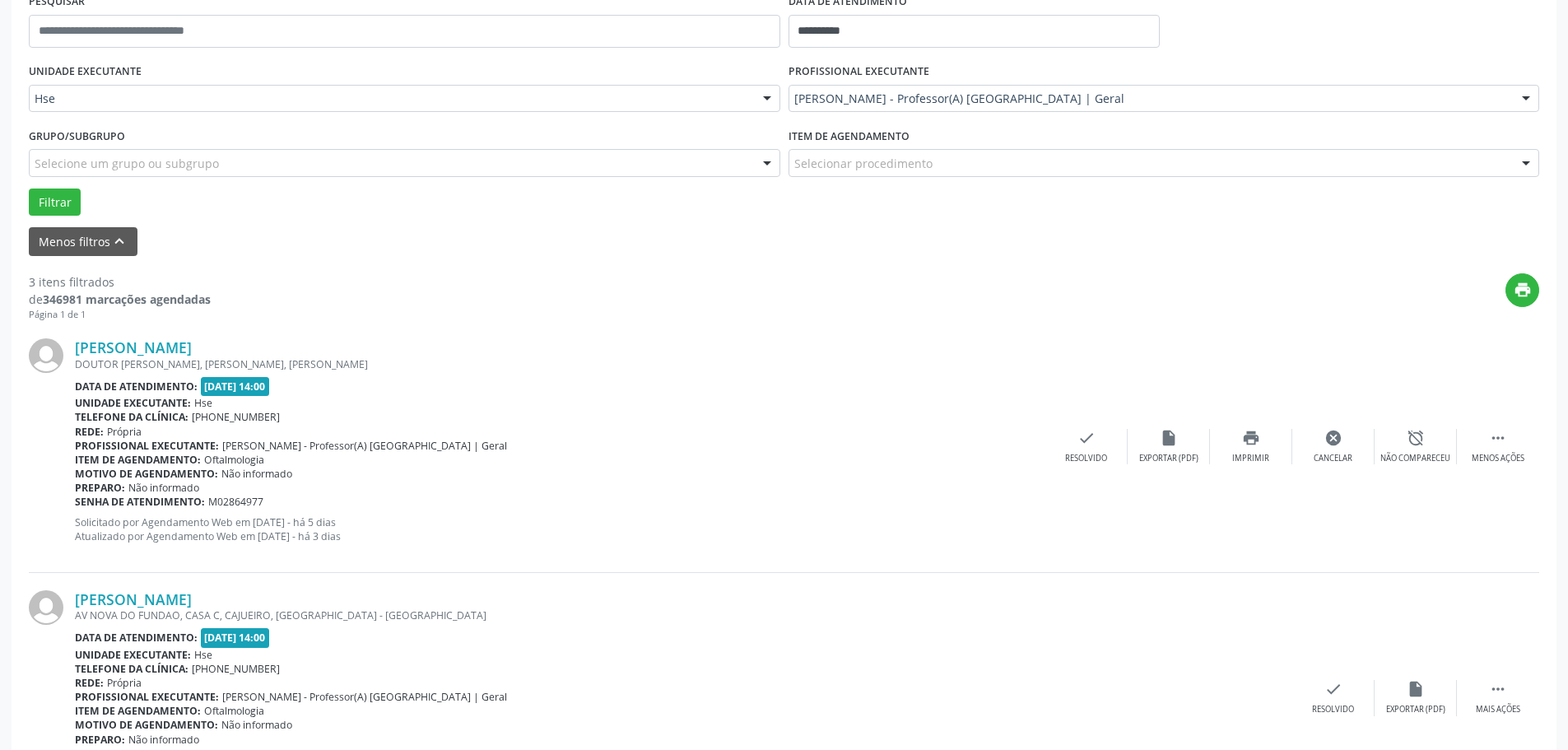
scroll to position [0, 0]
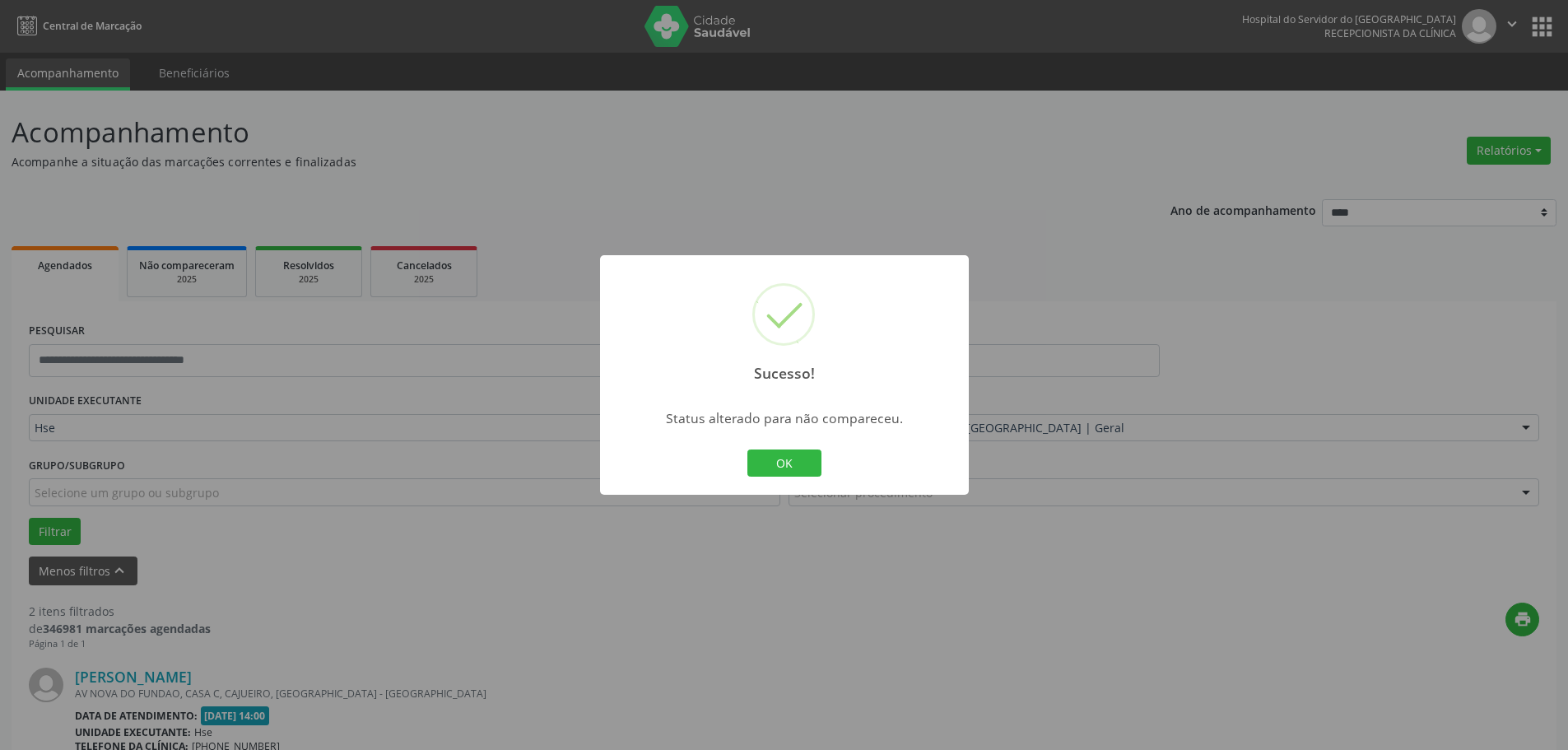
drag, startPoint x: 765, startPoint y: 440, endPoint x: 869, endPoint y: 479, distance: 111.1
click at [769, 446] on div "Sucesso! × Status alterado para não compareceu. OK Cancel" at bounding box center [784, 375] width 368 height 240
click at [797, 475] on button "OK" at bounding box center [784, 464] width 74 height 28
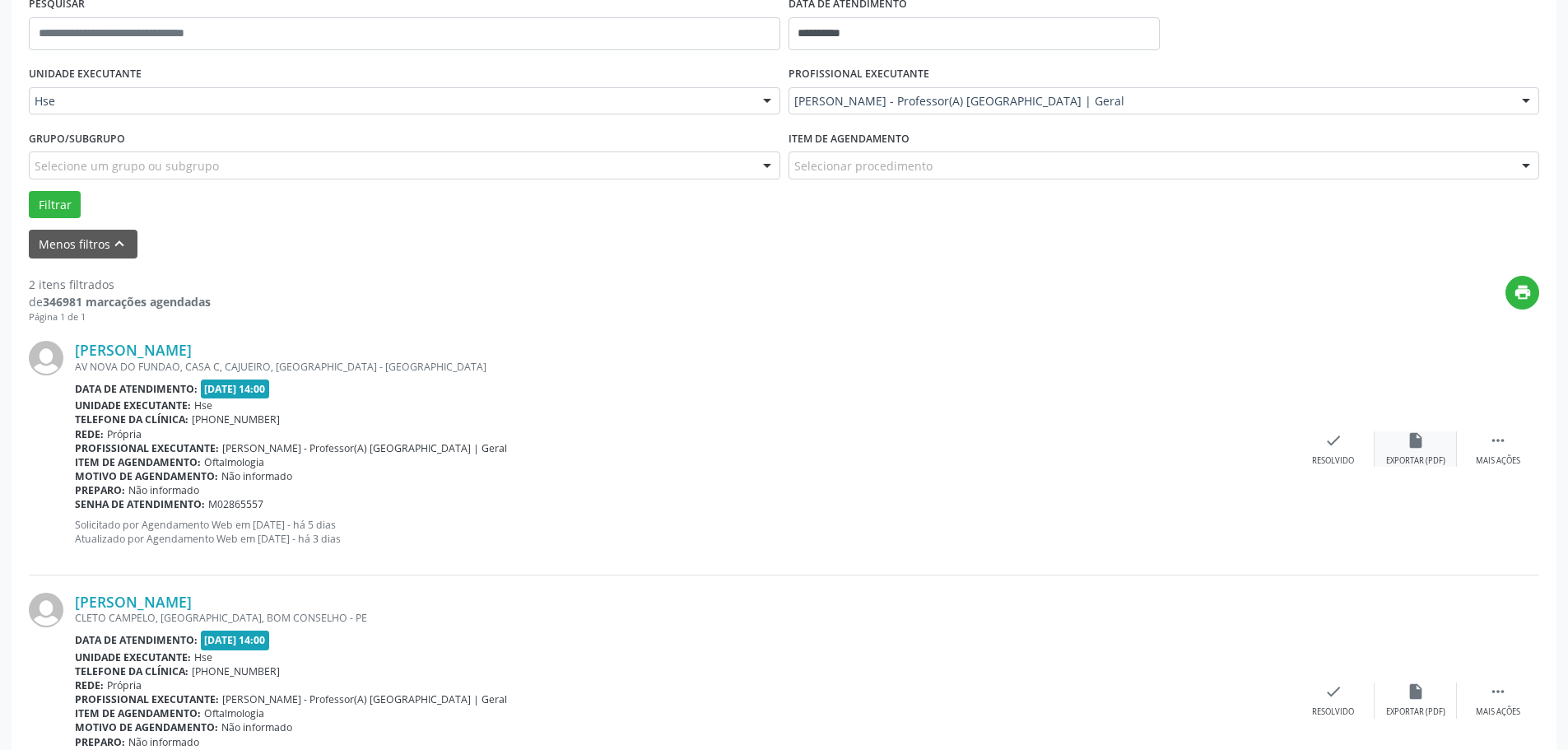
scroll to position [329, 0]
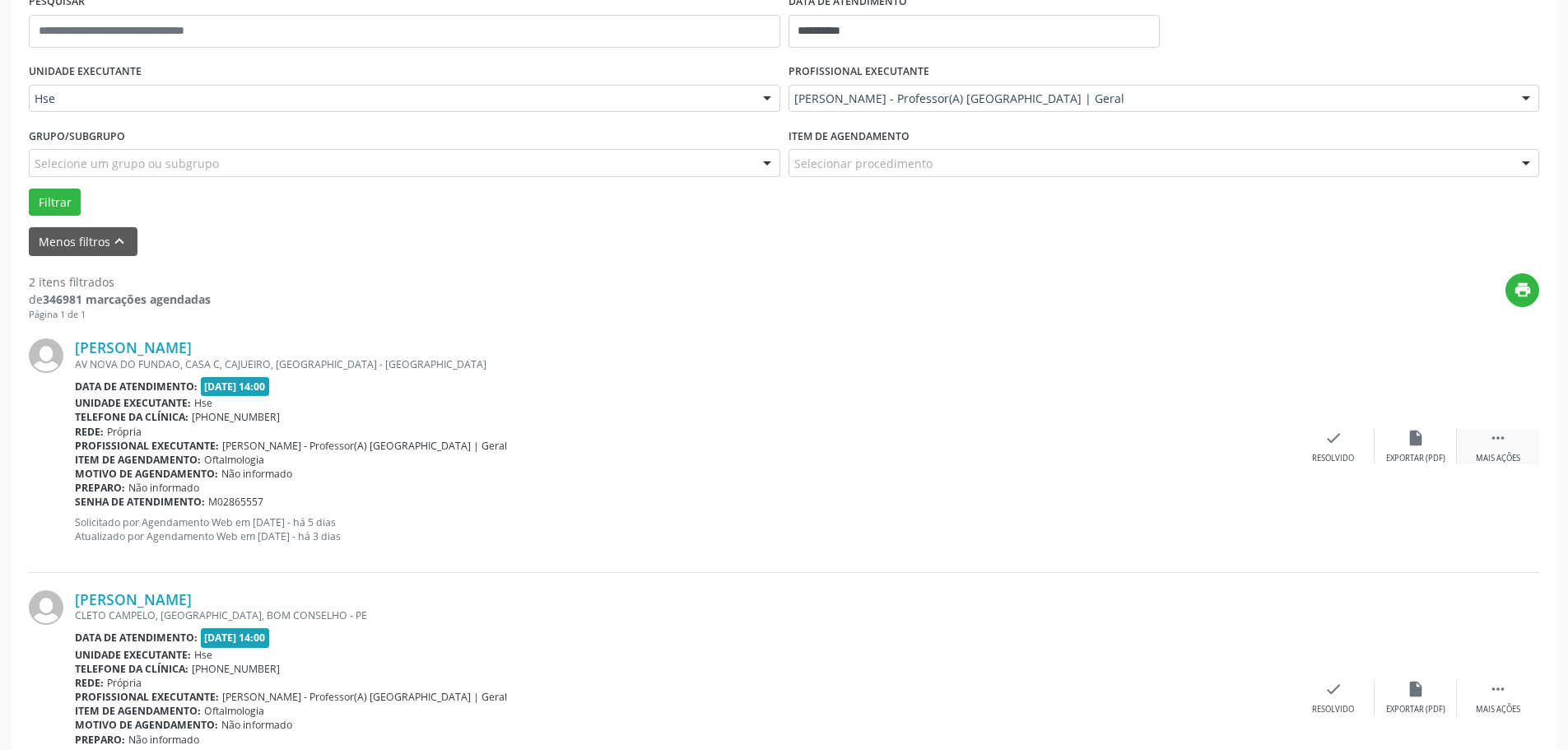
click at [1510, 439] on div " Mais ações" at bounding box center [1498, 446] width 82 height 35
click at [1429, 458] on div "Não compareceu" at bounding box center [1415, 458] width 70 height 11
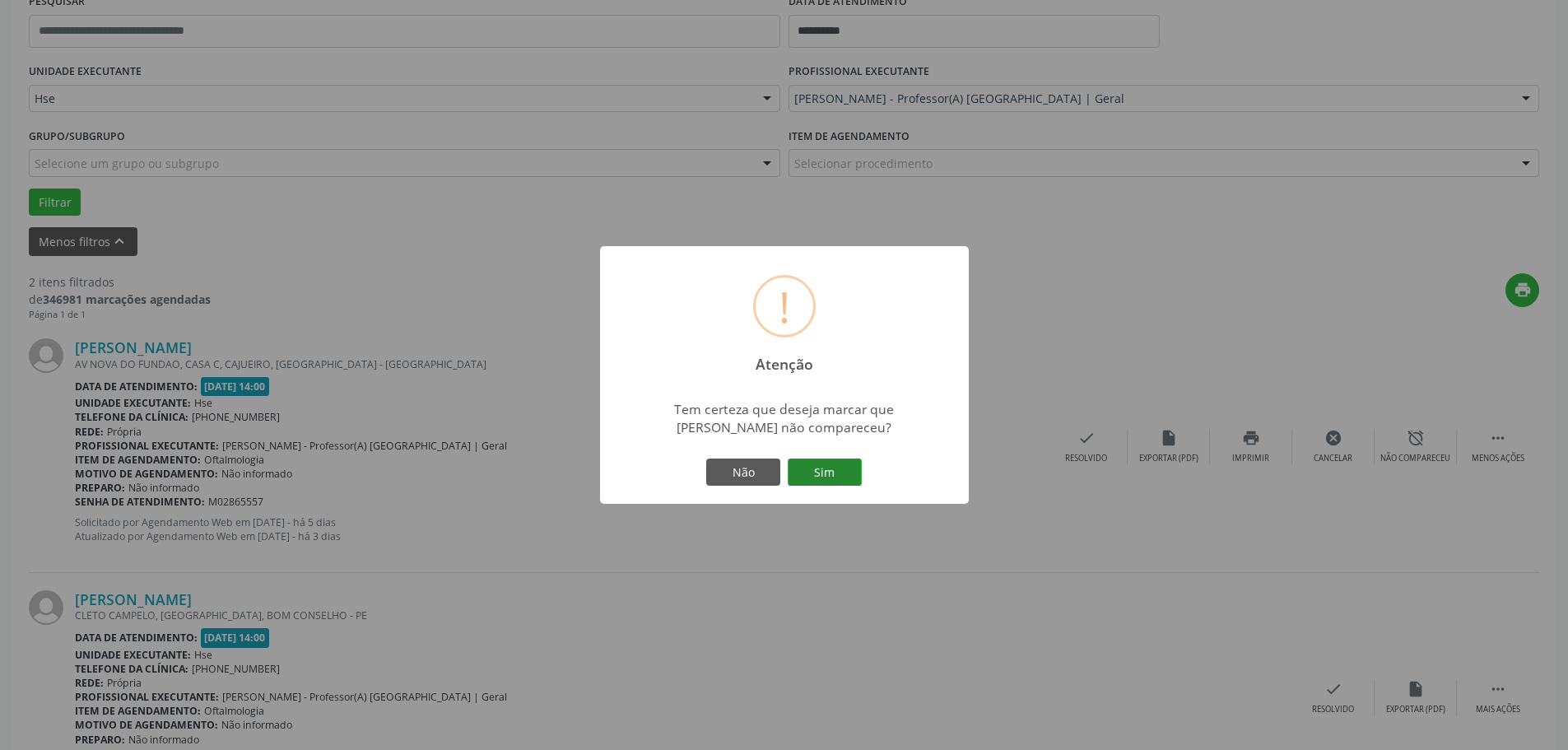
click at [852, 469] on button "Sim" at bounding box center [824, 472] width 74 height 28
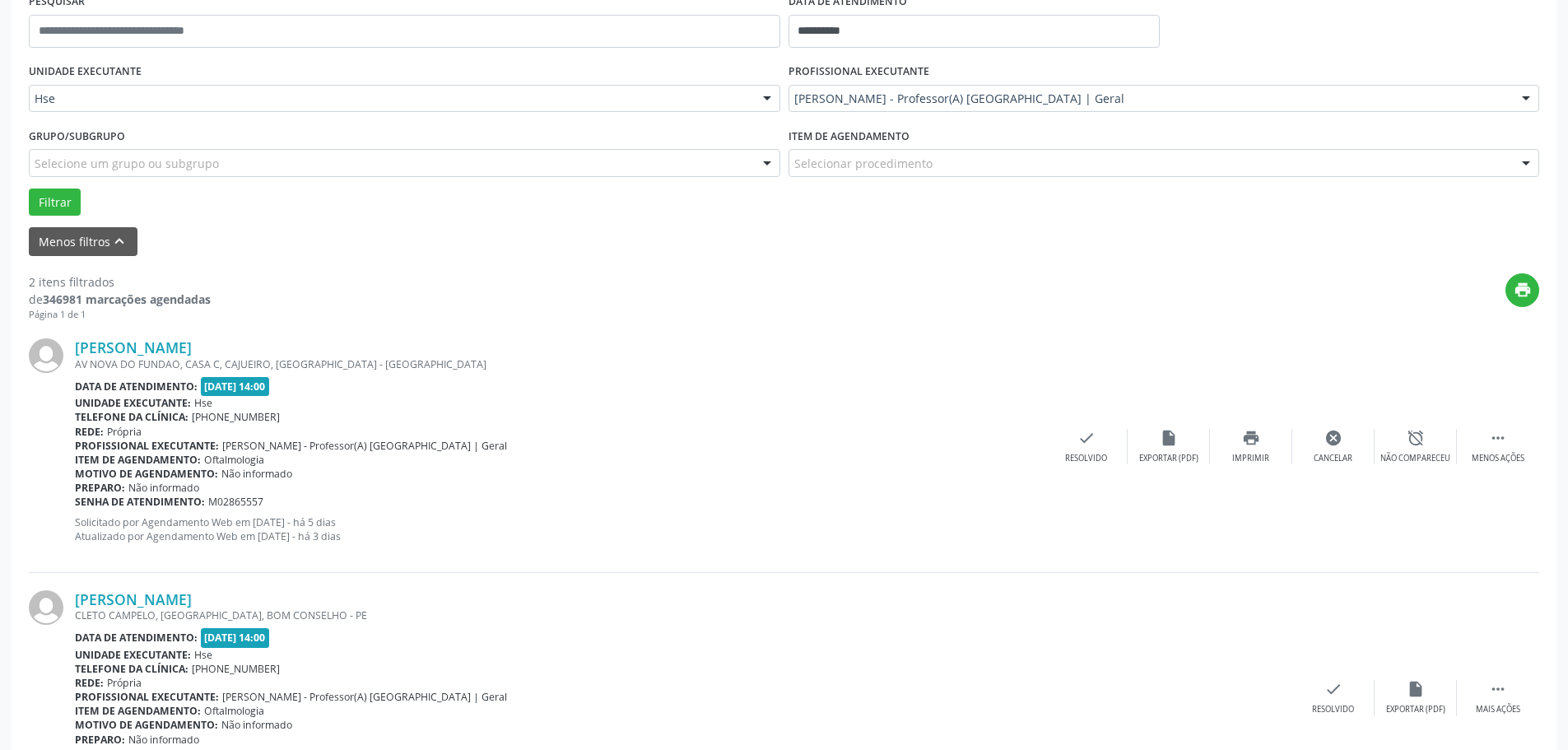
scroll to position [0, 0]
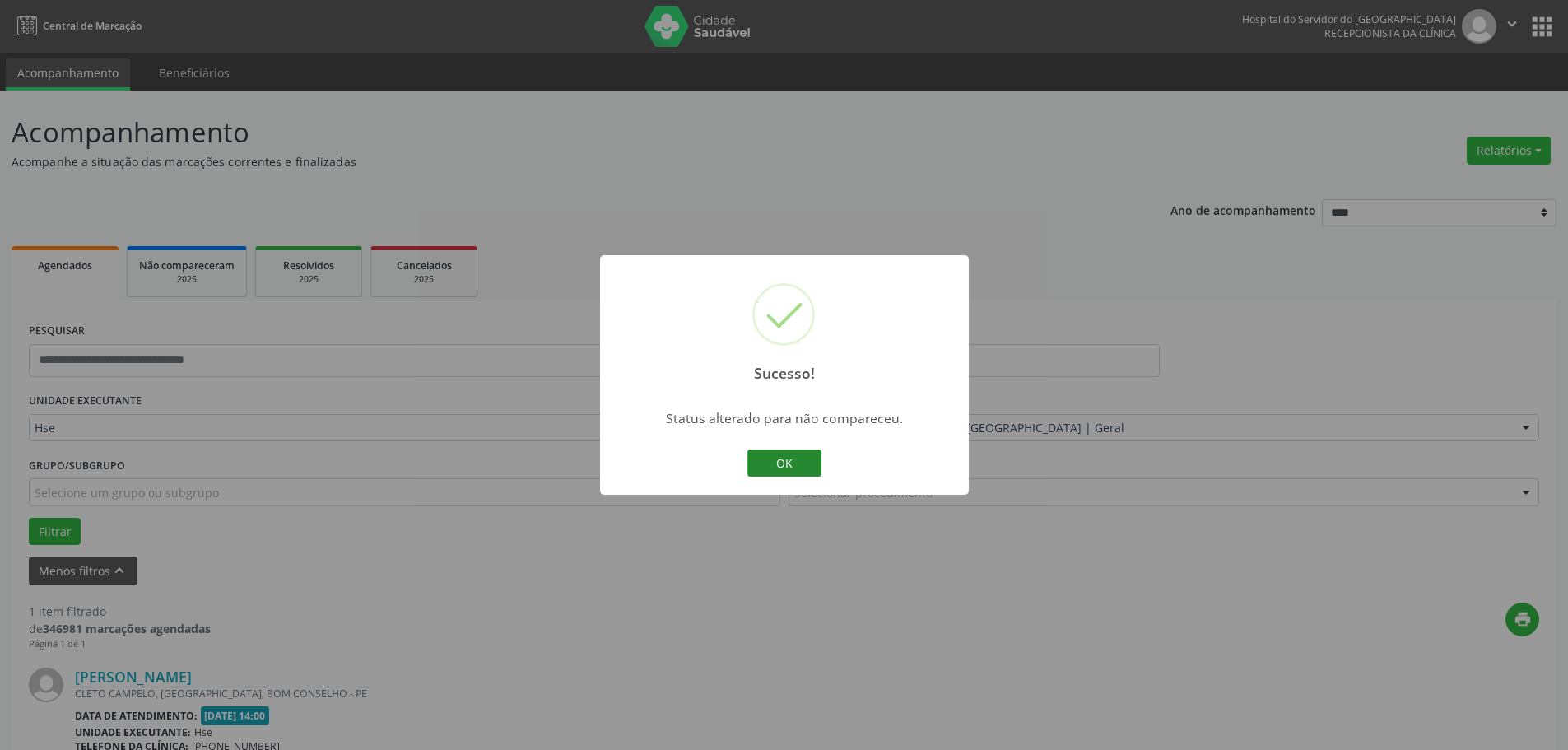
click at [771, 461] on button "OK" at bounding box center [784, 464] width 74 height 28
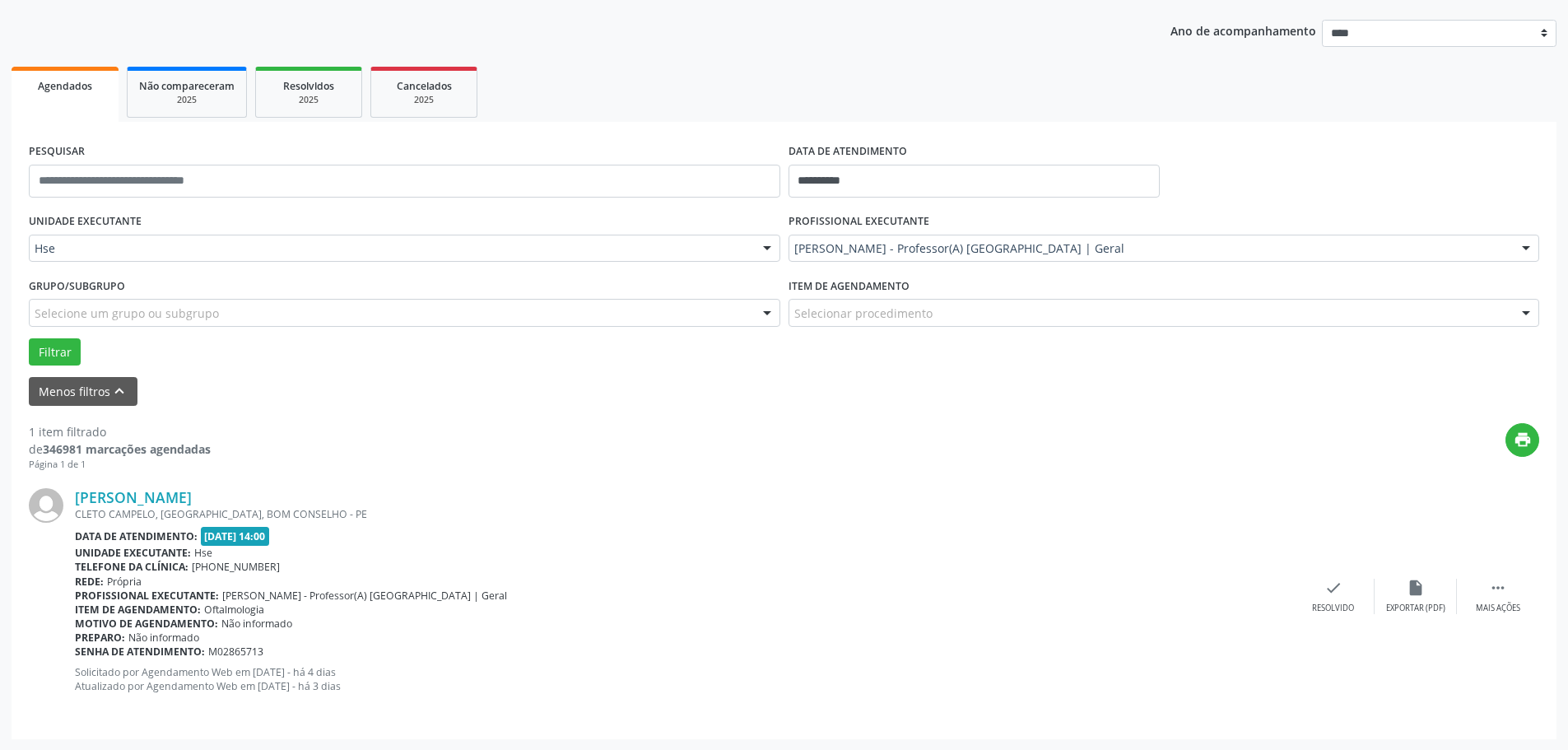
scroll to position [180, 0]
click at [1476, 607] on div "Mais ações" at bounding box center [1498, 607] width 44 height 11
click at [1415, 594] on icon "alarm_off" at bounding box center [1415, 587] width 18 height 18
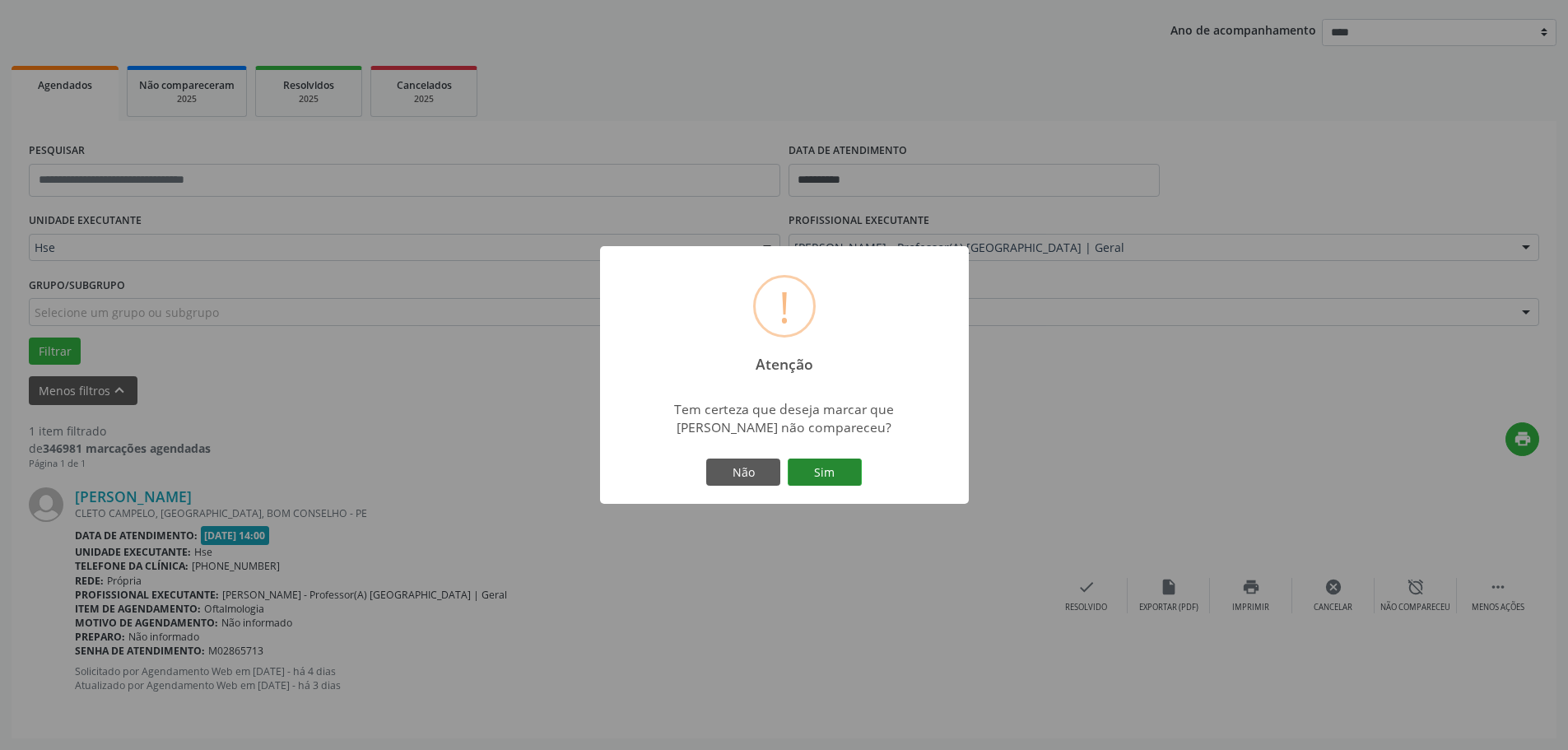
click at [822, 469] on button "Sim" at bounding box center [824, 472] width 74 height 28
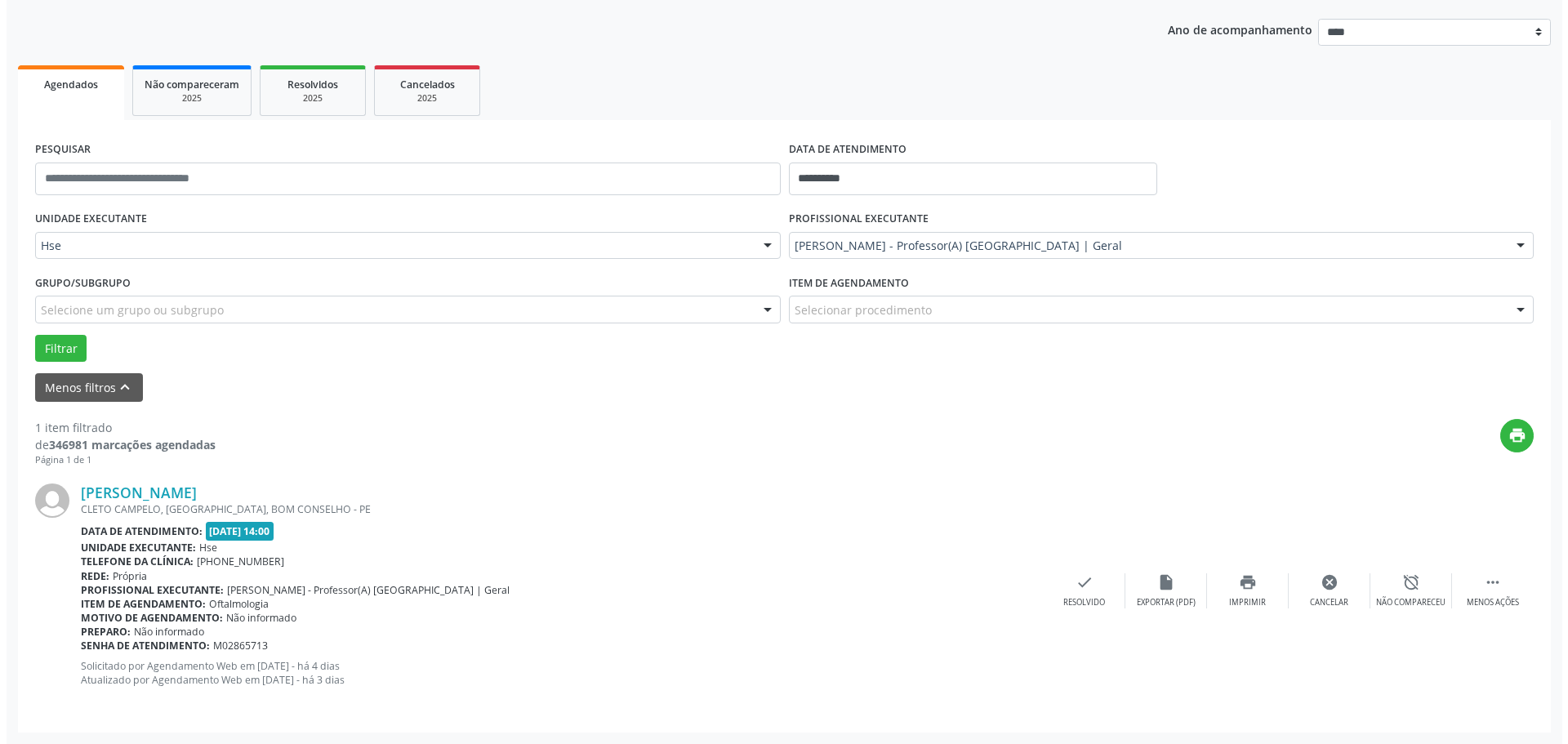
scroll to position [0, 0]
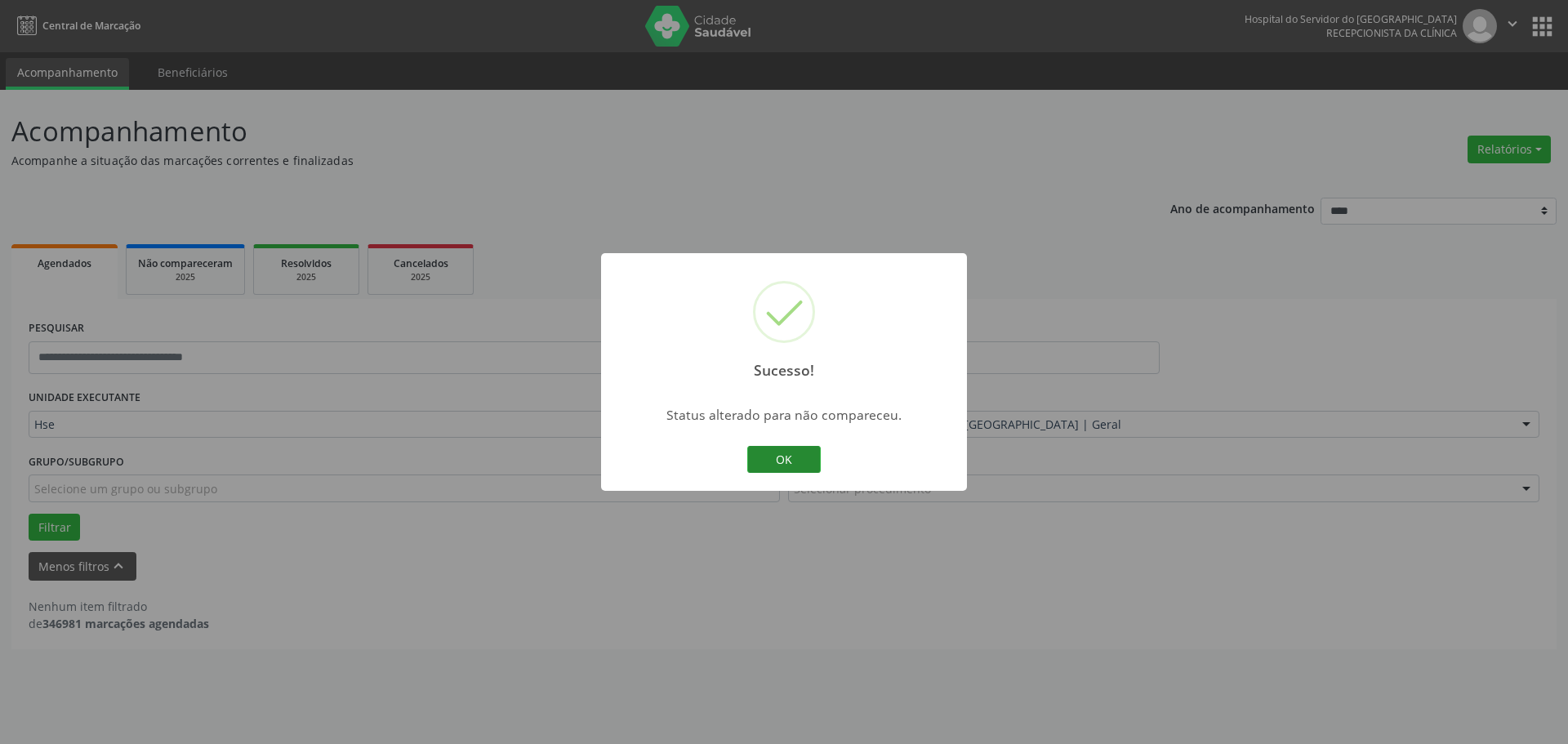
click at [772, 445] on div "OK Cancel" at bounding box center [784, 460] width 81 height 34
click at [774, 453] on button "OK" at bounding box center [784, 460] width 74 height 28
